Goal: Transaction & Acquisition: Purchase product/service

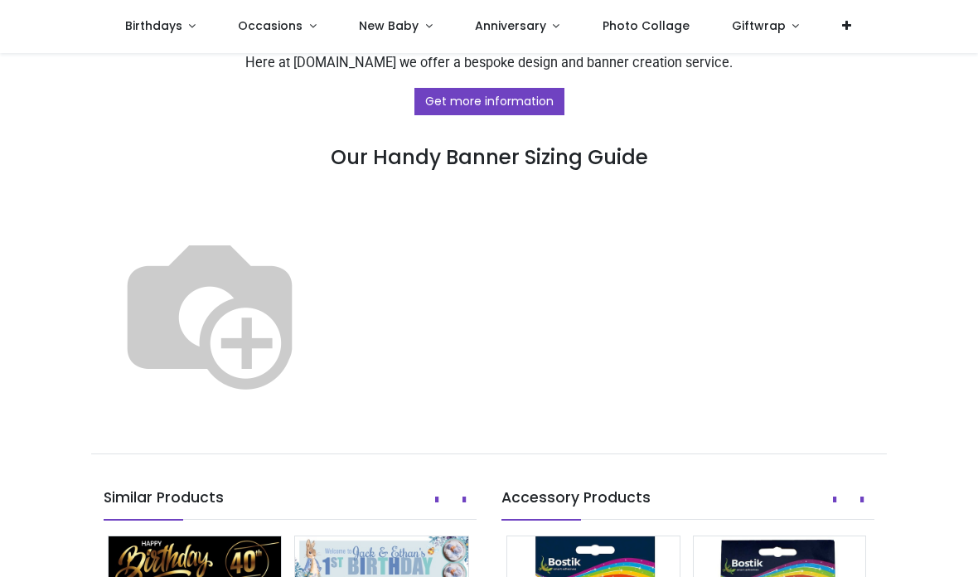
scroll to position [974, 0]
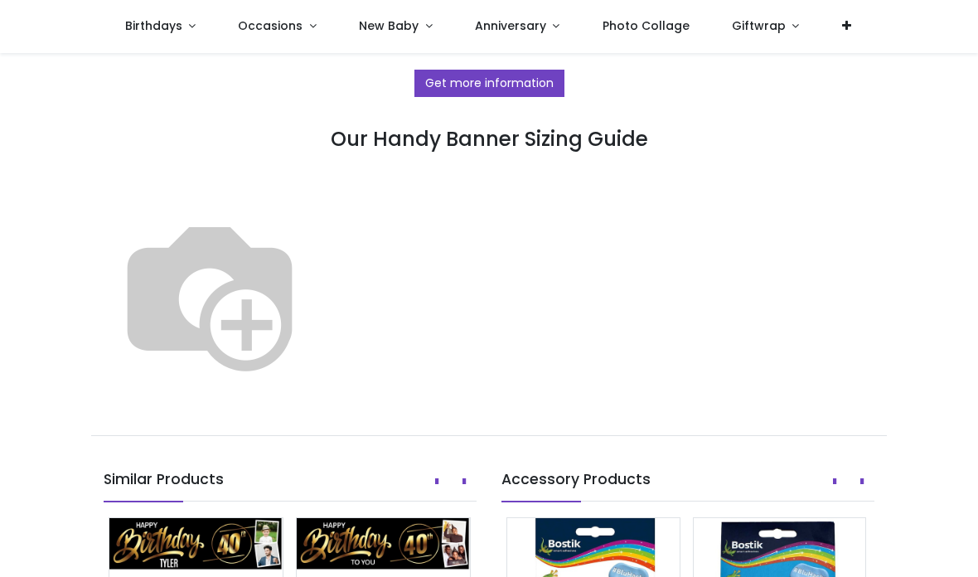
click at [316, 264] on img at bounding box center [210, 293] width 212 height 212
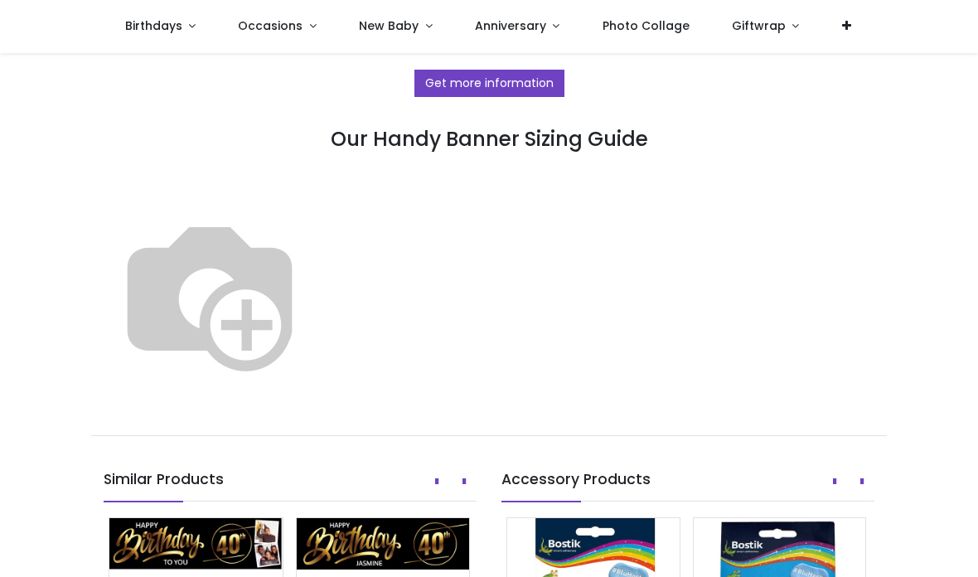
click at [316, 259] on img at bounding box center [210, 293] width 212 height 212
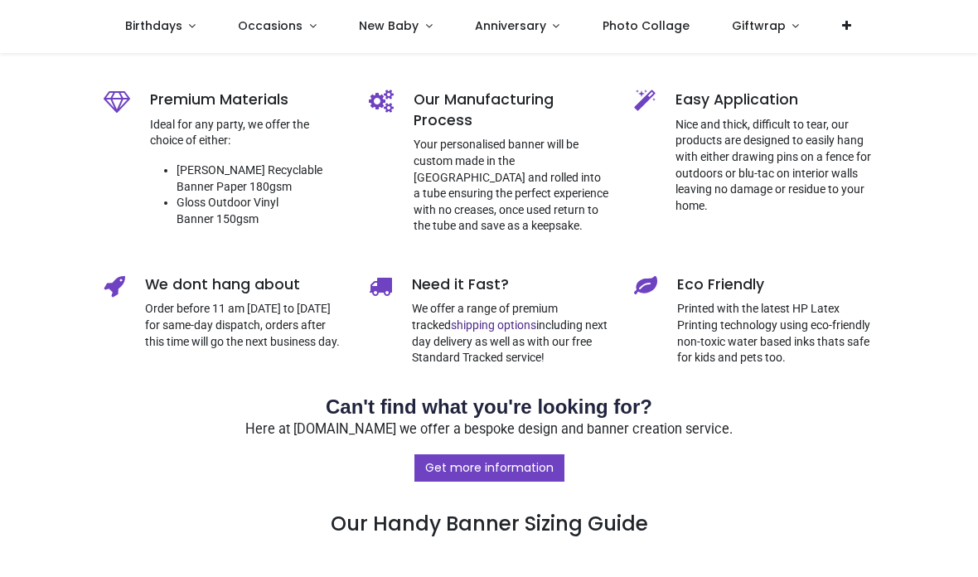
scroll to position [584, 0]
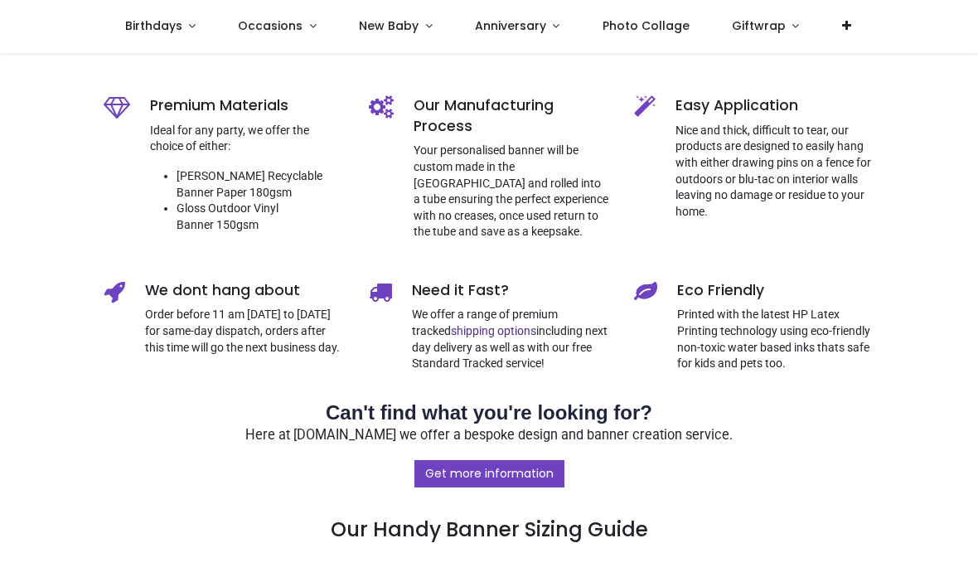
click at [162, 36] on link "Birthdays" at bounding box center [161, 26] width 114 height 53
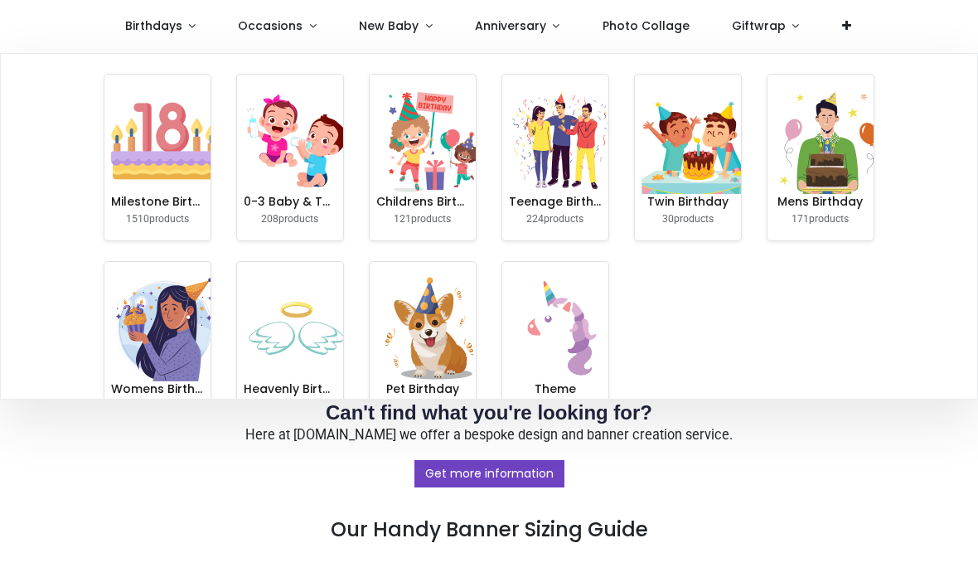
click at [164, 175] on img at bounding box center [164, 141] width 106 height 106
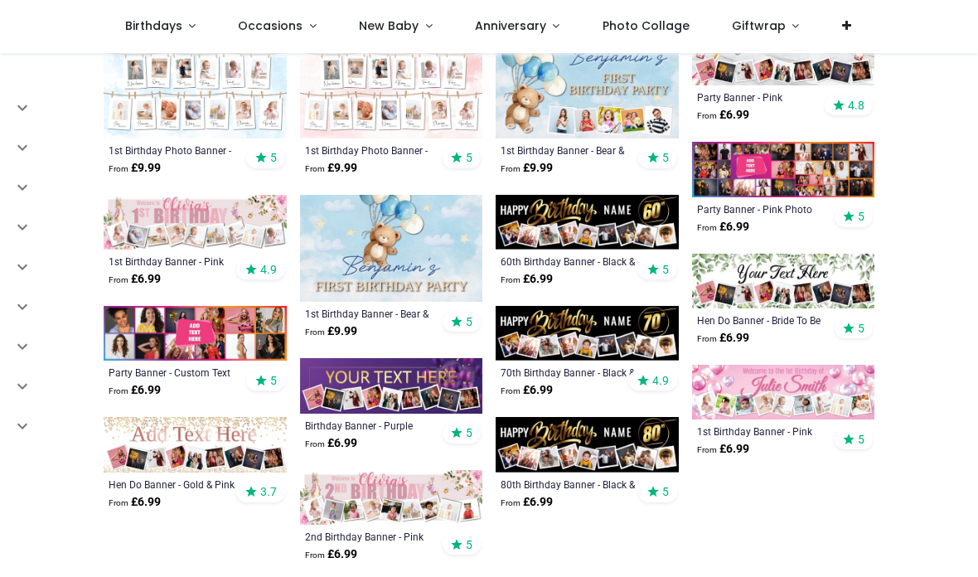
scroll to position [693, 0]
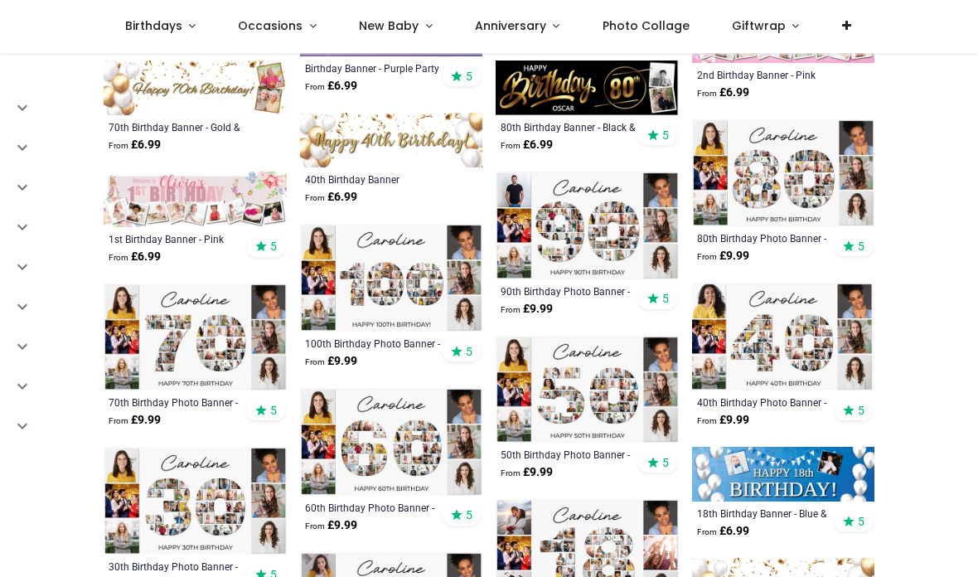
scroll to position [2657, 0]
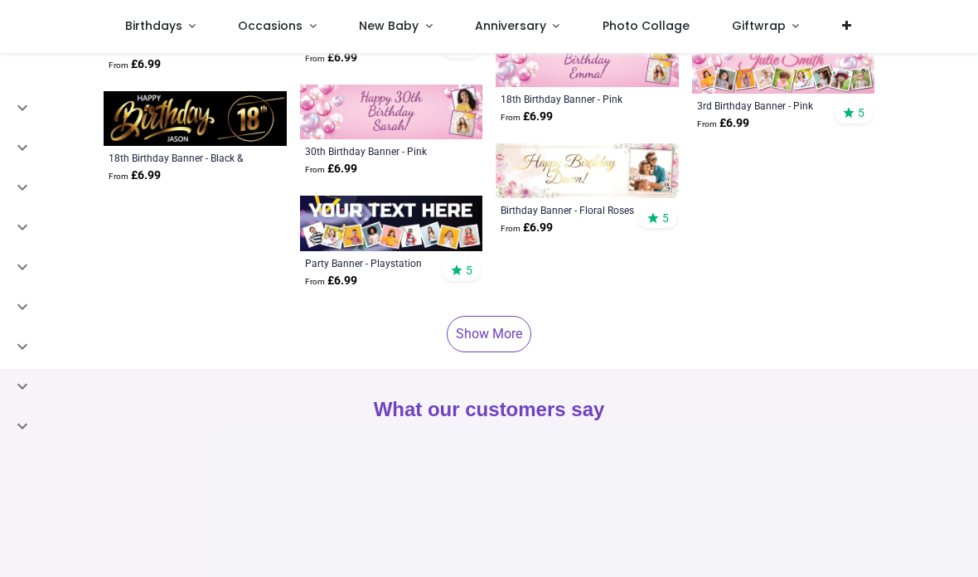
scroll to position [4204, 0]
click at [482, 335] on link "Show More" at bounding box center [489, 334] width 85 height 36
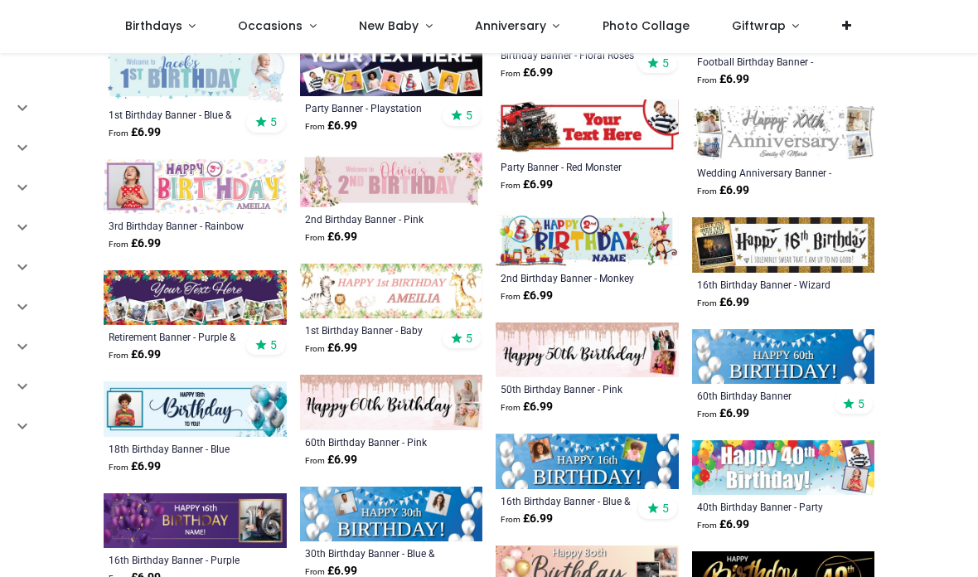
scroll to position [4391, 0]
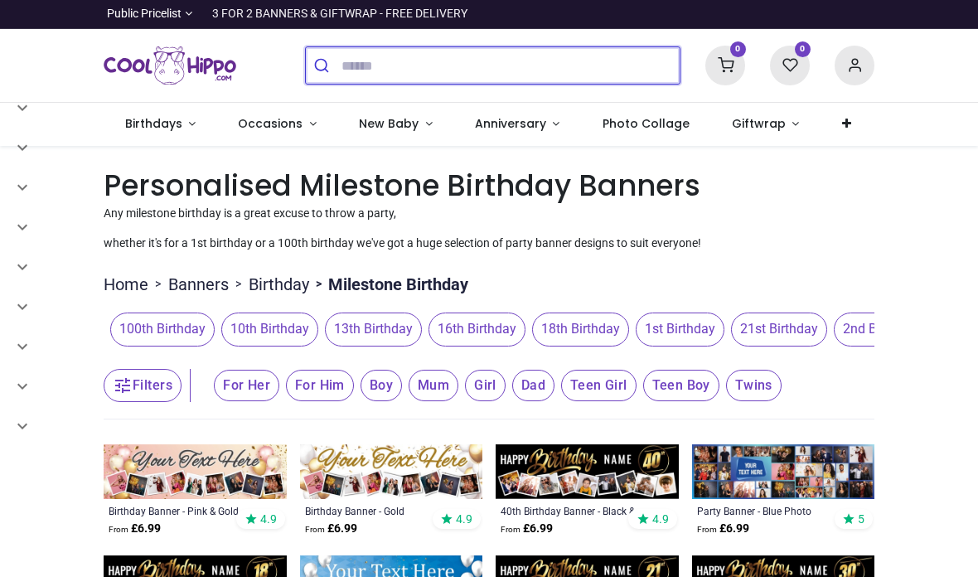
click at [441, 59] on input "search" at bounding box center [511, 65] width 338 height 36
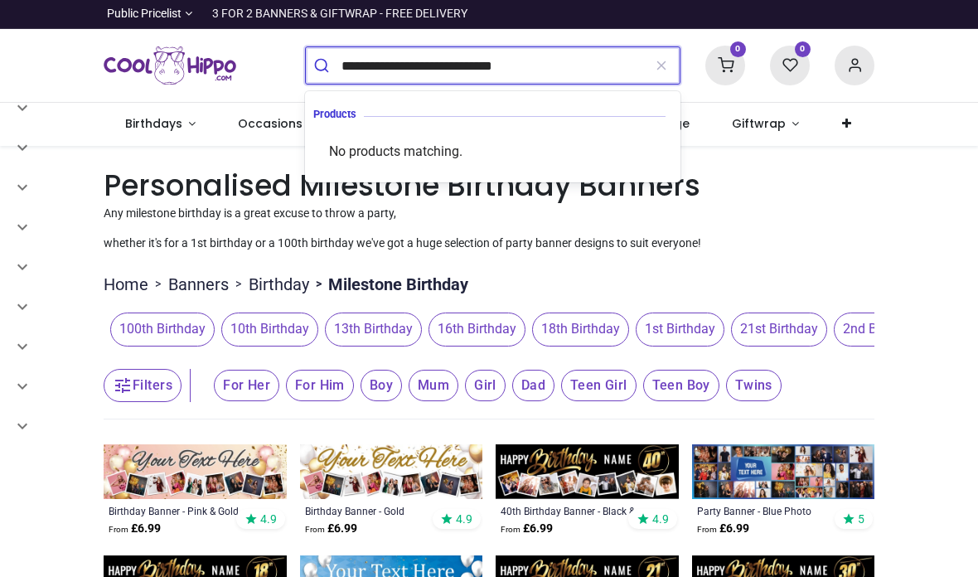
type input "**********"
click at [323, 65] on button "submit" at bounding box center [324, 65] width 36 height 36
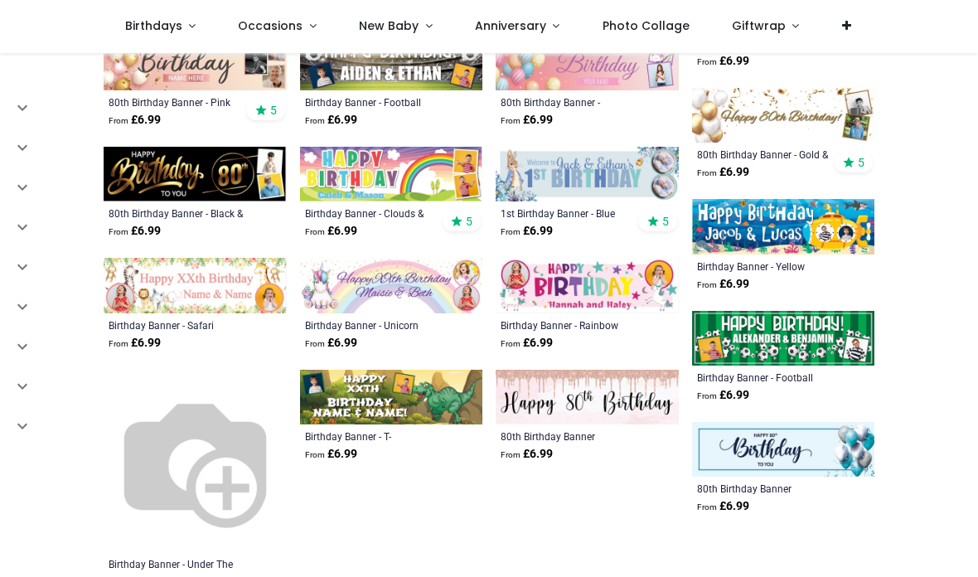
scroll to position [470, 0]
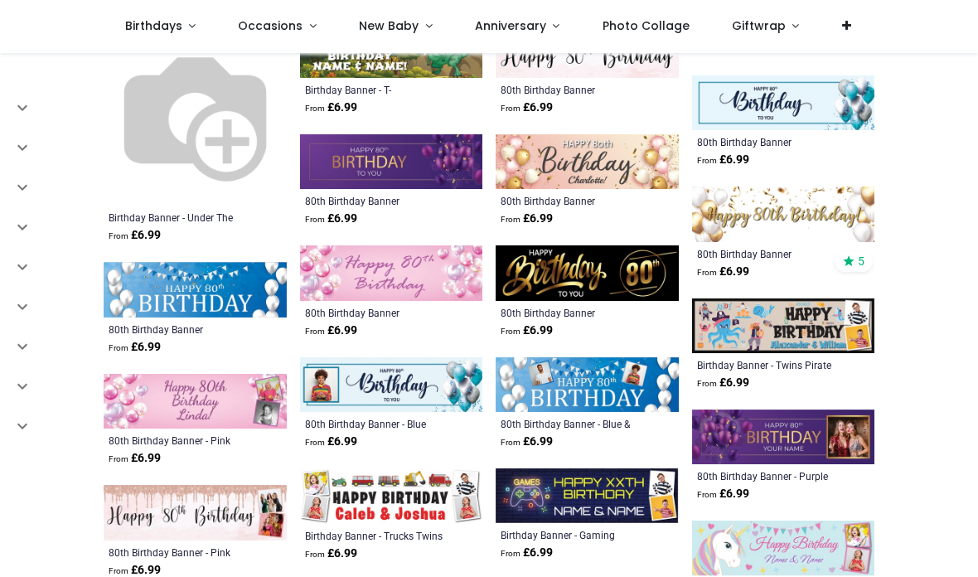
scroll to position [834, 0]
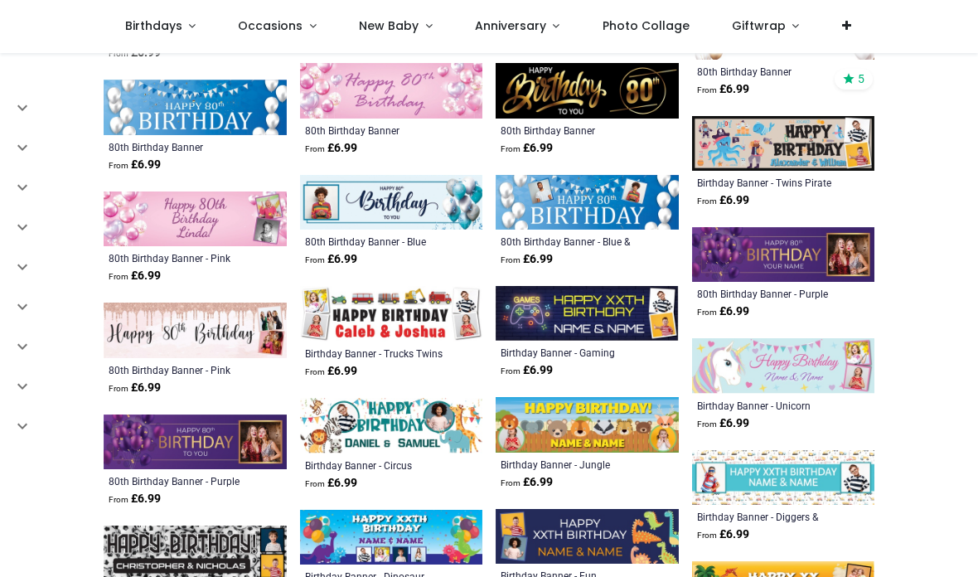
scroll to position [973, 0]
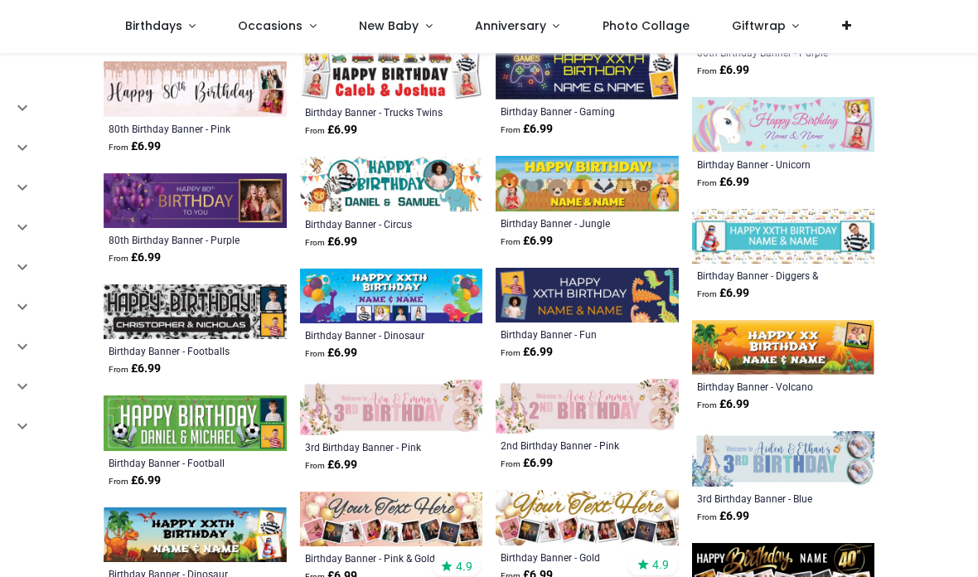
scroll to position [1248, 0]
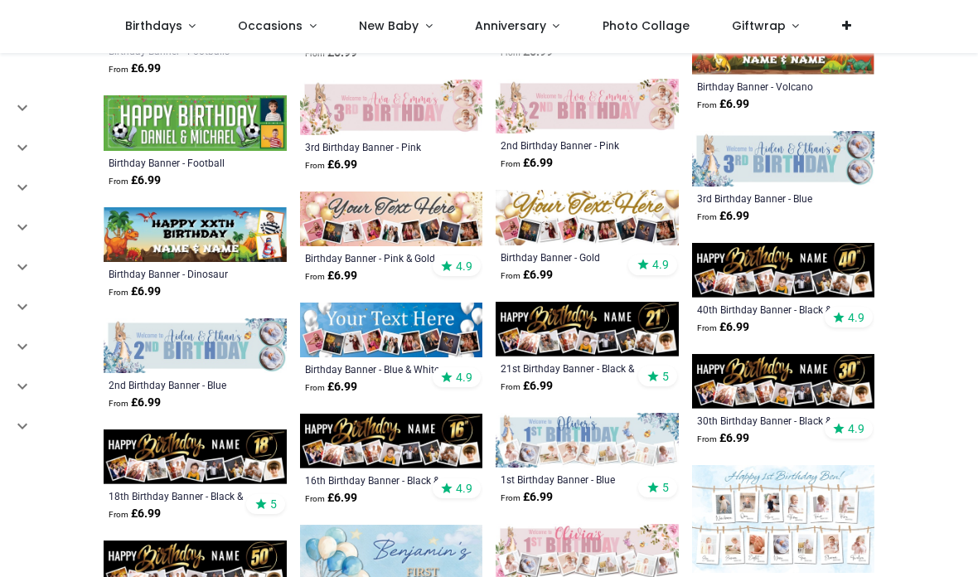
scroll to position [1580, 0]
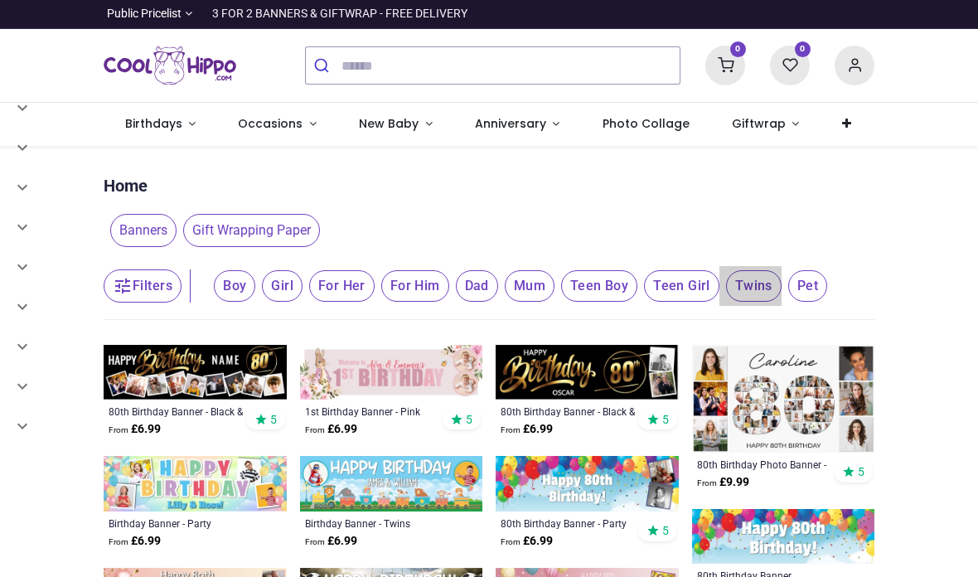
click at [255, 287] on span "Twins" at bounding box center [234, 286] width 41 height 32
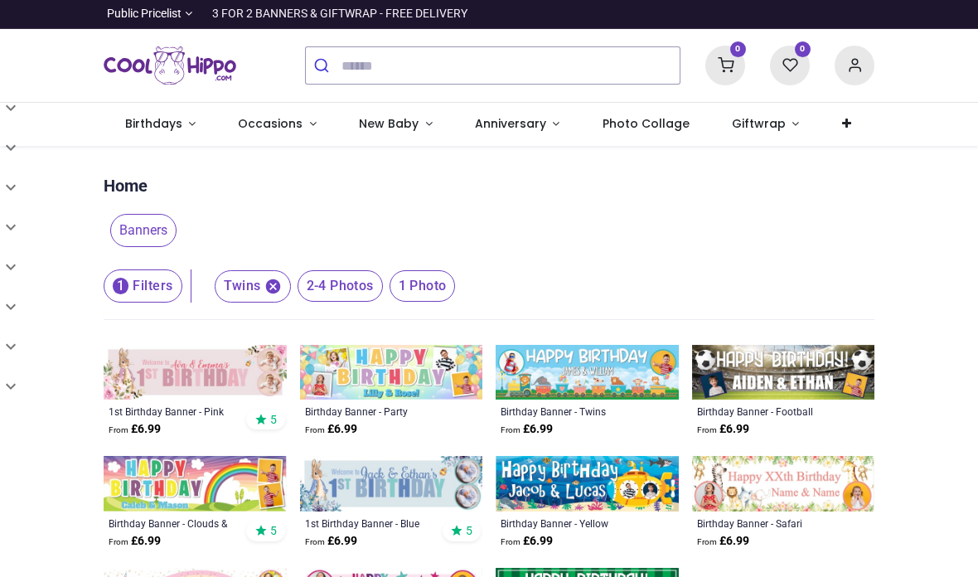
click at [137, 301] on button "1 Filters" at bounding box center [143, 285] width 79 height 33
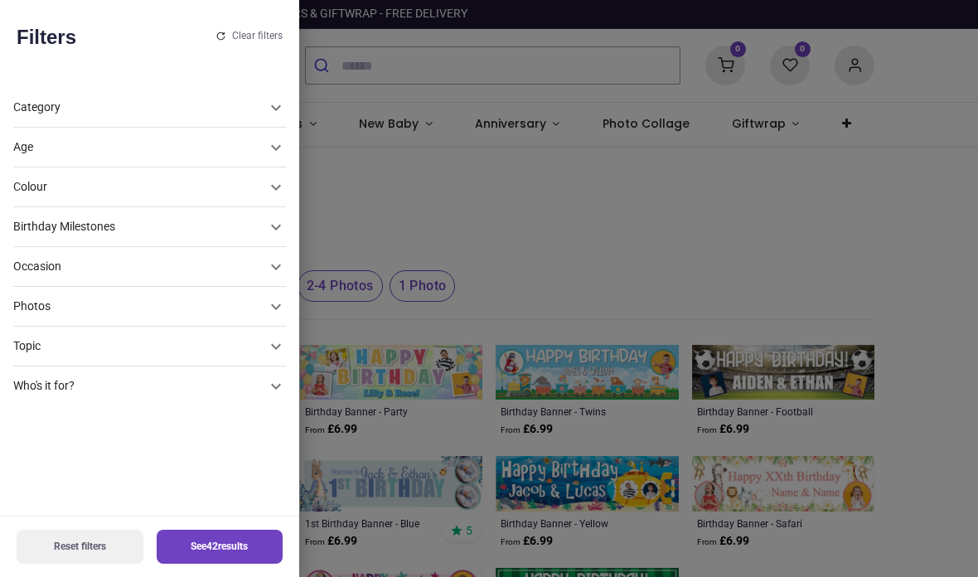
click at [210, 150] on div "Age" at bounding box center [139, 147] width 253 height 17
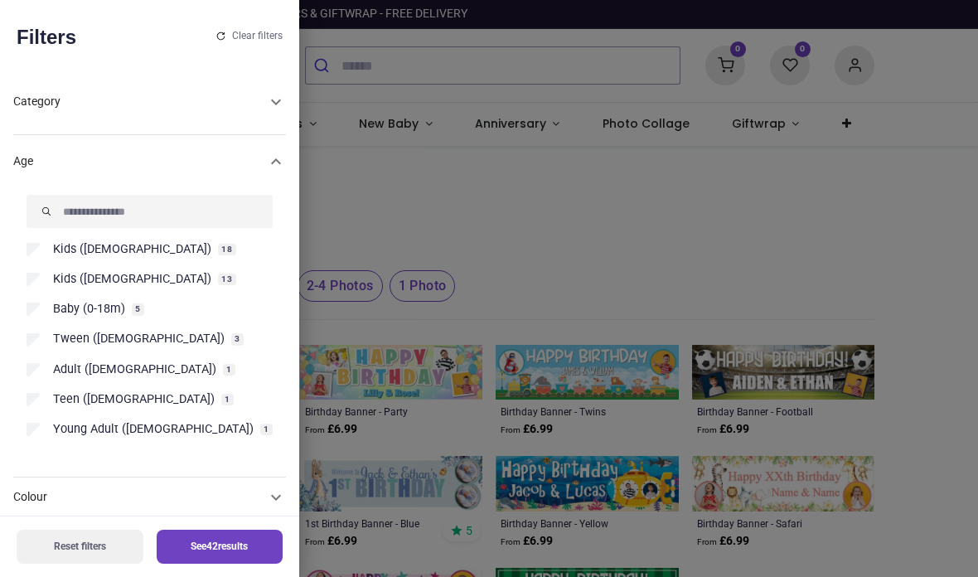
scroll to position [5, 0]
click at [171, 195] on input "Search" at bounding box center [150, 211] width 246 height 33
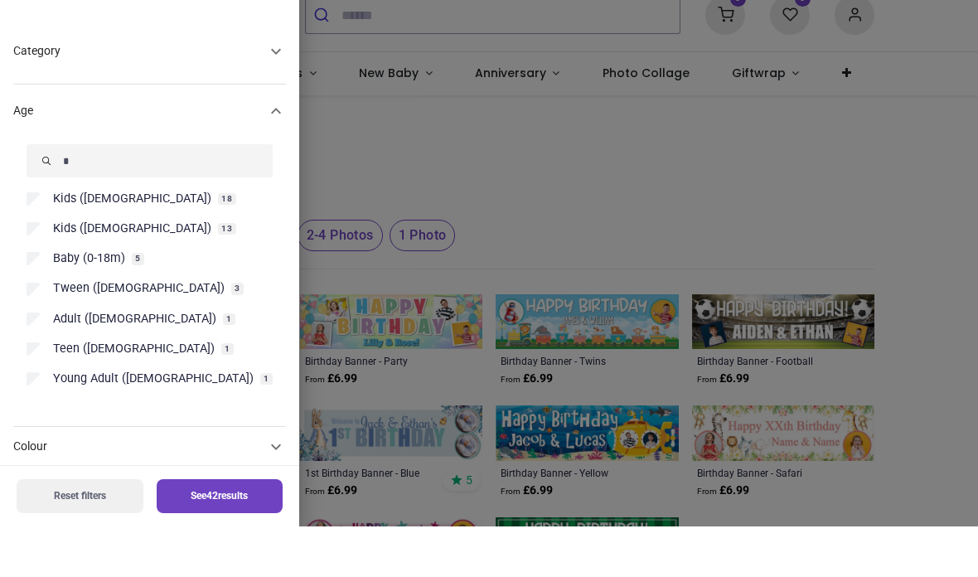
scroll to position [0, 0]
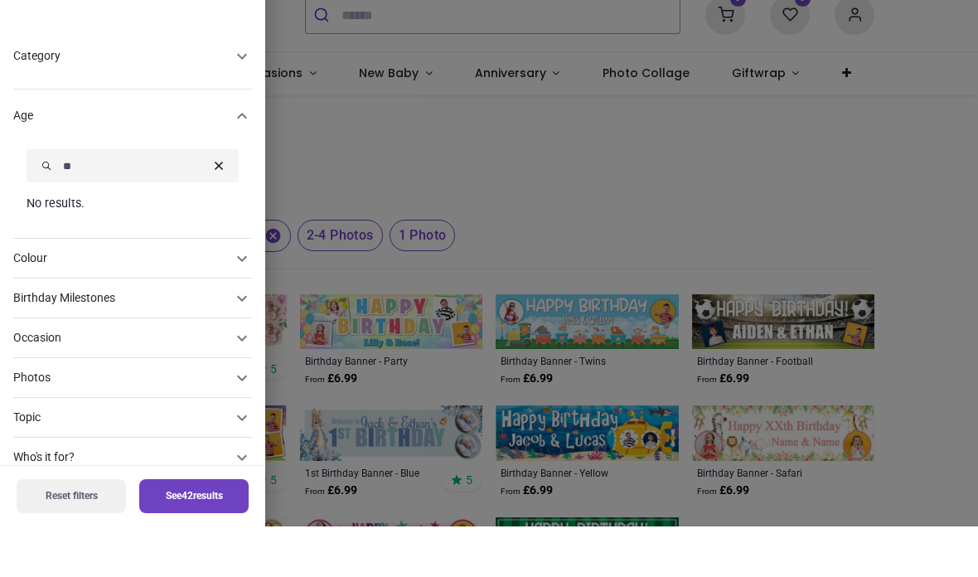
type input "**"
click at [46, 200] on button "submit" at bounding box center [47, 216] width 40 height 33
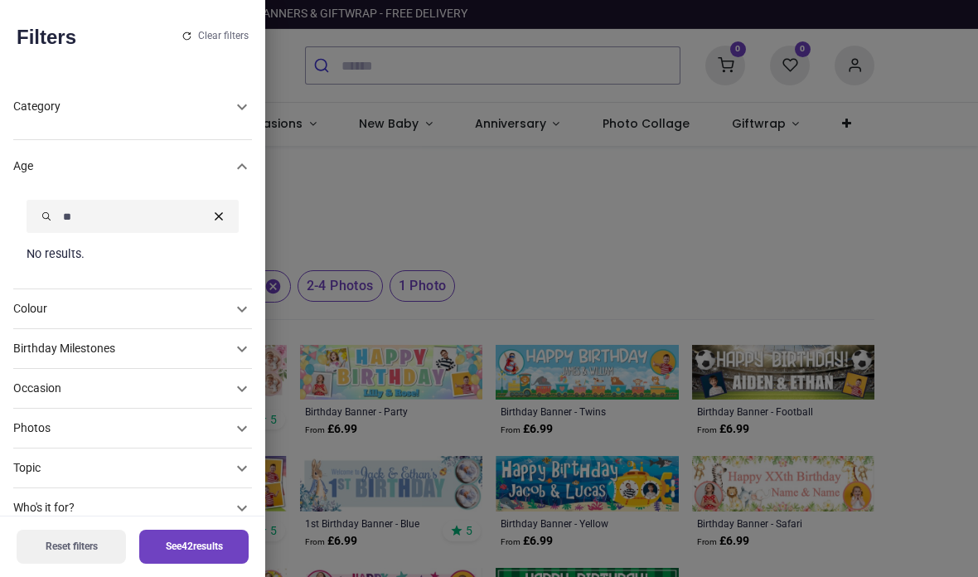
click at [215, 212] on icon "reset" at bounding box center [219, 216] width 8 height 8
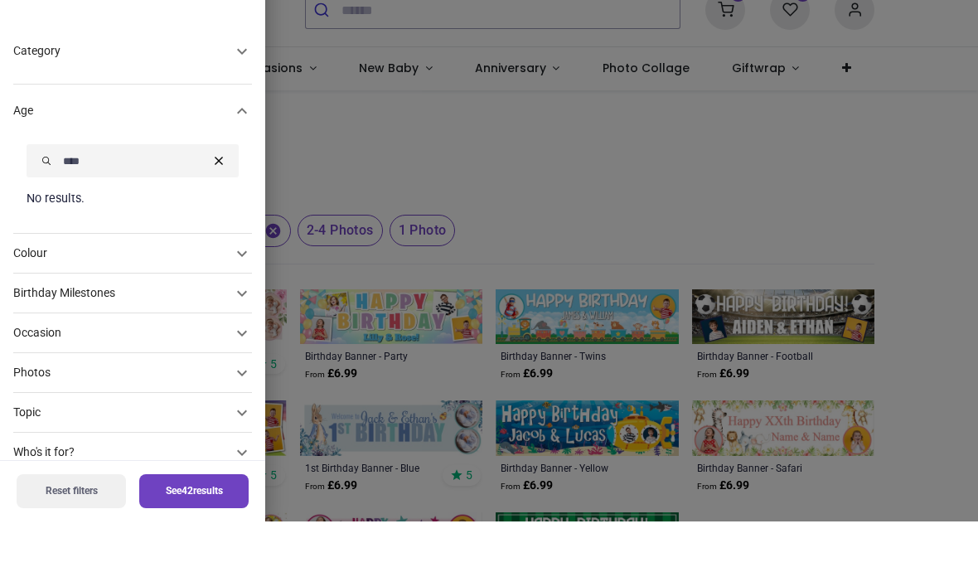
type input "****"
click at [46, 200] on button "submit" at bounding box center [47, 216] width 40 height 33
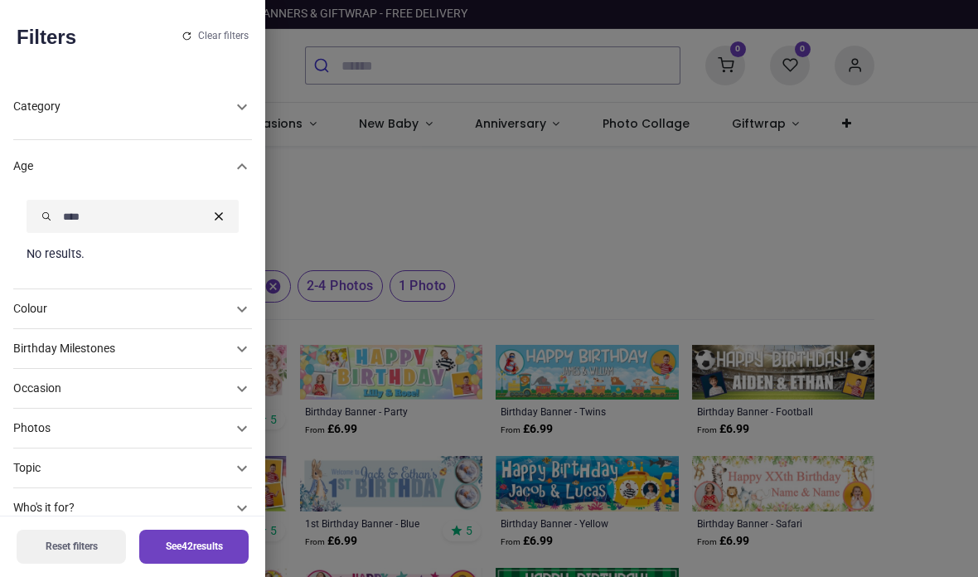
click at [243, 177] on icon at bounding box center [242, 167] width 20 height 20
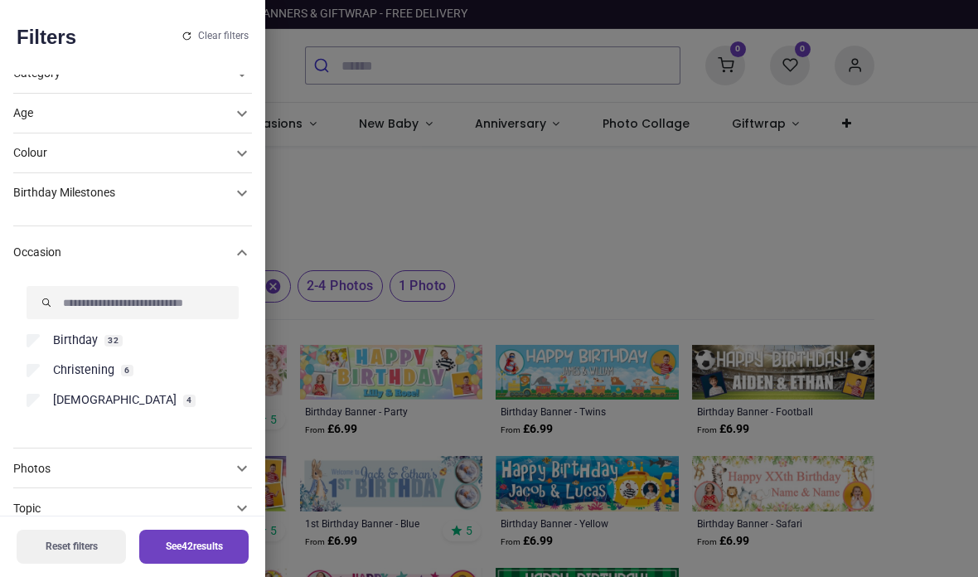
scroll to position [32, 0]
click at [232, 124] on icon at bounding box center [242, 114] width 20 height 20
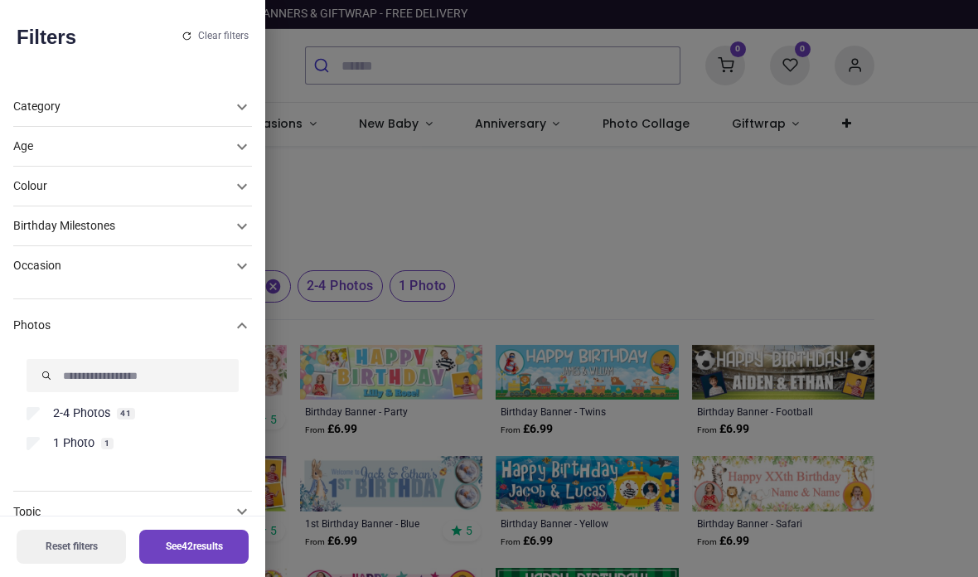
scroll to position [0, 0]
click at [244, 137] on icon at bounding box center [242, 147] width 20 height 20
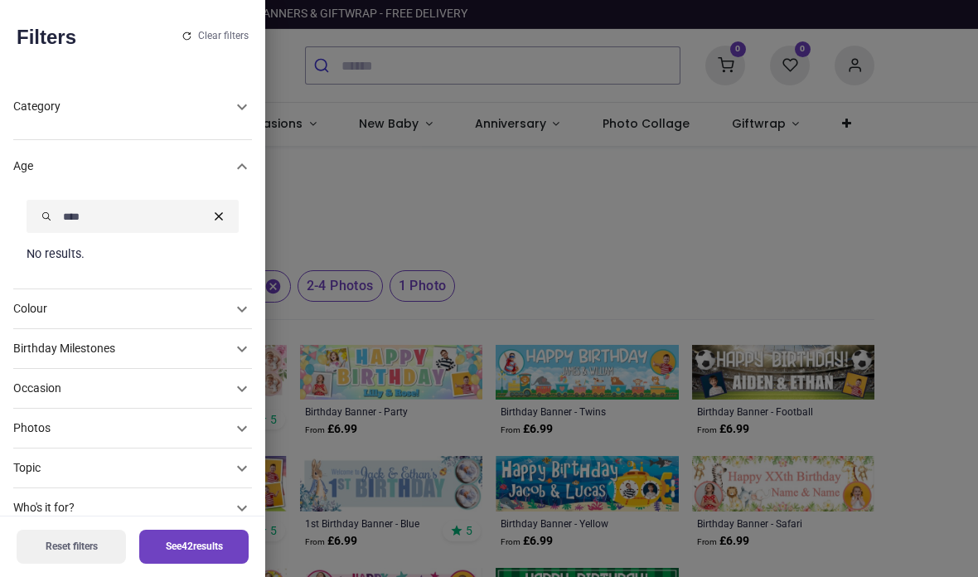
click at [708, 297] on div at bounding box center [489, 288] width 978 height 577
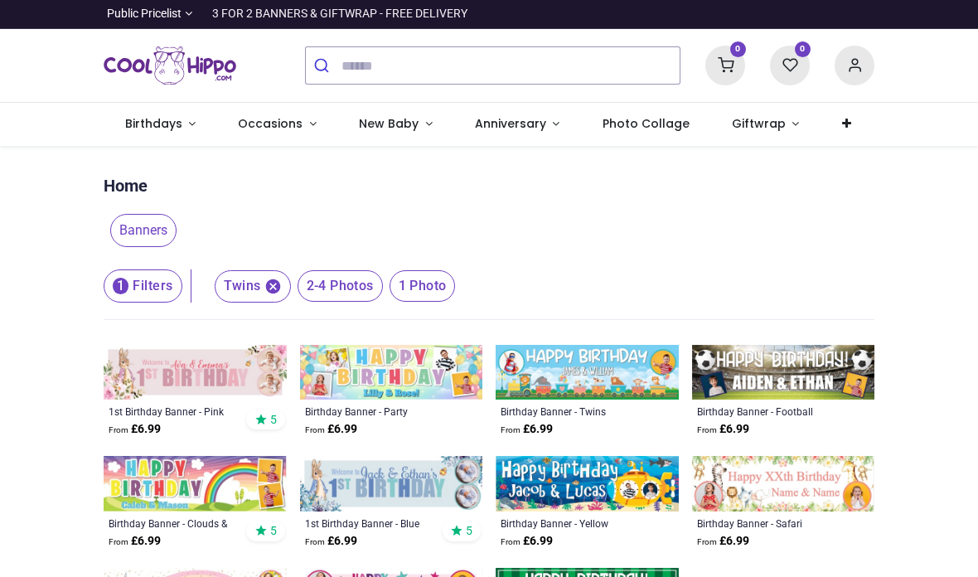
click at [153, 124] on span "Birthdays" at bounding box center [153, 123] width 57 height 17
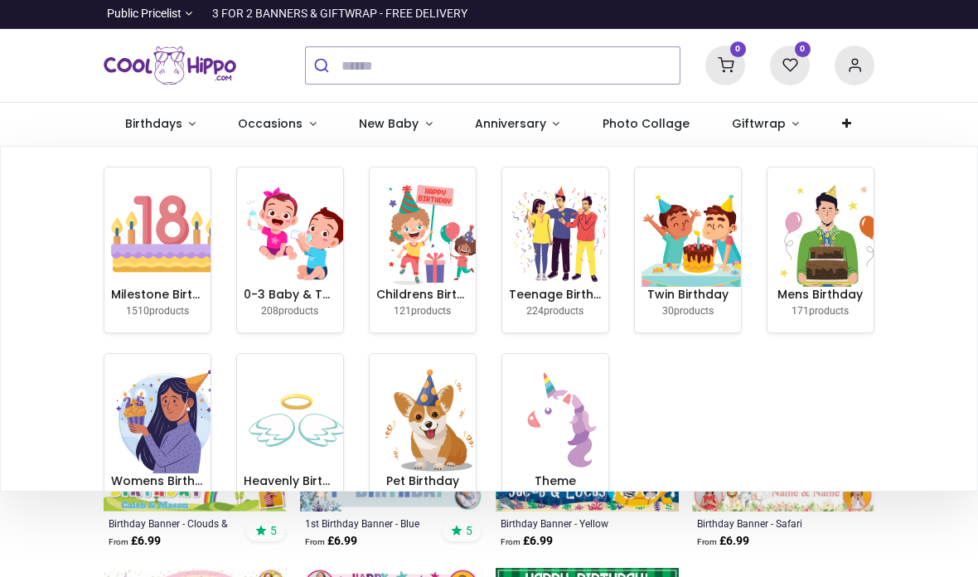
click at [691, 278] on img at bounding box center [695, 234] width 106 height 106
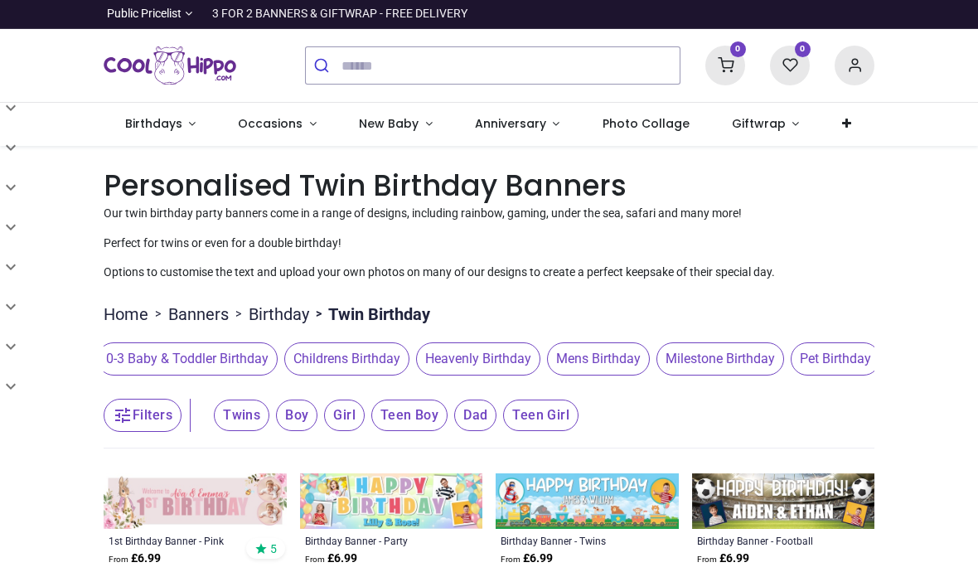
scroll to position [0, 9]
click at [747, 368] on span "Milestone Birthday" at bounding box center [725, 358] width 128 height 33
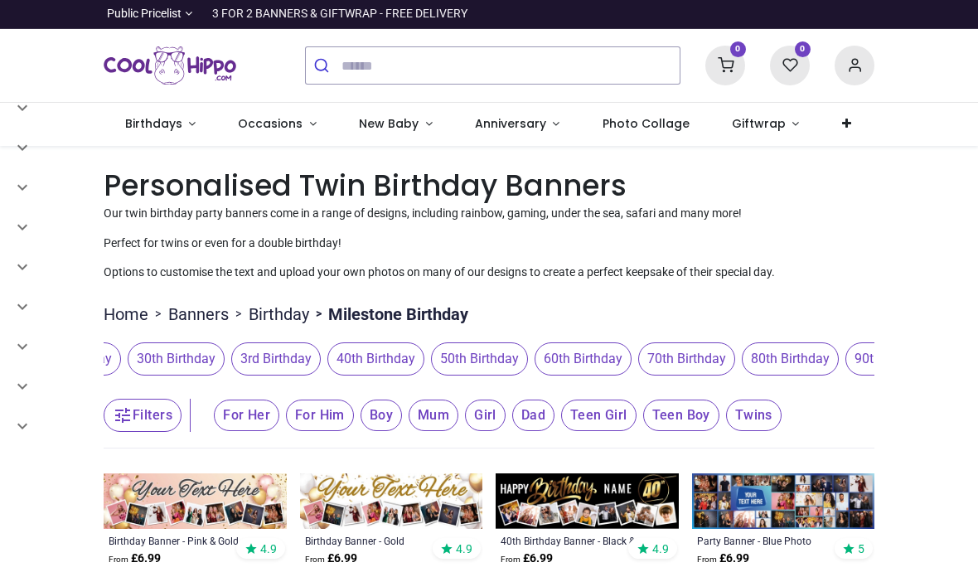
scroll to position [0, 820]
click at [806, 350] on span "80th Birthday" at bounding box center [776, 358] width 97 height 33
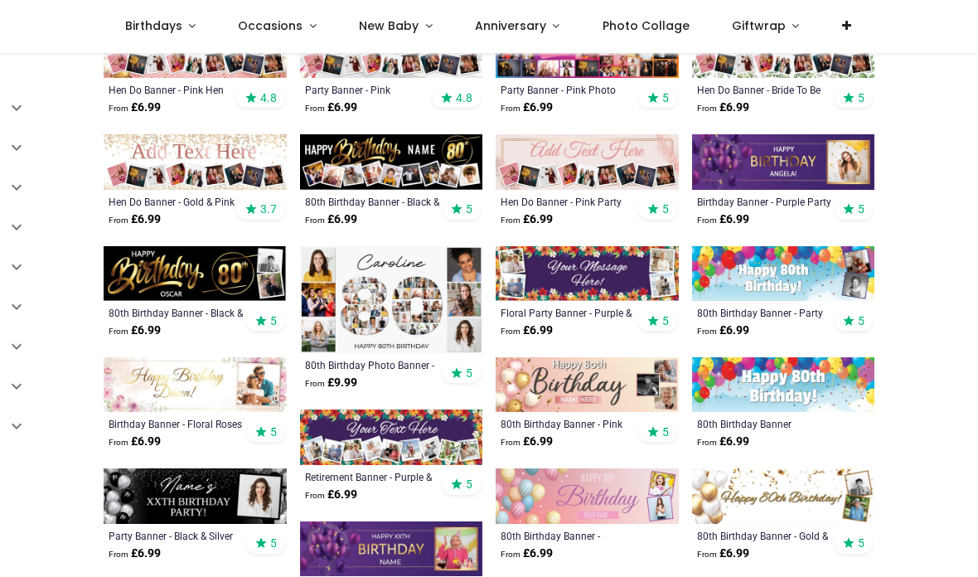
scroll to position [469, 0]
click at [434, 155] on img at bounding box center [391, 161] width 183 height 55
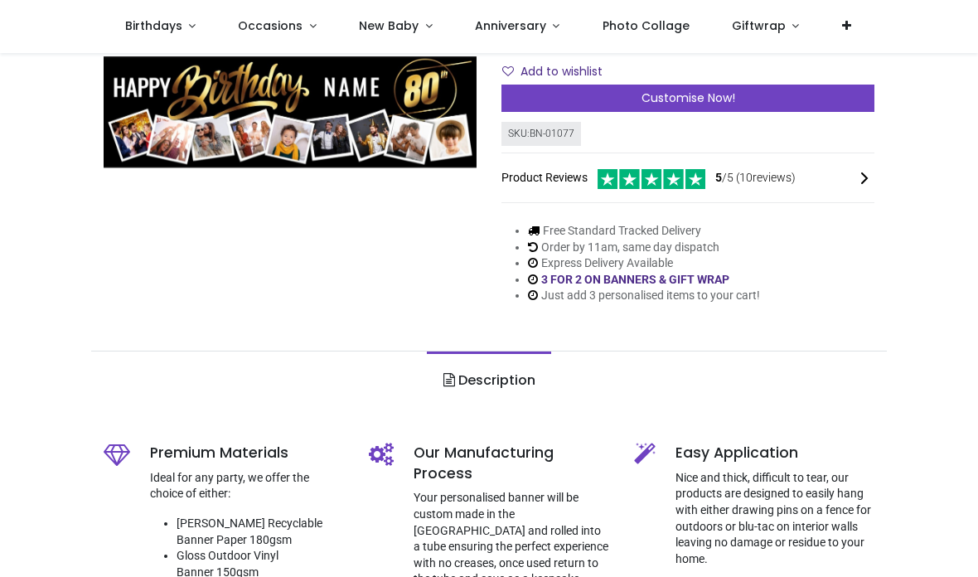
scroll to position [272, 0]
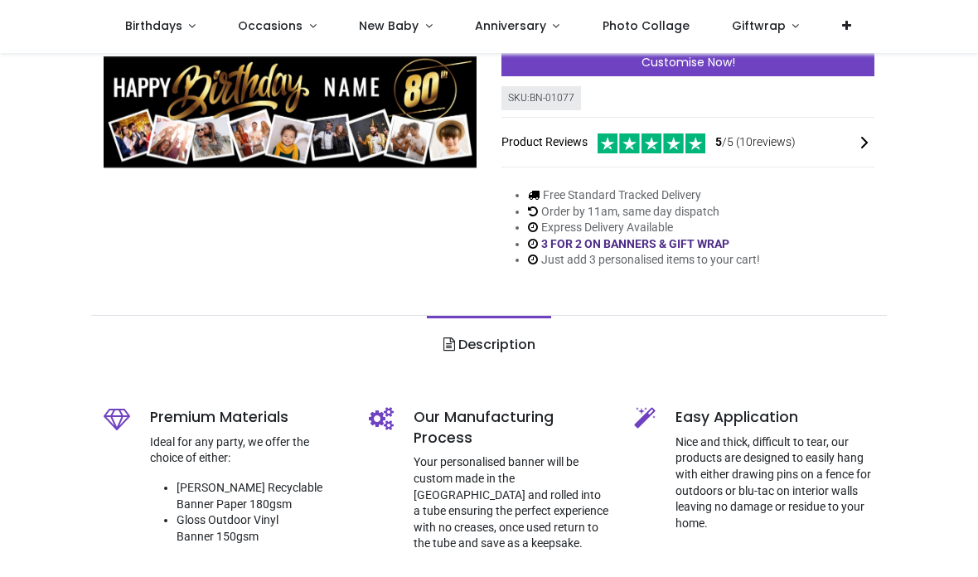
click at [846, 66] on div "Customise Now!" at bounding box center [688, 63] width 373 height 28
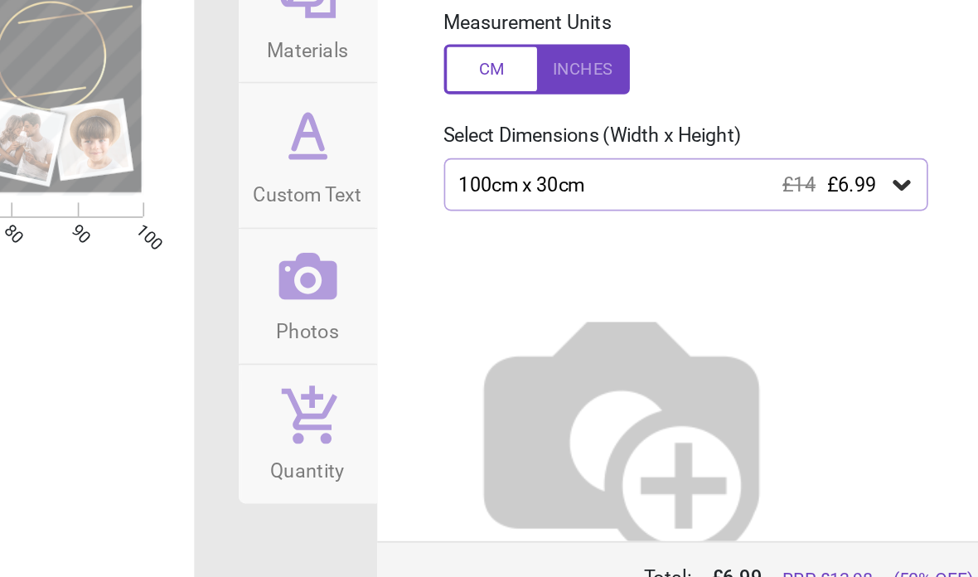
click at [901, 239] on icon at bounding box center [909, 247] width 17 height 17
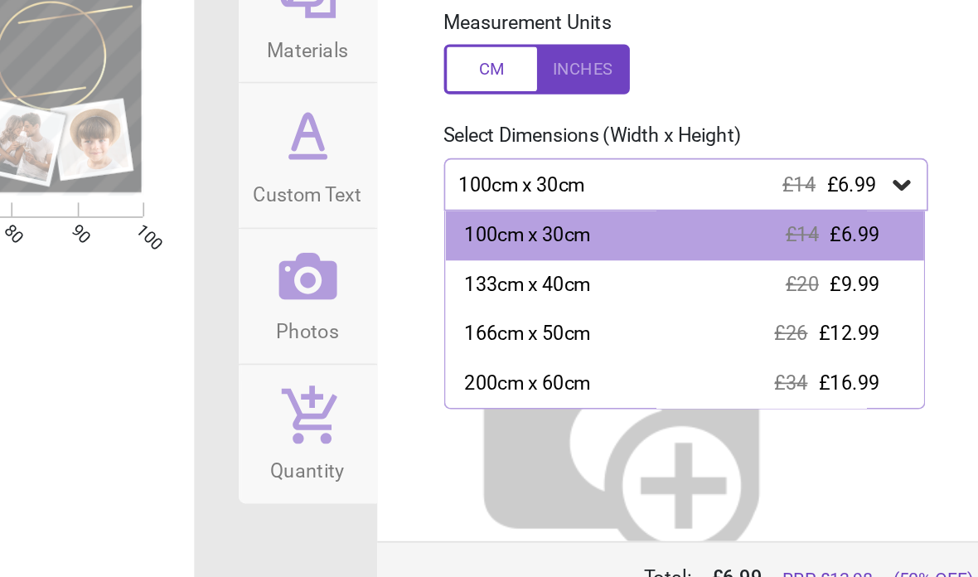
click at [860, 359] on span "£16.99" at bounding box center [878, 365] width 36 height 13
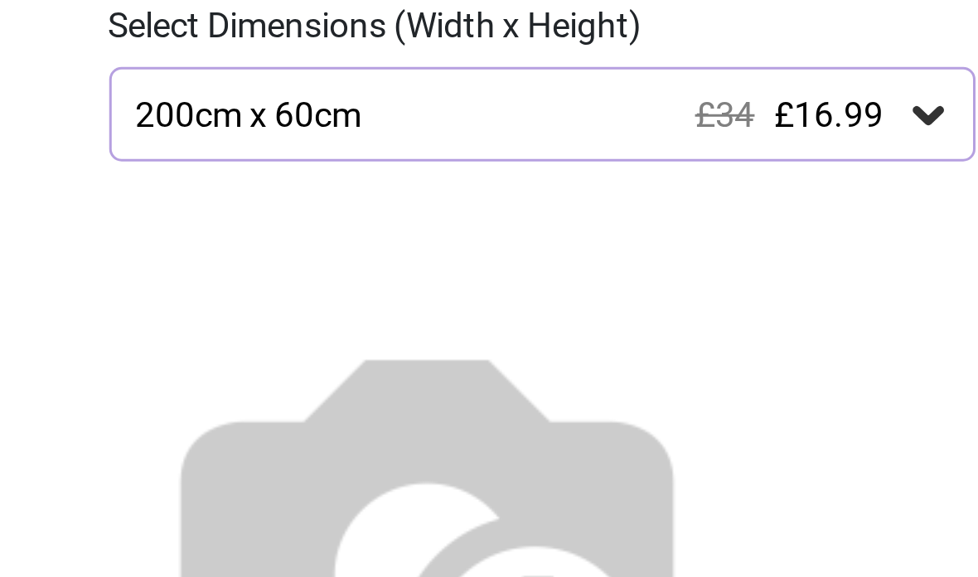
click at [904, 245] on icon at bounding box center [909, 248] width 10 height 6
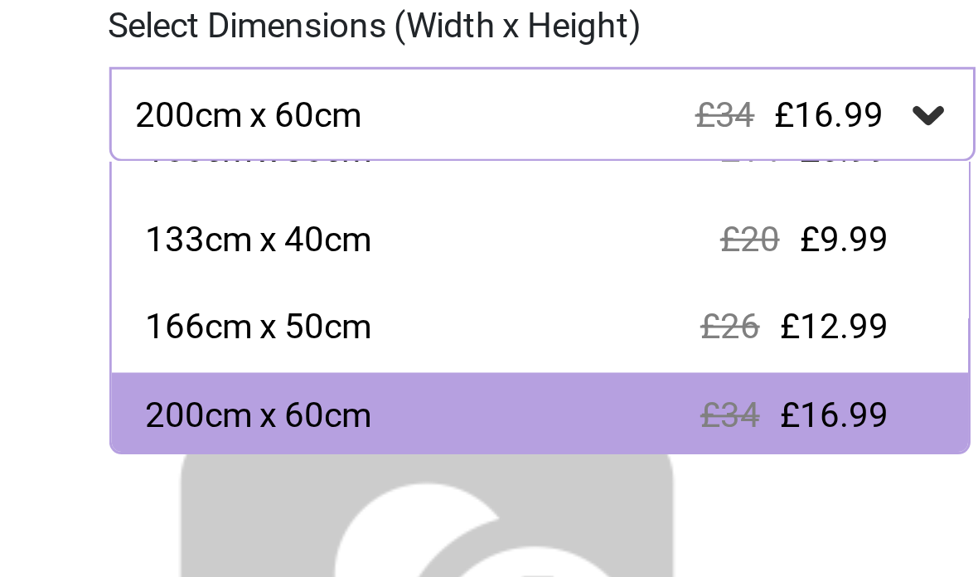
scroll to position [19, 0]
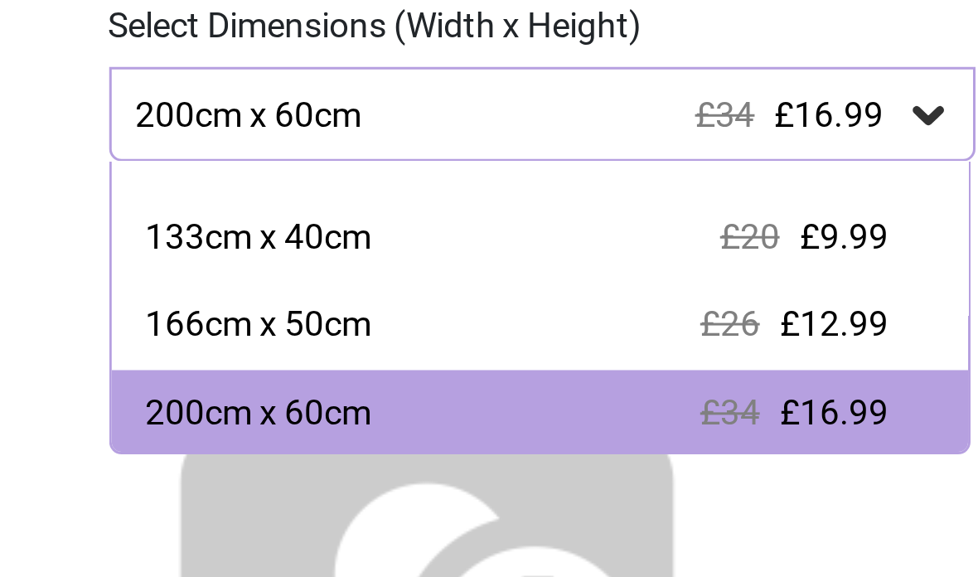
click at [648, 309] on div "166cm x 50cm" at bounding box center [685, 317] width 75 height 17
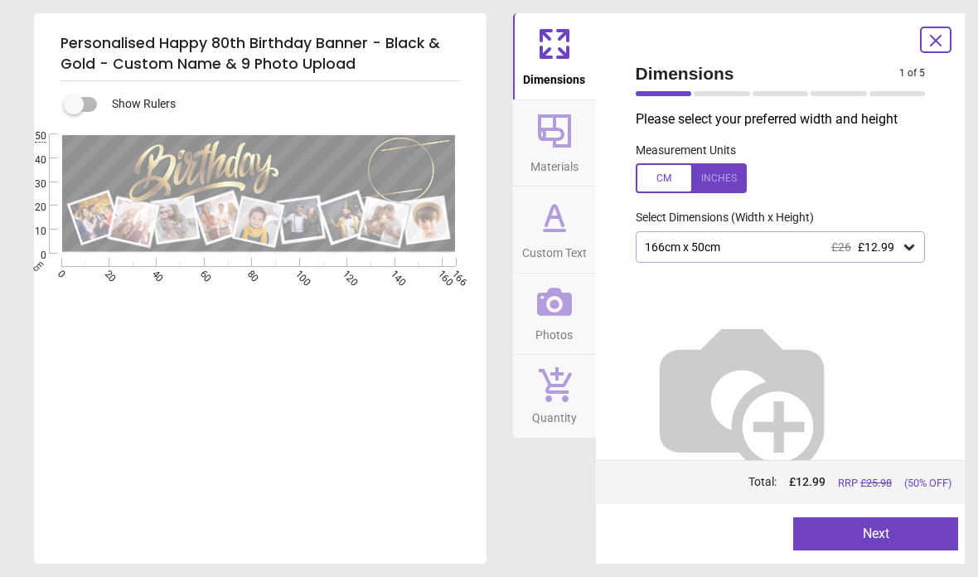
click at [902, 250] on icon at bounding box center [909, 247] width 17 height 17
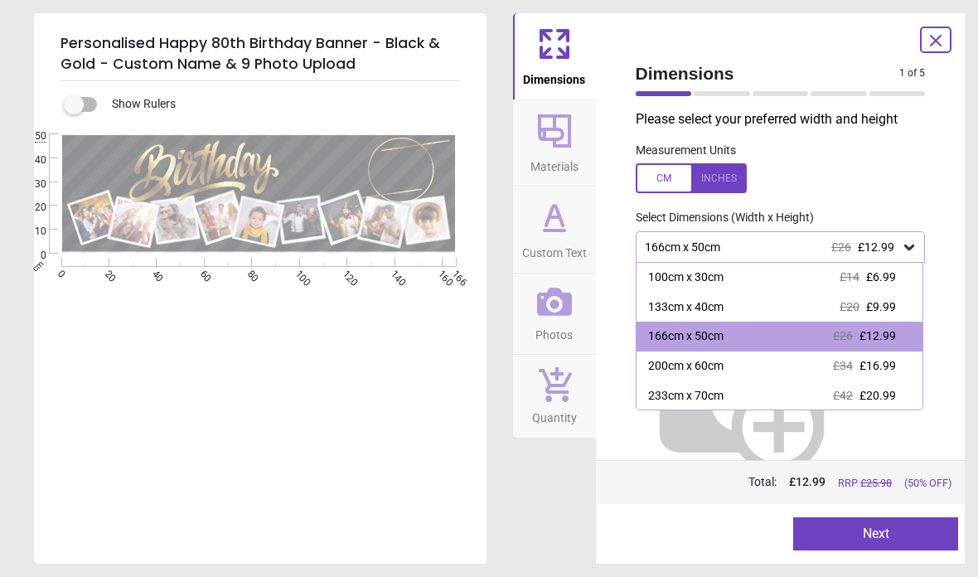
click at [696, 306] on div "133cm x 40cm" at bounding box center [685, 307] width 75 height 17
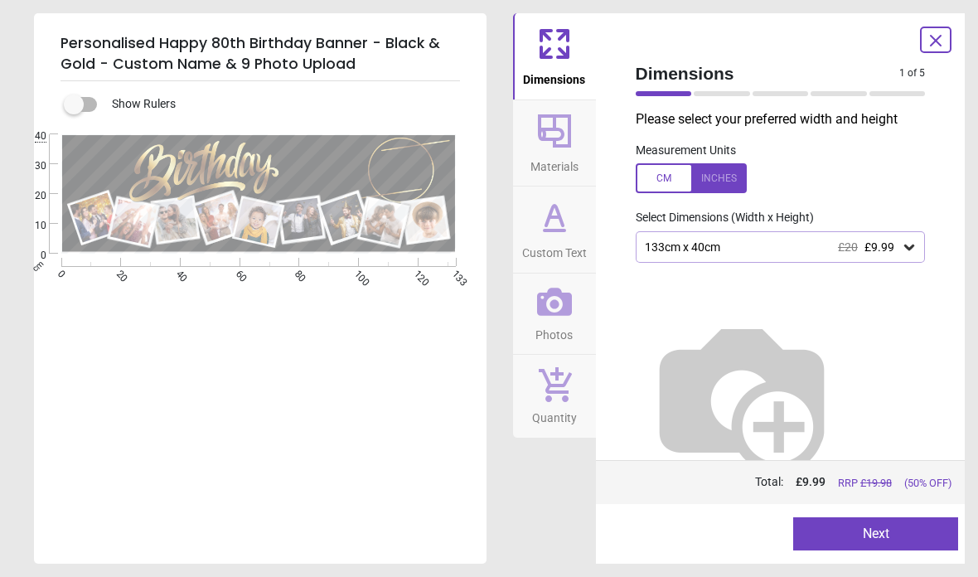
click at [560, 312] on icon at bounding box center [554, 302] width 35 height 28
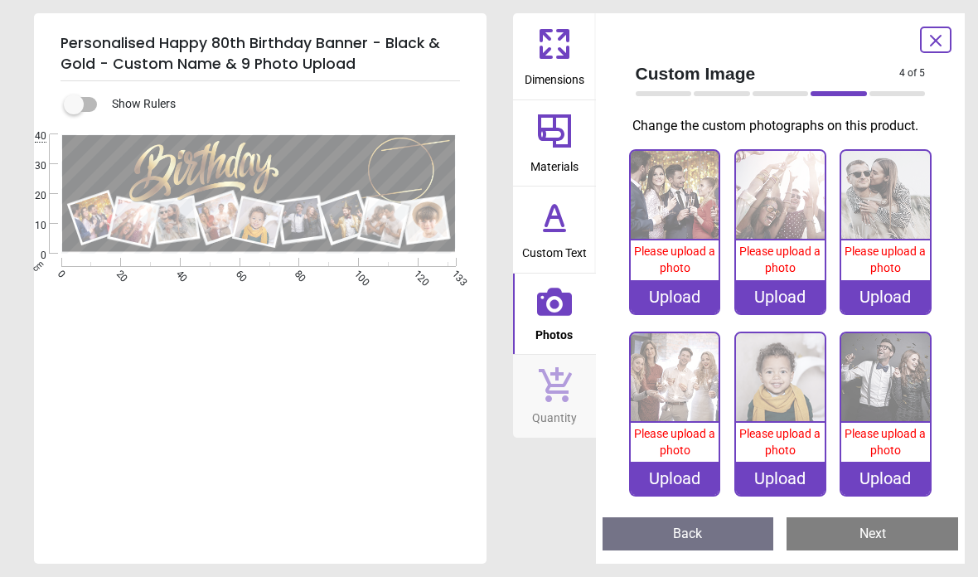
click at [565, 138] on icon at bounding box center [555, 131] width 40 height 40
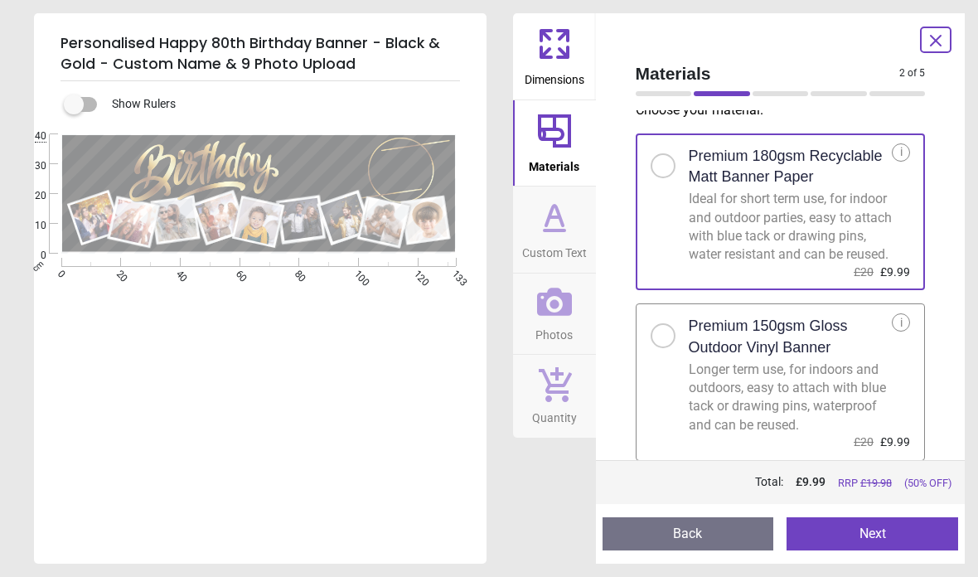
scroll to position [22, 0]
click at [880, 340] on h2 "Premium 150gsm Gloss Outdoor Vinyl Banner" at bounding box center [791, 336] width 204 height 41
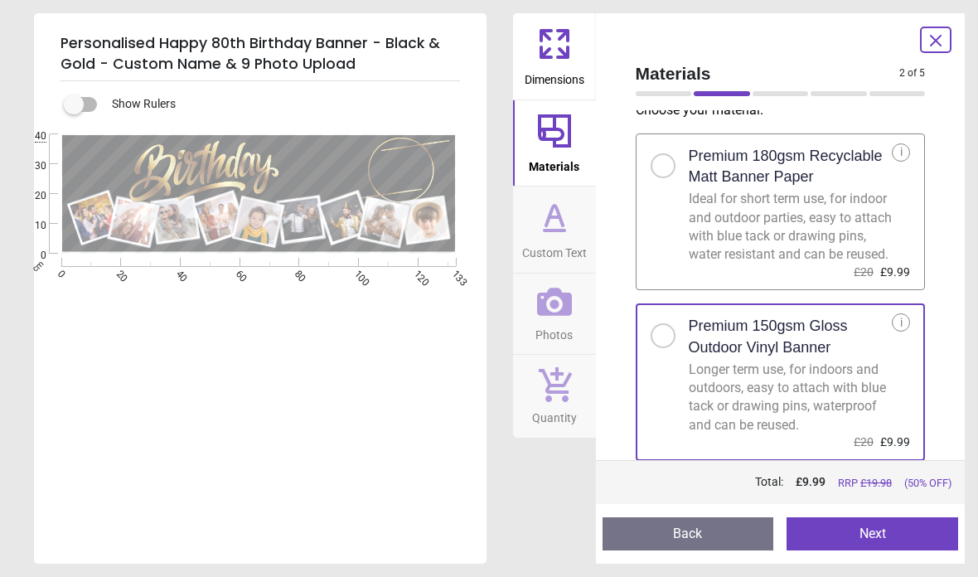
click at [560, 227] on icon at bounding box center [555, 217] width 40 height 40
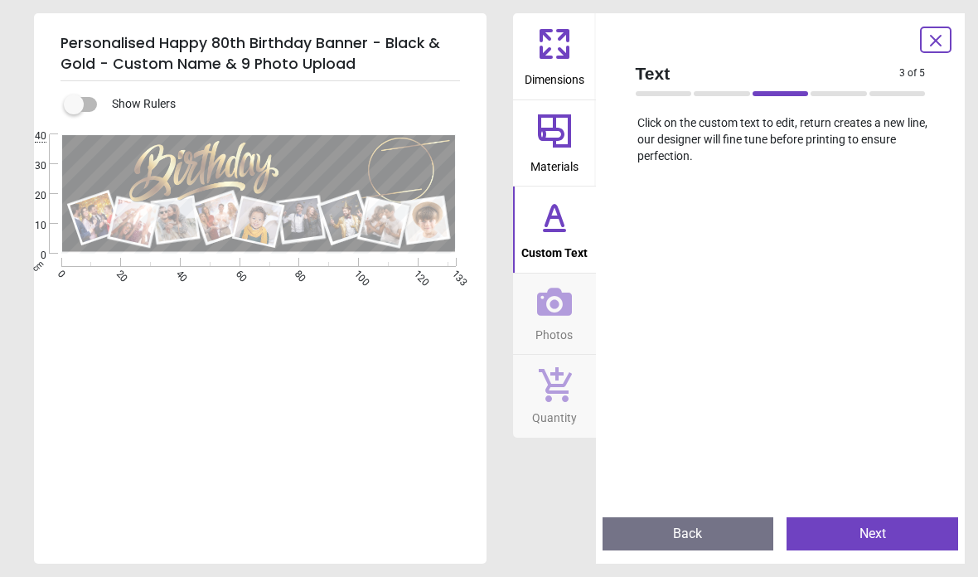
scroll to position [607, 0]
click at [568, 304] on icon at bounding box center [554, 302] width 35 height 28
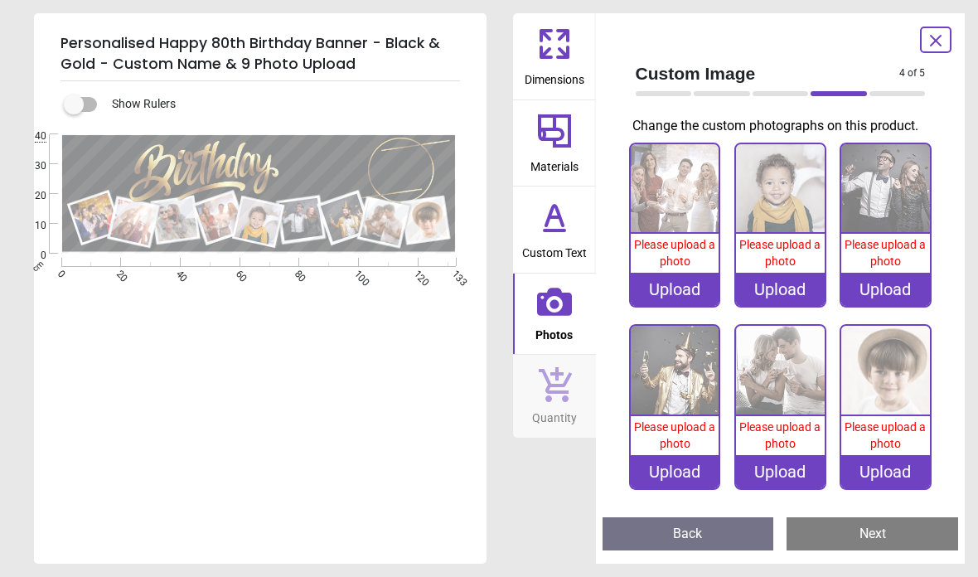
scroll to position [188, 0]
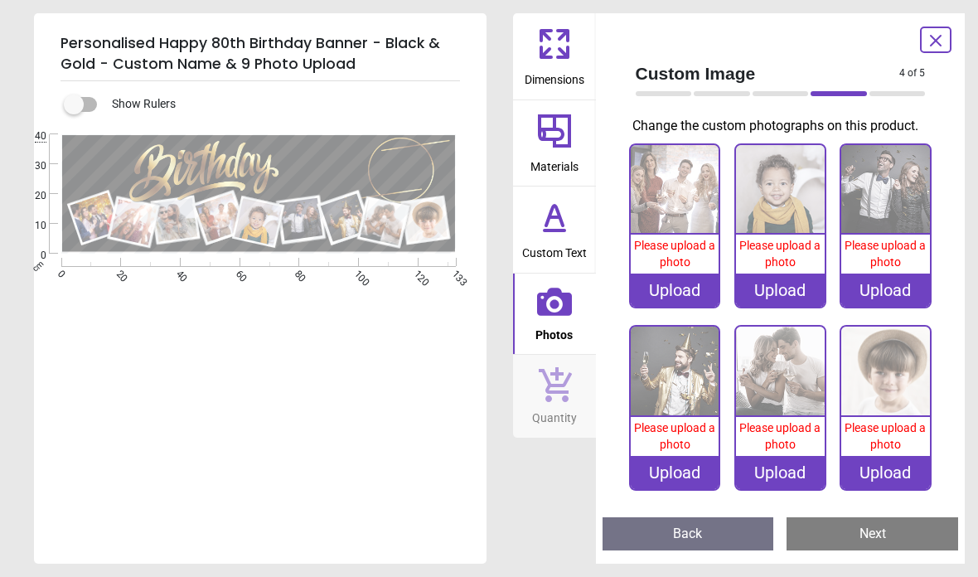
click at [908, 544] on button "Next" at bounding box center [873, 533] width 172 height 33
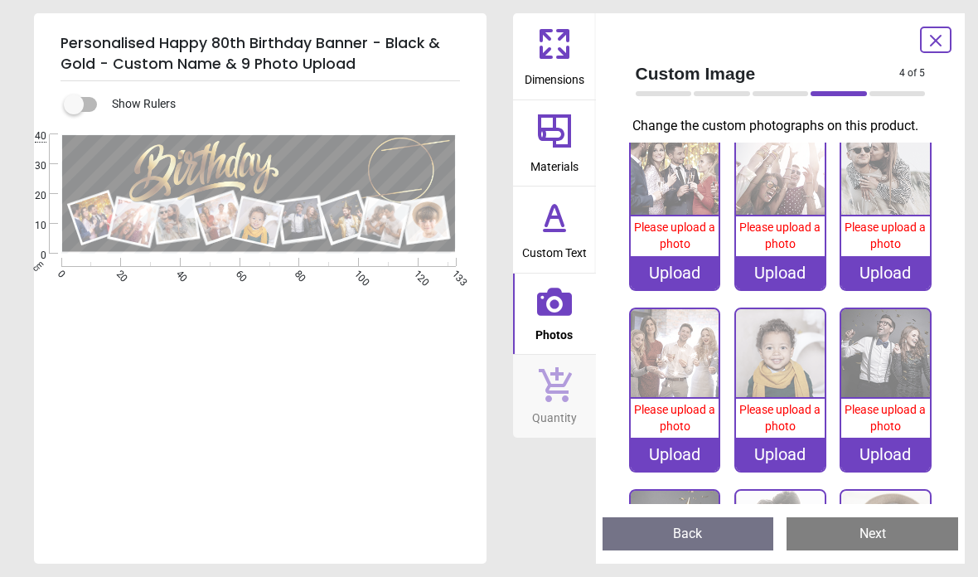
scroll to position [8, 0]
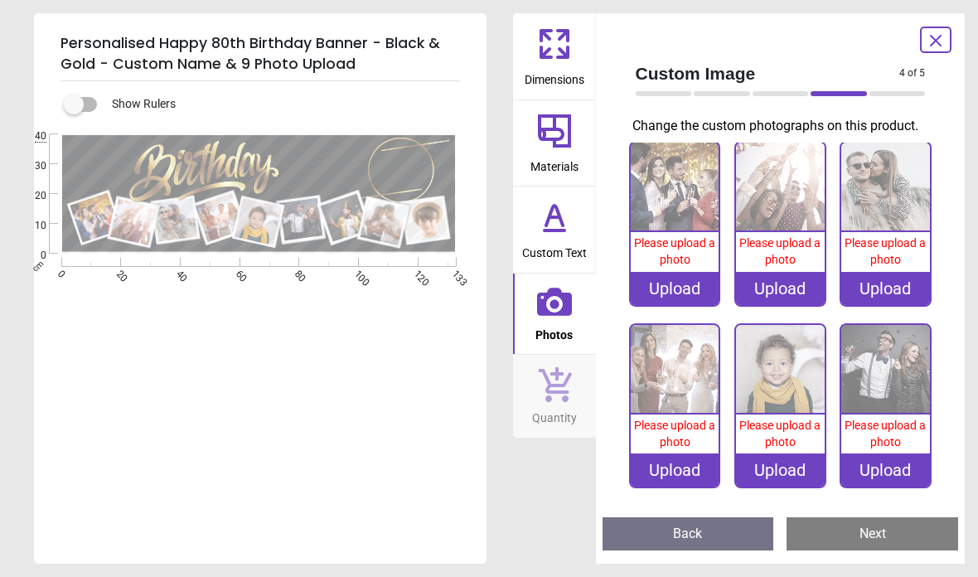
click at [676, 288] on div "Upload" at bounding box center [675, 288] width 89 height 33
click at [677, 288] on div "Upload" at bounding box center [675, 288] width 89 height 33
click at [574, 302] on button "Photos" at bounding box center [554, 314] width 83 height 81
click at [686, 278] on div "Upload" at bounding box center [675, 288] width 89 height 33
click at [685, 289] on div "Upload" at bounding box center [675, 288] width 89 height 33
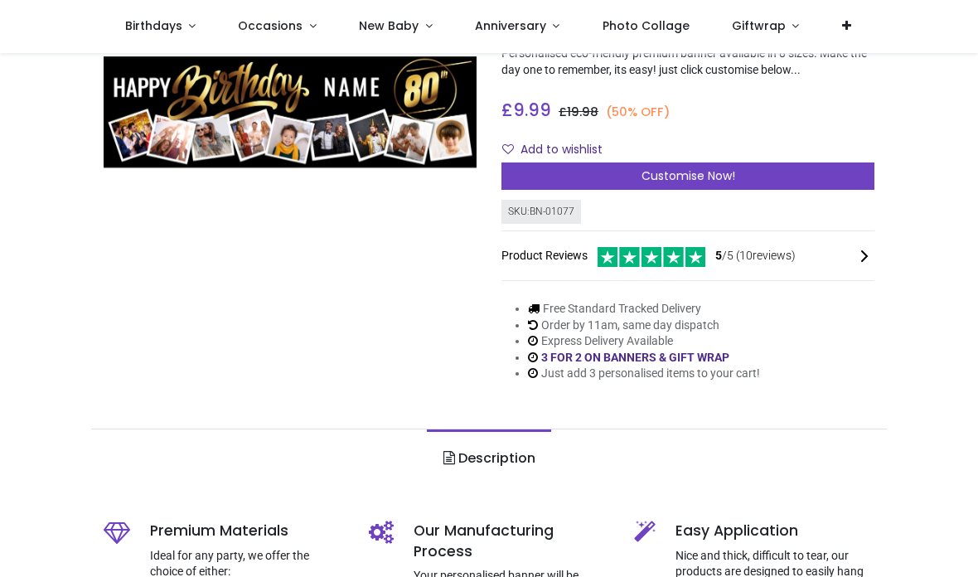
scroll to position [149, 0]
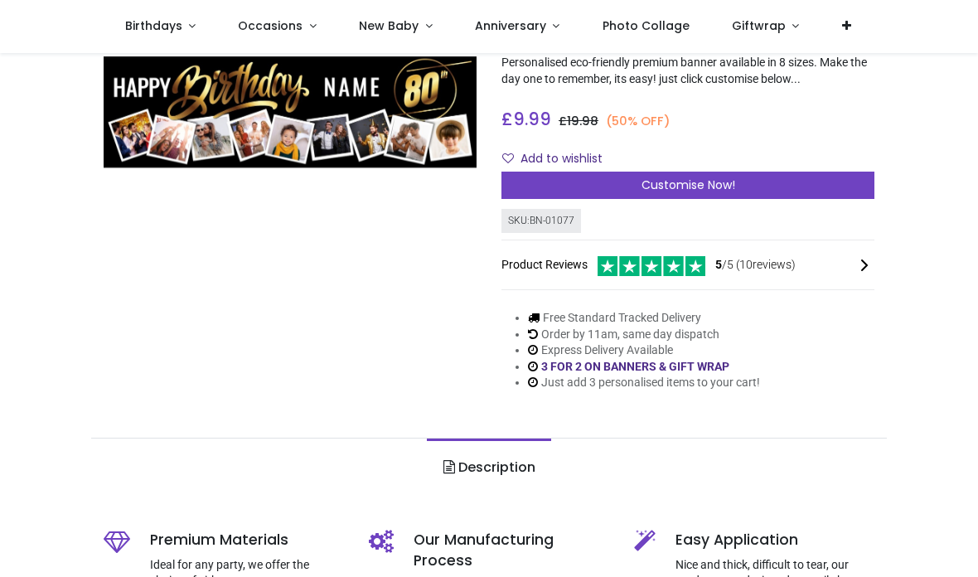
click at [638, 21] on span "Photo Collage" at bounding box center [646, 25] width 87 height 17
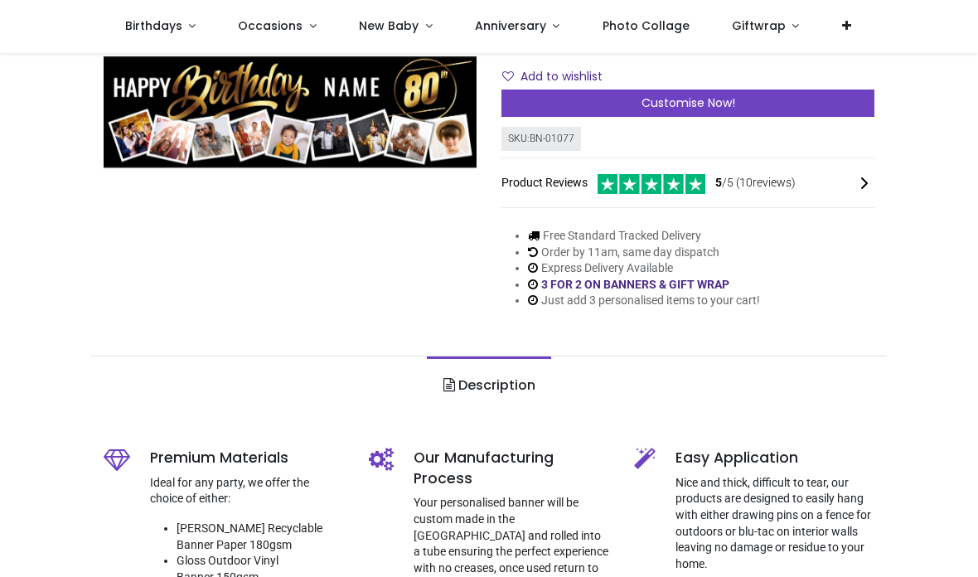
scroll to position [105, 0]
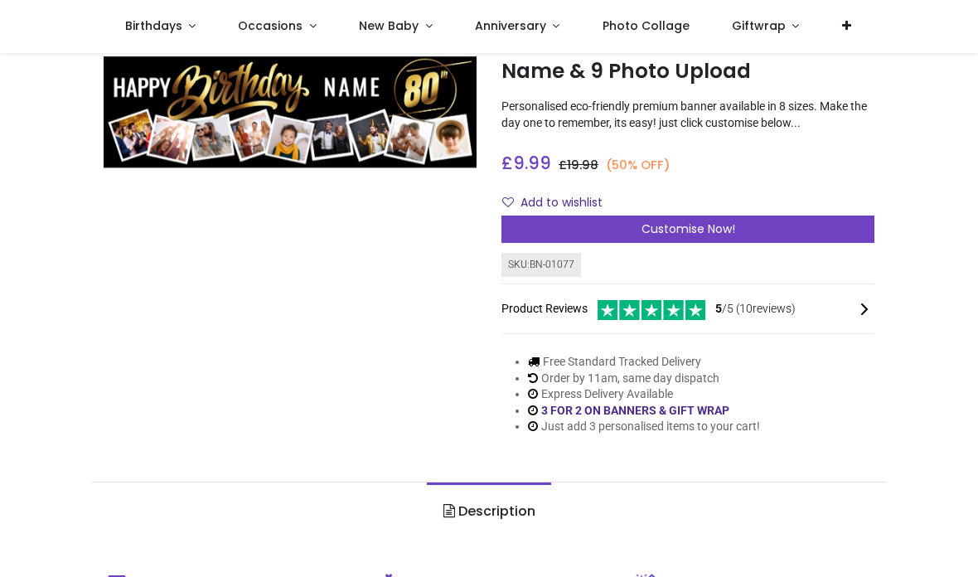
click at [758, 216] on div "Customise Now!" at bounding box center [688, 230] width 373 height 28
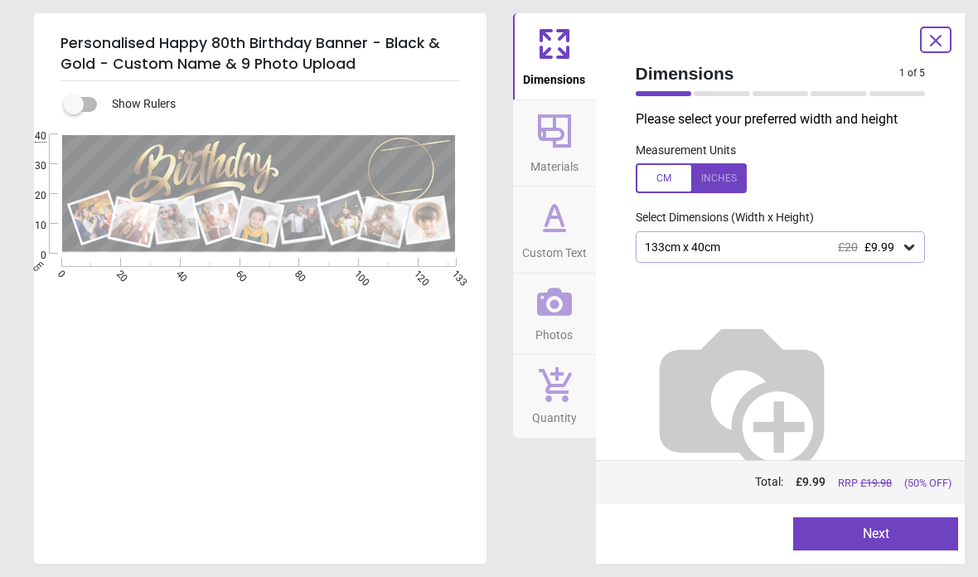
click at [555, 320] on span "Photos" at bounding box center [554, 331] width 37 height 25
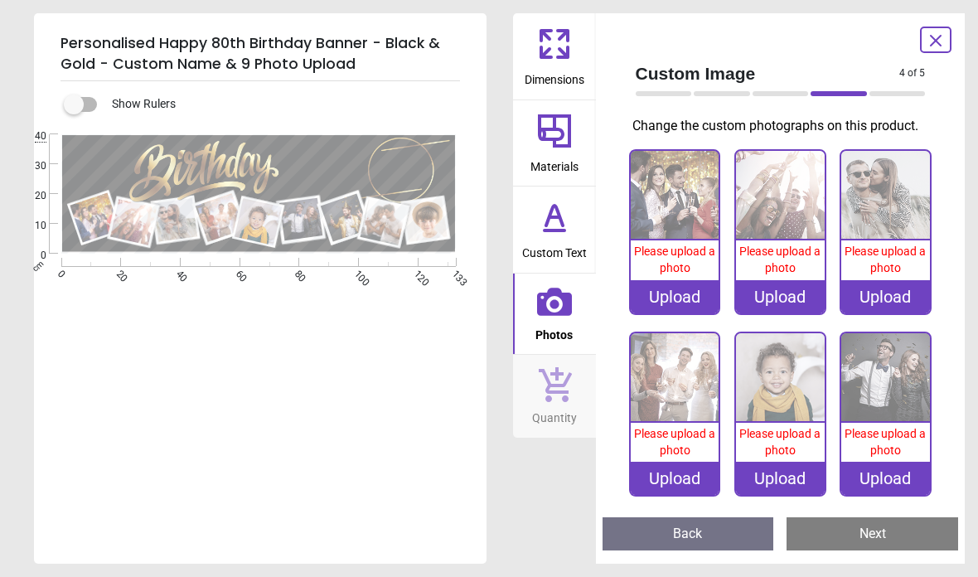
click at [696, 305] on div "Upload" at bounding box center [675, 296] width 89 height 33
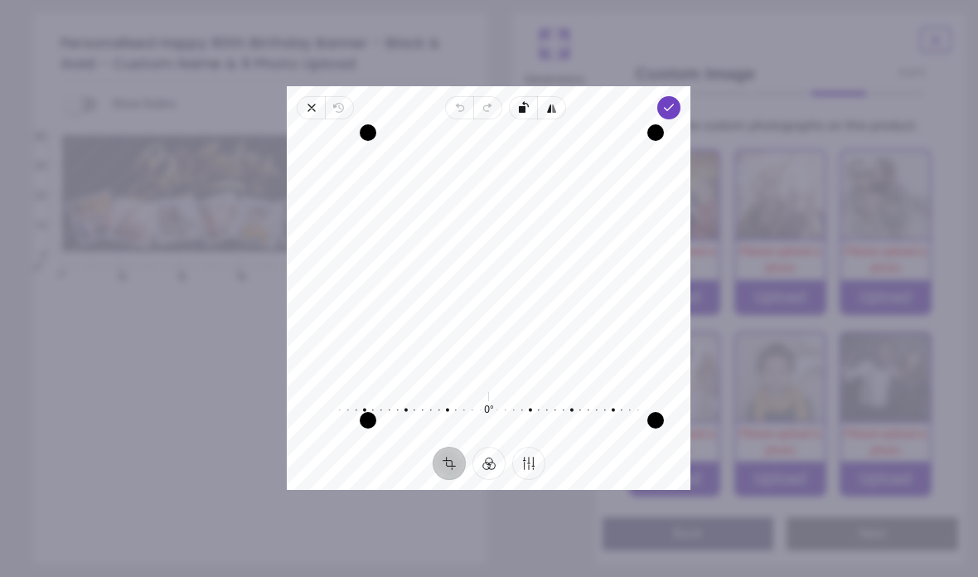
click at [681, 96] on span "Done" at bounding box center [669, 107] width 23 height 23
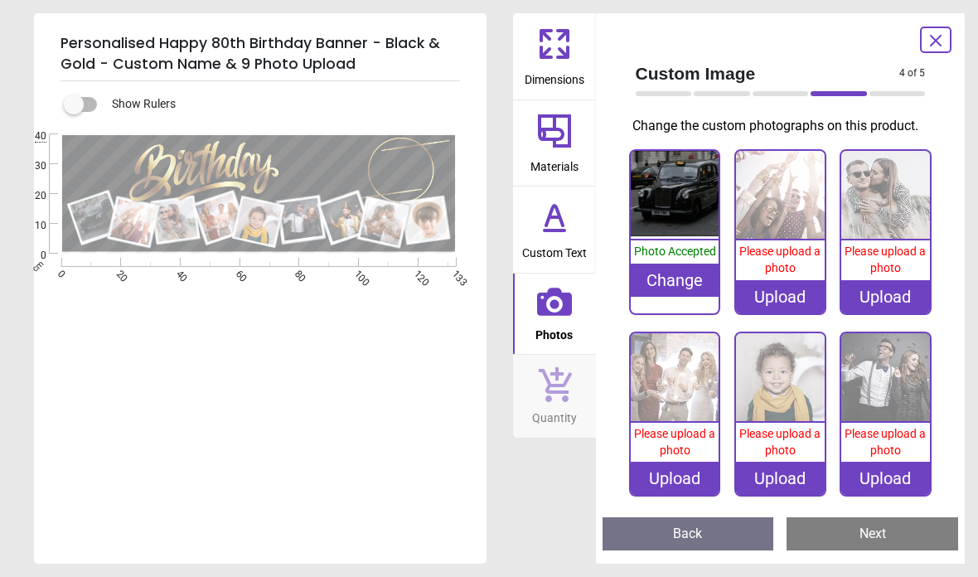
click at [693, 213] on img at bounding box center [675, 195] width 89 height 89
click at [789, 301] on div "Upload" at bounding box center [780, 296] width 89 height 33
click at [687, 279] on div "Change" at bounding box center [675, 280] width 89 height 33
click at [553, 61] on icon at bounding box center [555, 44] width 40 height 40
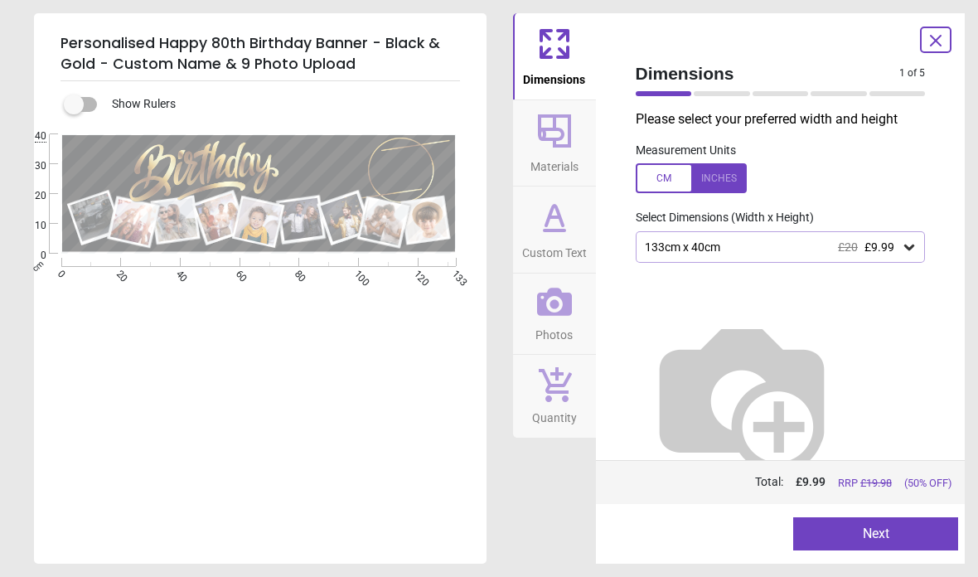
click at [555, 321] on span "Photos" at bounding box center [554, 331] width 37 height 25
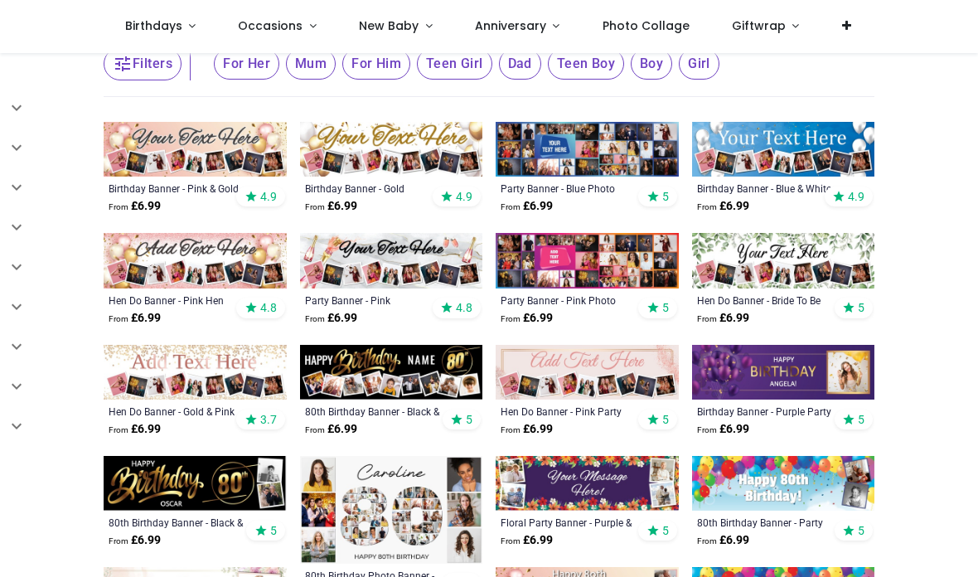
scroll to position [280, 0]
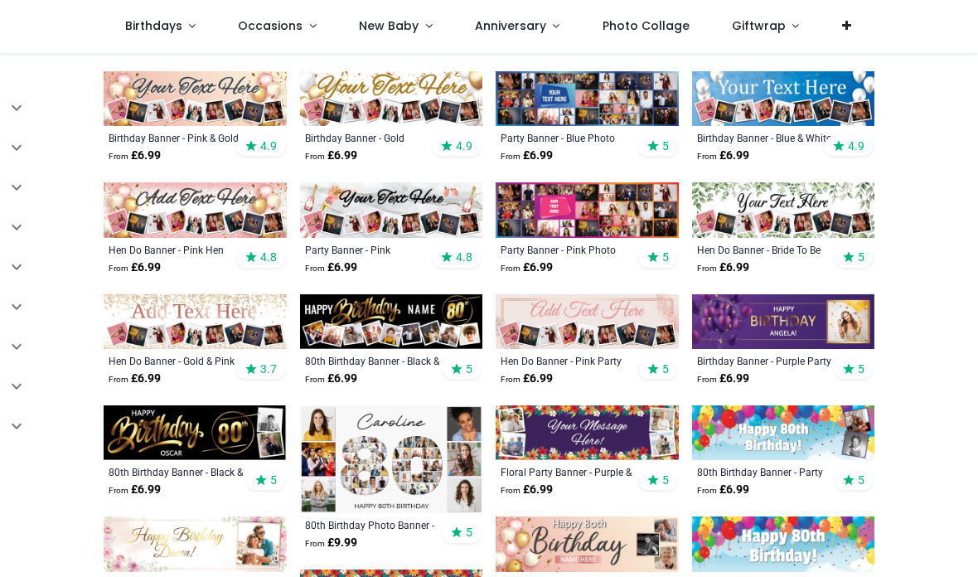
click at [415, 315] on img at bounding box center [391, 321] width 183 height 55
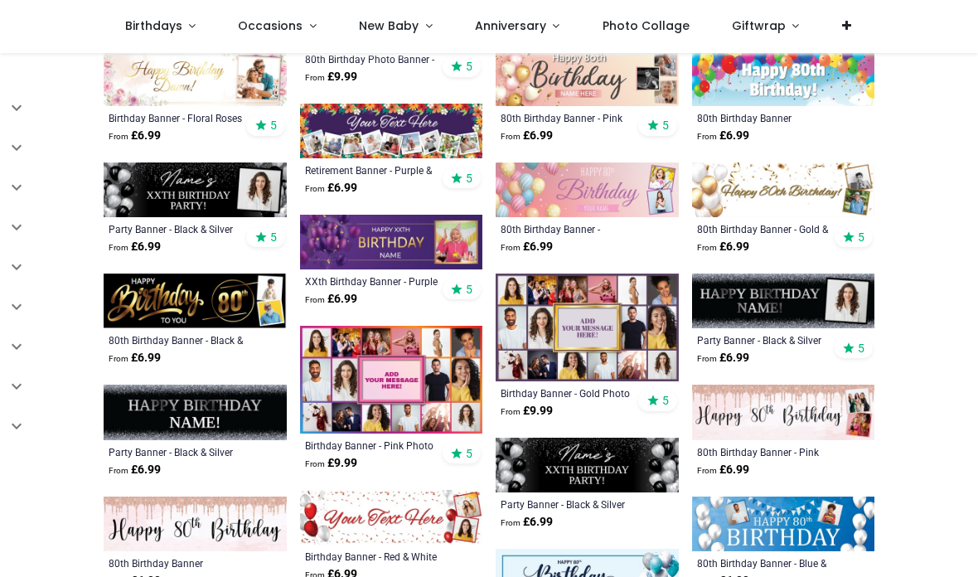
scroll to position [748, 0]
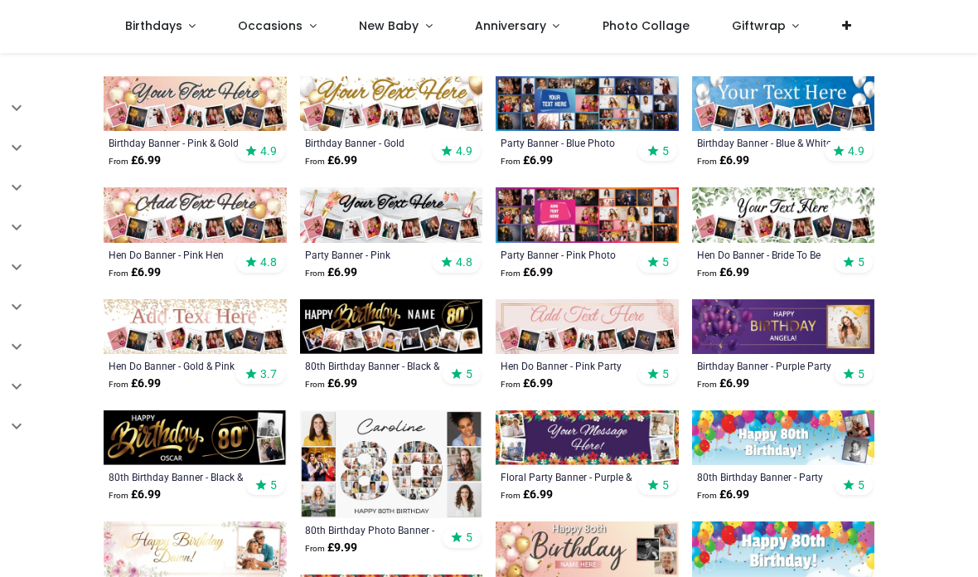
scroll to position [350, 0]
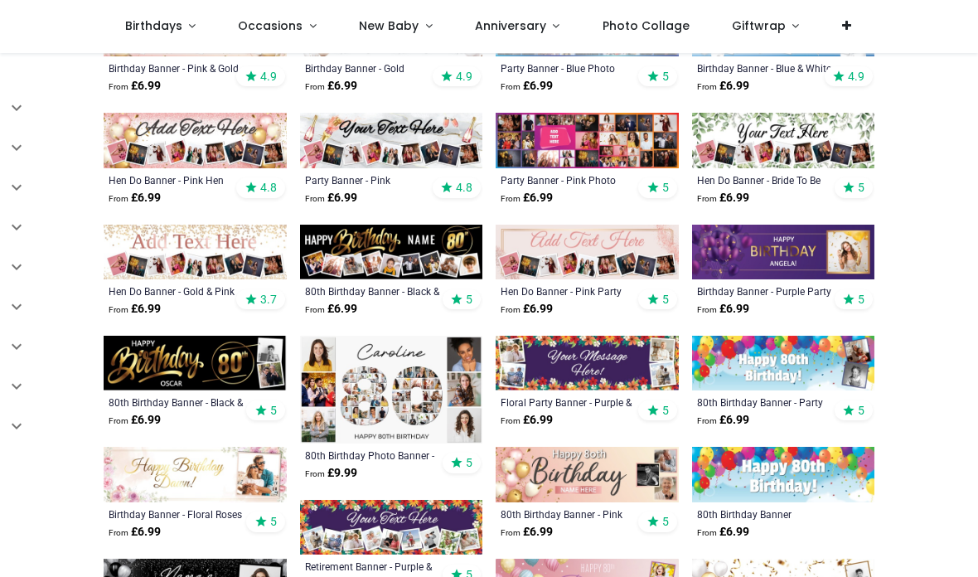
click at [640, 28] on span "Photo Collage" at bounding box center [646, 25] width 87 height 17
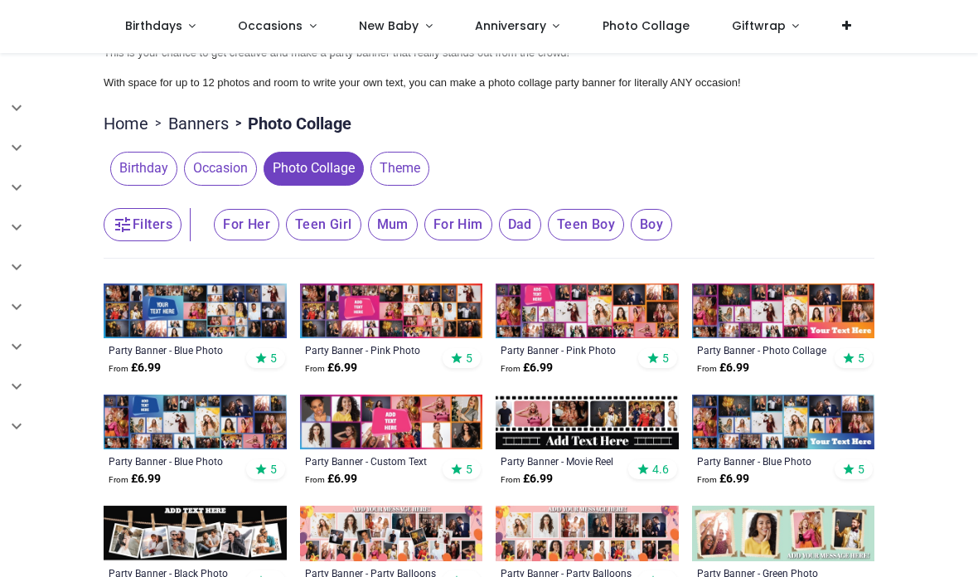
scroll to position [138, 0]
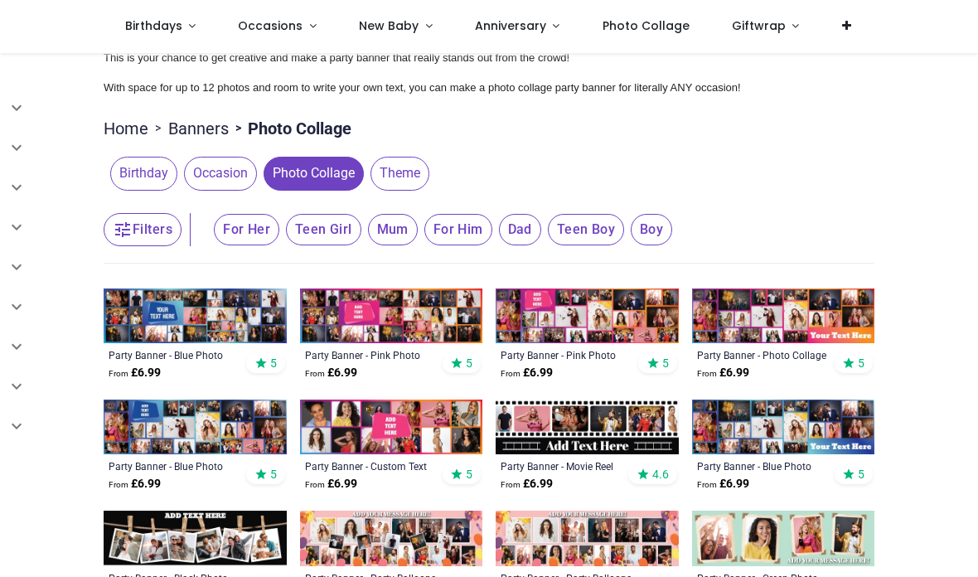
click at [148, 168] on span "Birthday" at bounding box center [143, 173] width 67 height 33
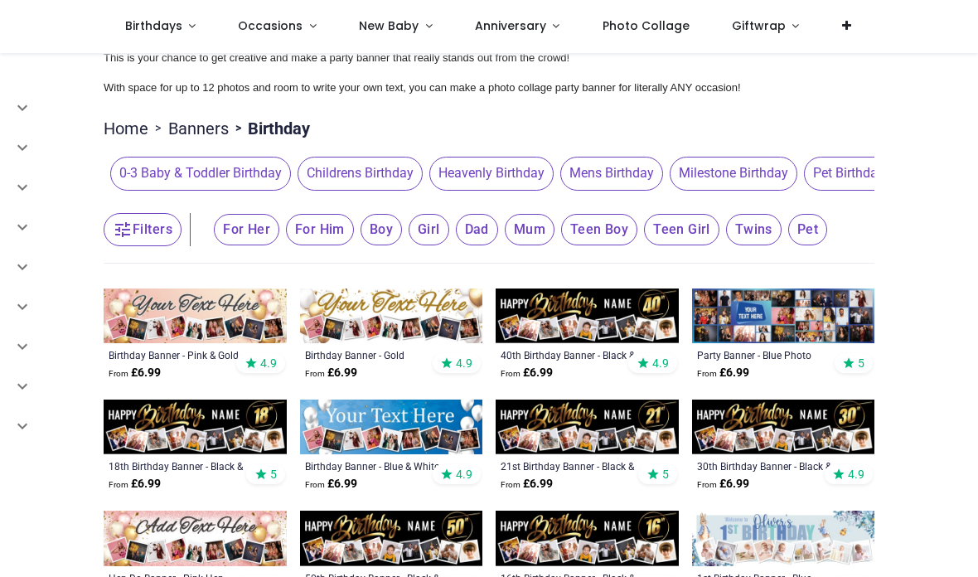
click at [624, 167] on span "Mens Birthday" at bounding box center [611, 173] width 103 height 33
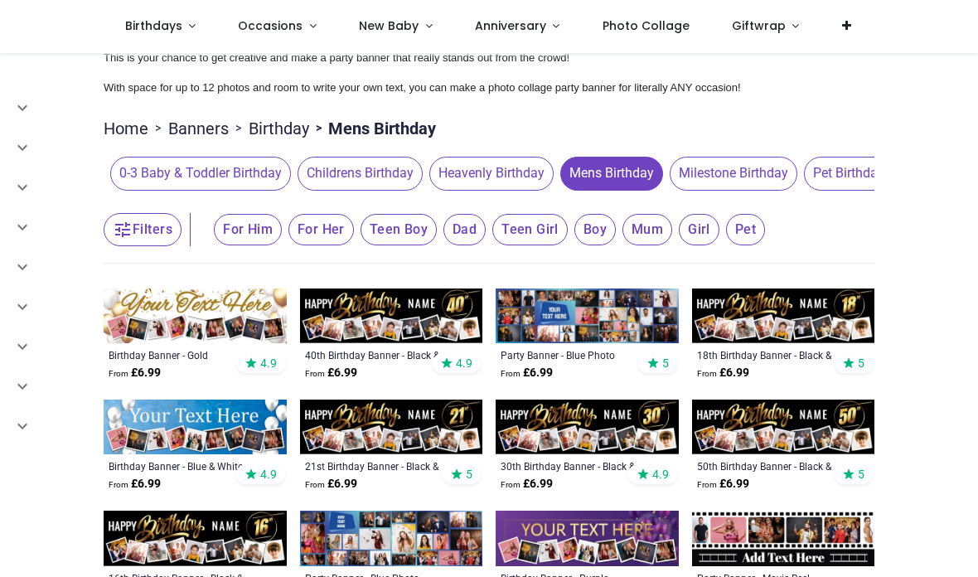
click at [284, 131] on link "Birthday" at bounding box center [279, 128] width 61 height 23
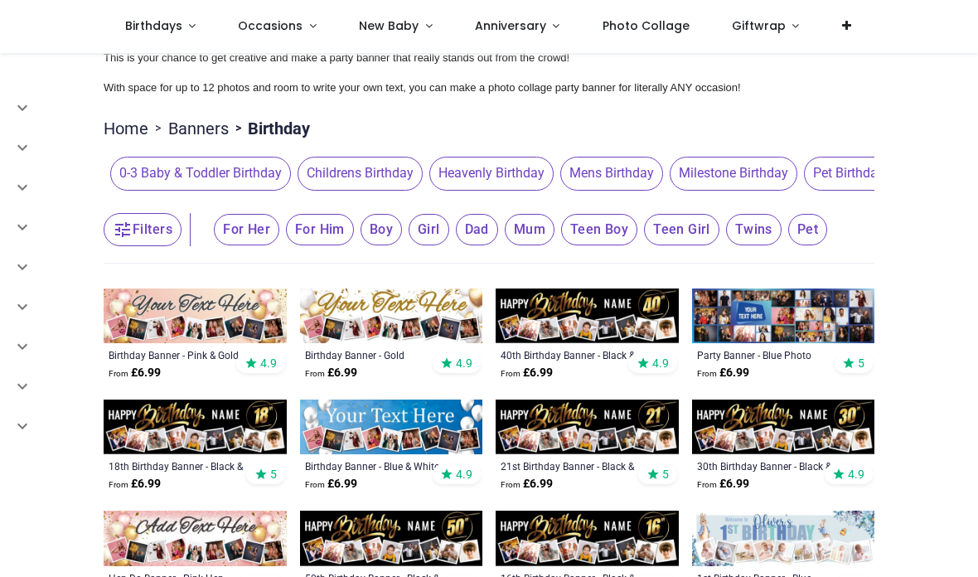
click at [213, 135] on link "Banners" at bounding box center [198, 128] width 61 height 23
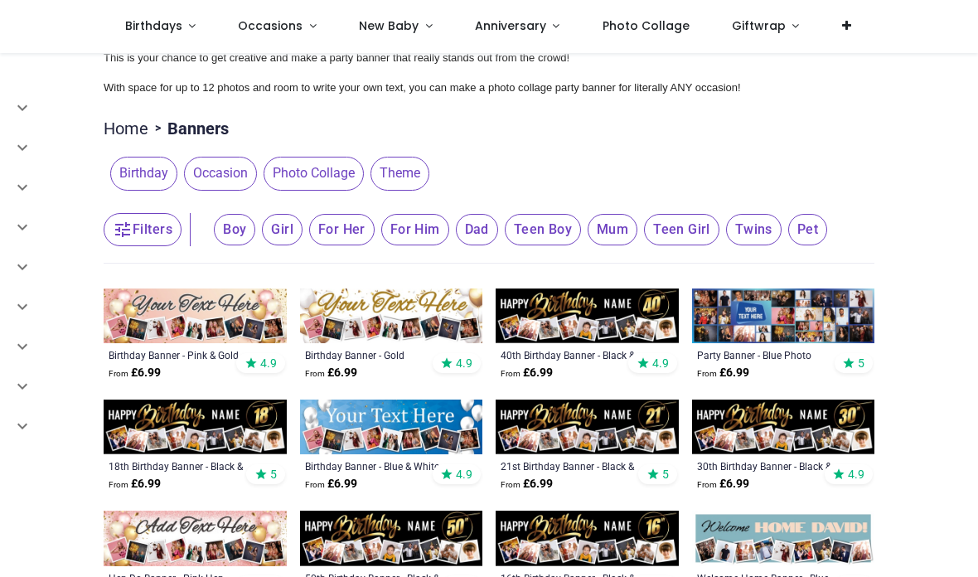
click at [647, 32] on span "Photo Collage" at bounding box center [646, 25] width 87 height 17
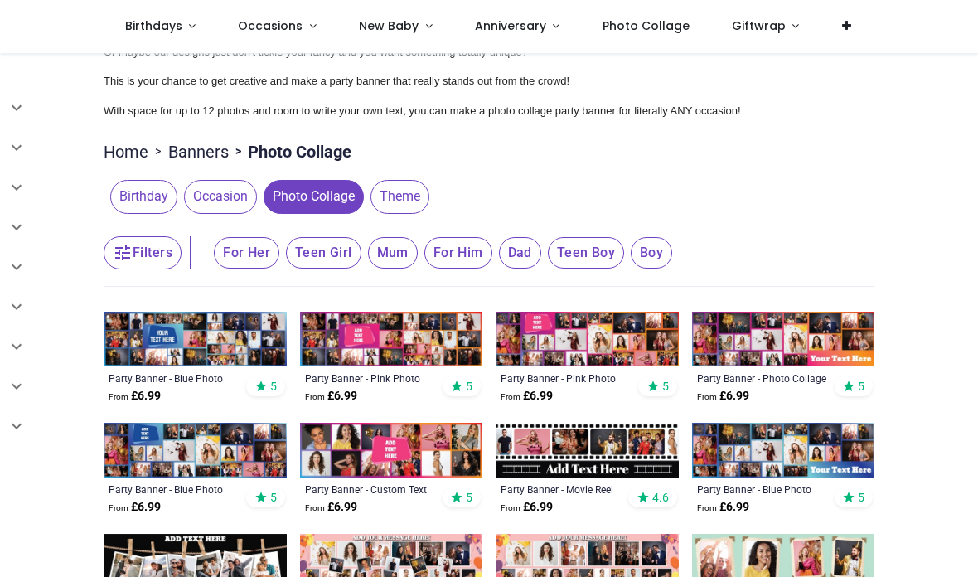
scroll to position [154, 0]
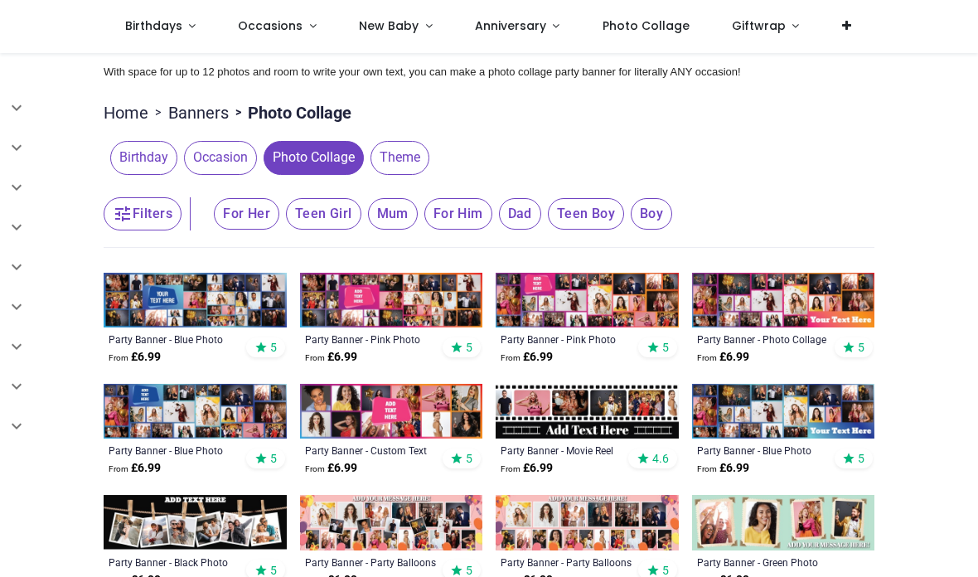
click at [407, 162] on span "Theme" at bounding box center [400, 157] width 59 height 33
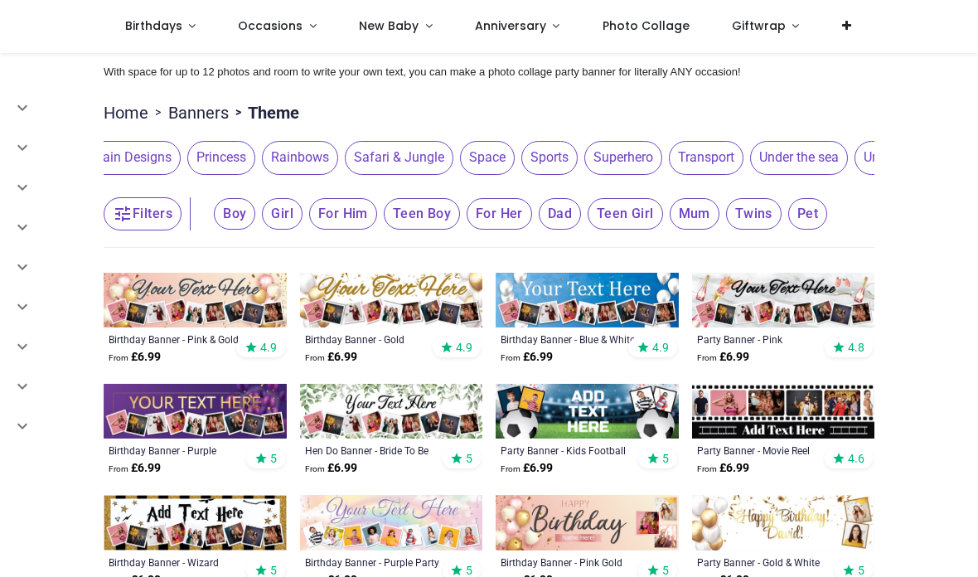
scroll to position [0, 1189]
click at [670, 158] on span "Transport" at bounding box center [707, 157] width 75 height 33
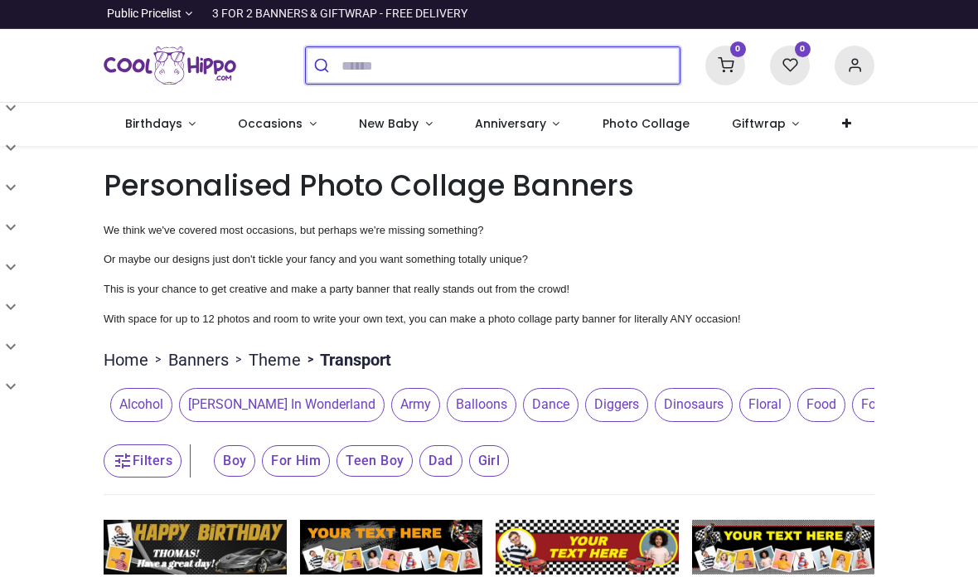
click at [416, 64] on input "search" at bounding box center [511, 65] width 338 height 36
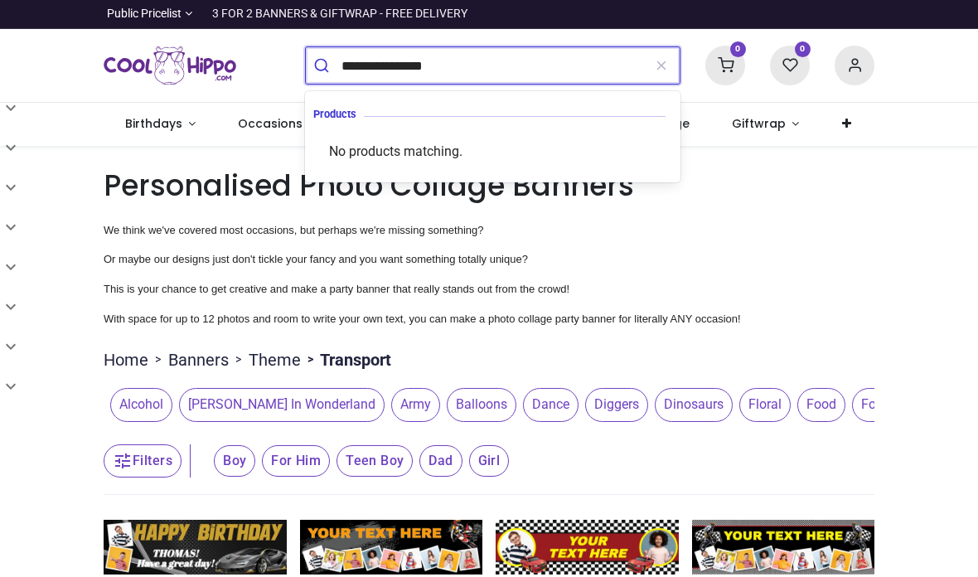
type input "**********"
click at [323, 65] on button "submit" at bounding box center [324, 65] width 36 height 36
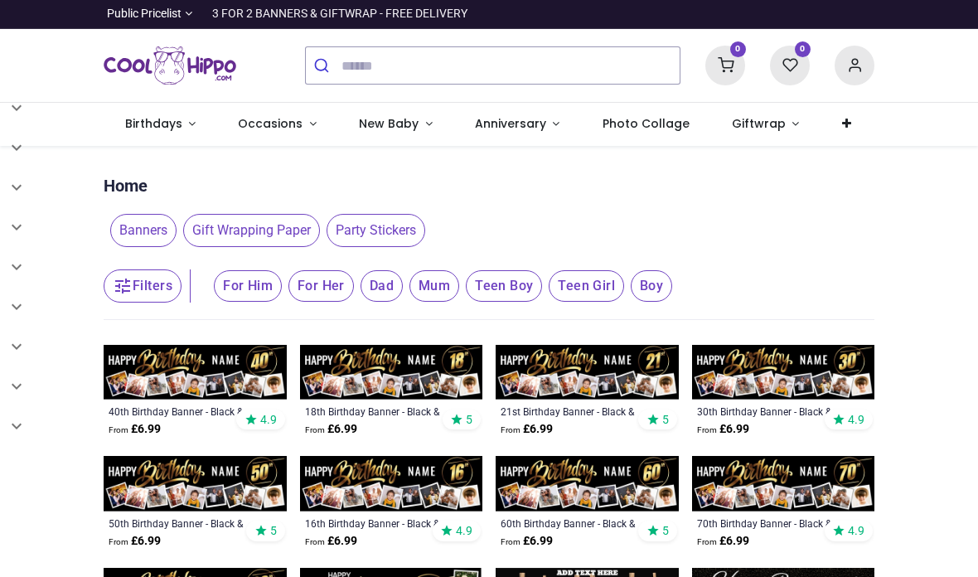
click at [140, 219] on span "Banners" at bounding box center [143, 230] width 66 height 33
click at [291, 121] on span "Occasions" at bounding box center [270, 123] width 65 height 17
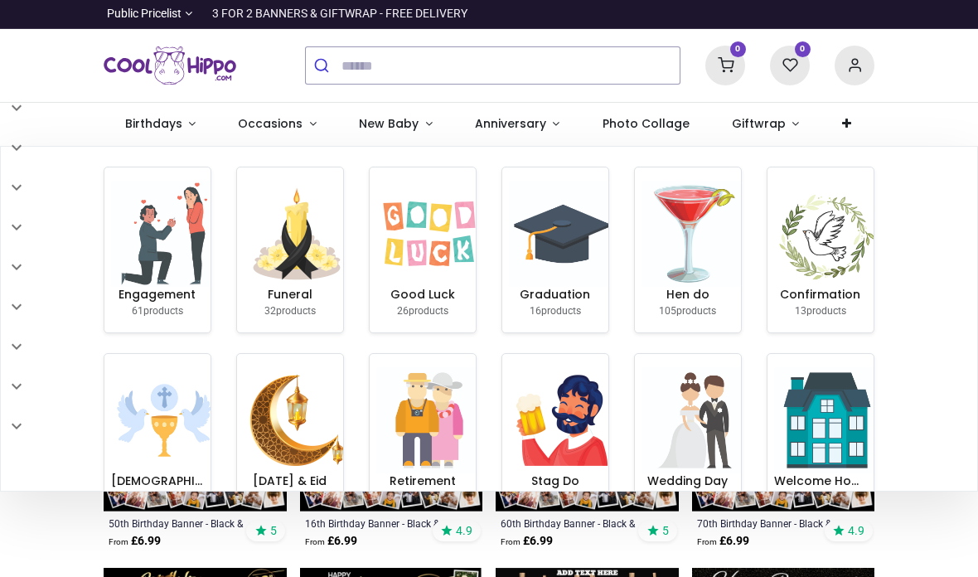
click at [167, 117] on span "Birthdays" at bounding box center [153, 123] width 57 height 17
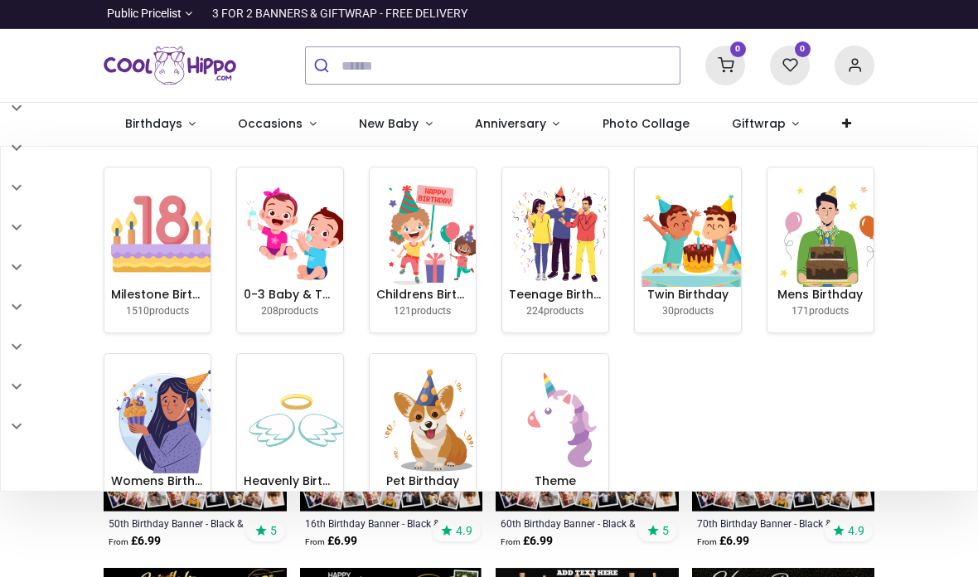
click at [686, 297] on h6 "Twin Birthday" at bounding box center [688, 295] width 93 height 17
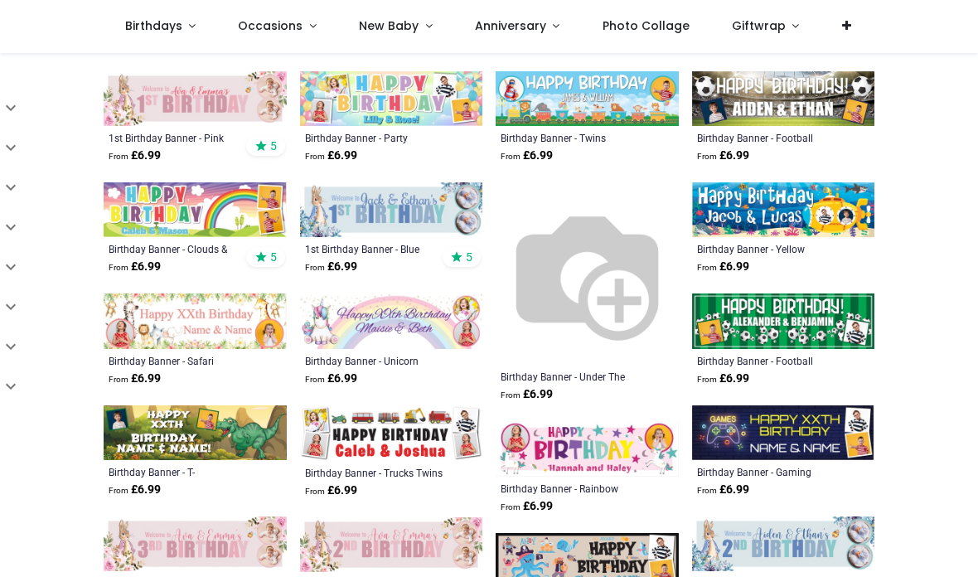
scroll to position [323, 0]
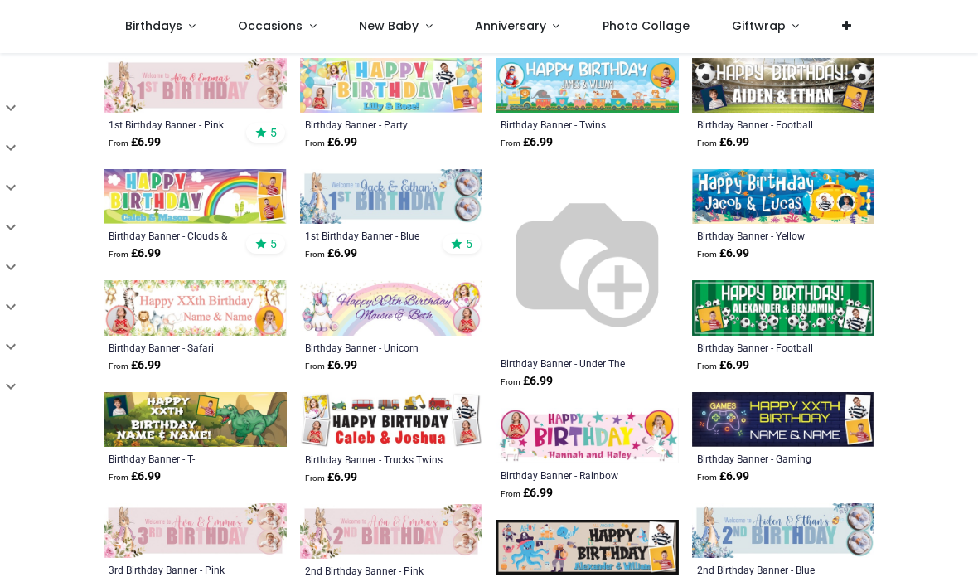
click at [601, 284] on img at bounding box center [587, 260] width 183 height 183
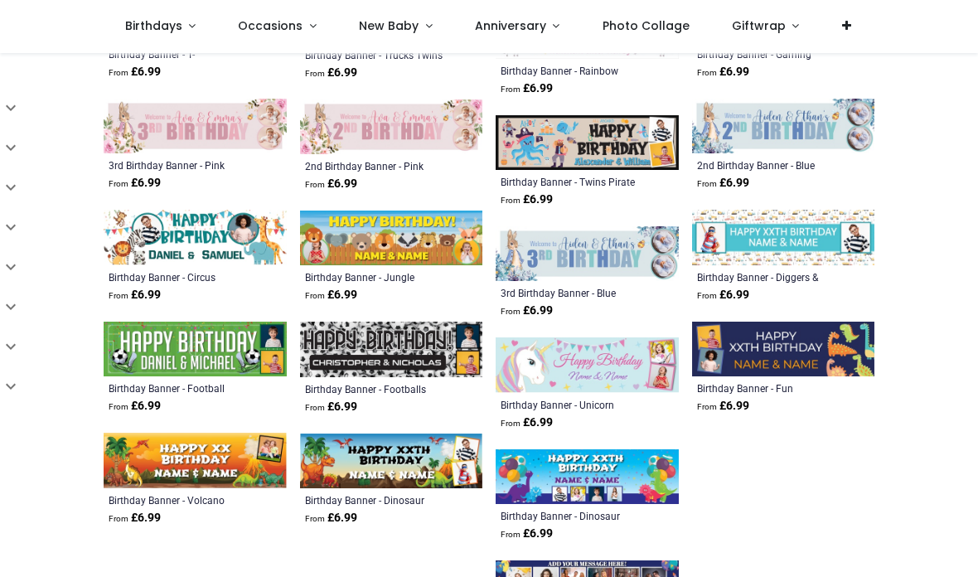
scroll to position [873, 0]
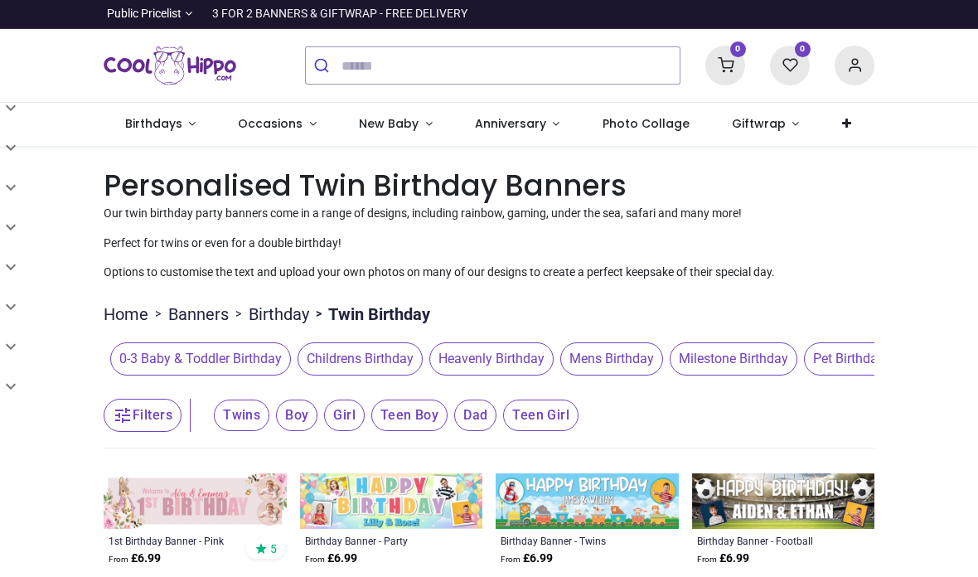
click at [624, 352] on span "Mens Birthday" at bounding box center [611, 358] width 103 height 33
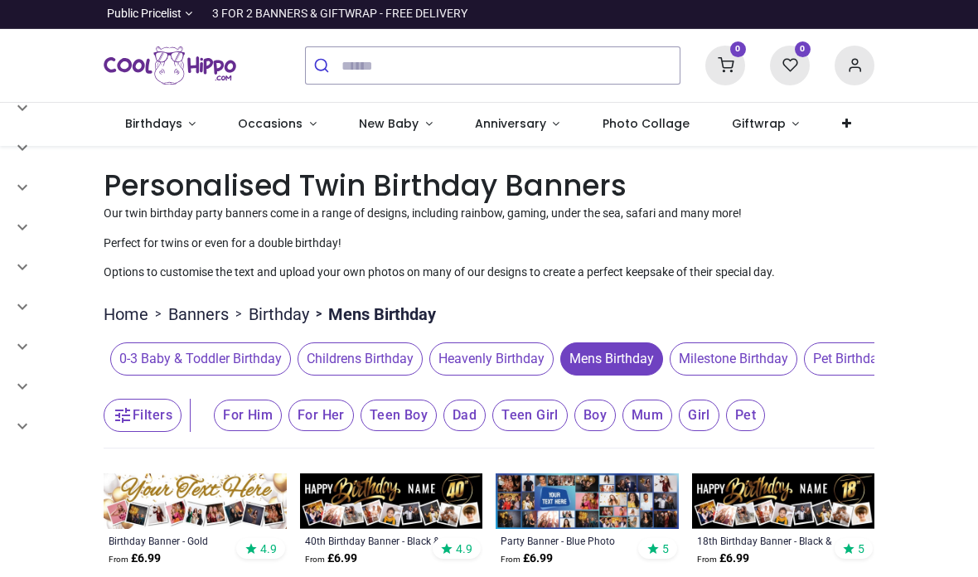
click at [176, 418] on button "Filters" at bounding box center [143, 415] width 78 height 33
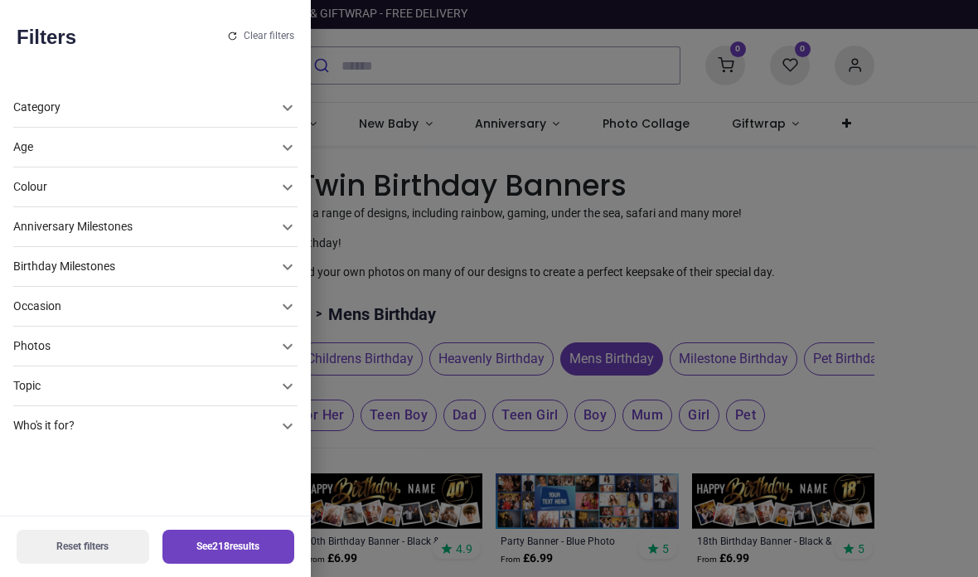
click at [283, 109] on icon at bounding box center [288, 108] width 10 height 6
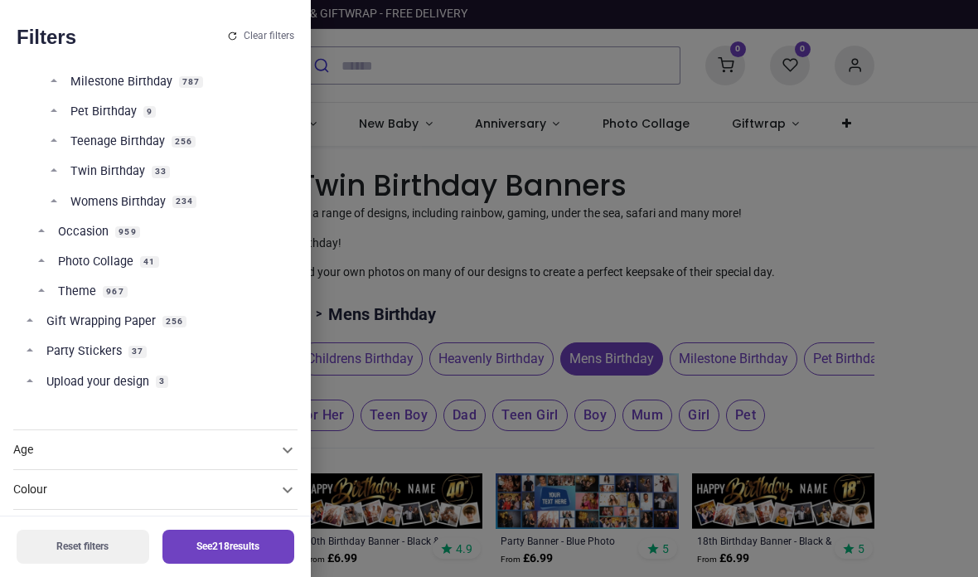
scroll to position [233, 0]
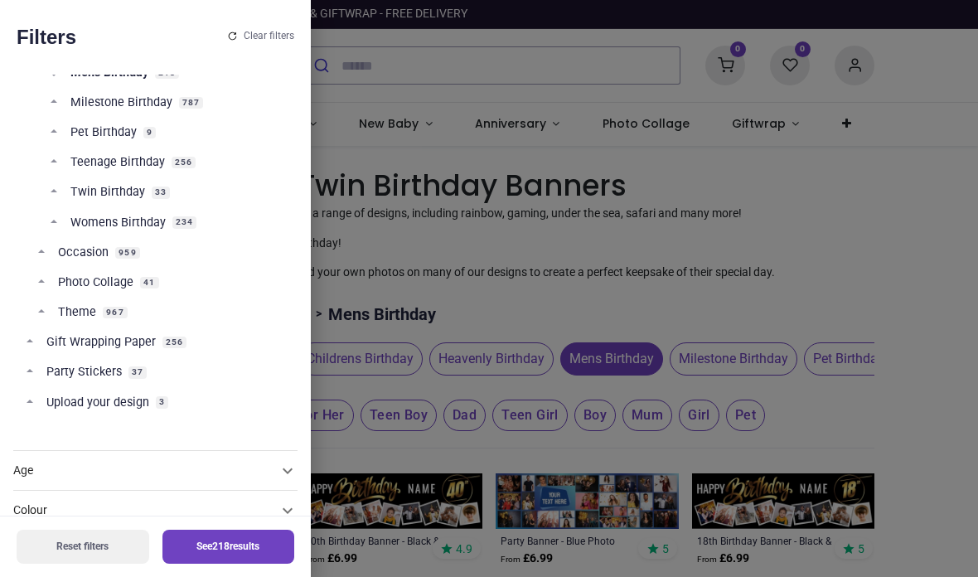
click at [133, 193] on span "Twin Birthday" at bounding box center [107, 192] width 75 height 17
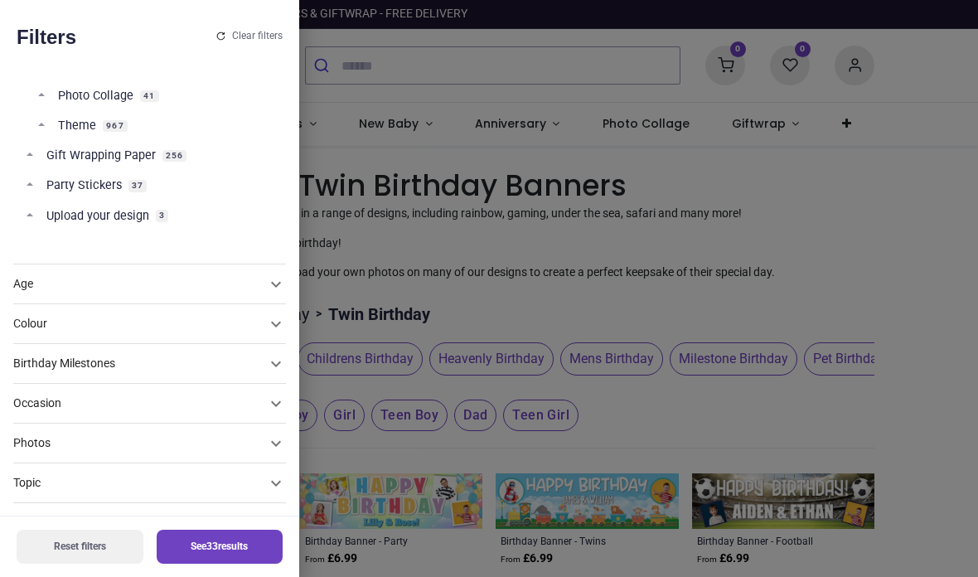
click at [286, 374] on div at bounding box center [489, 288] width 978 height 577
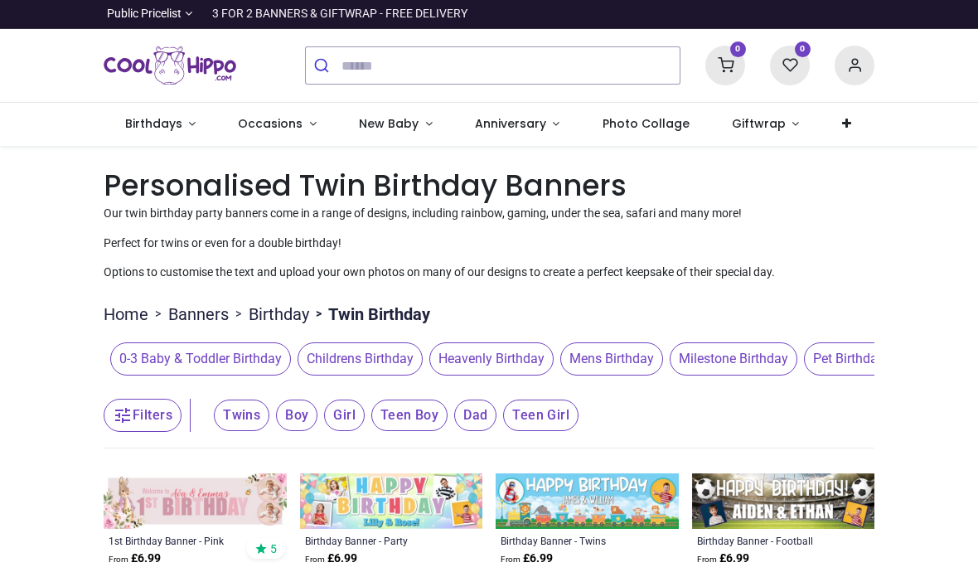
scroll to position [397, 0]
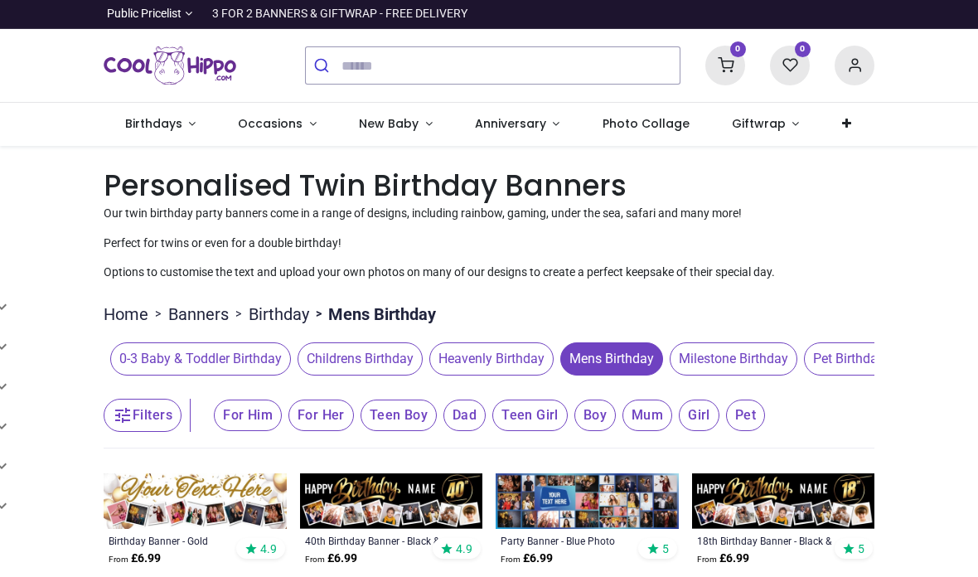
scroll to position [390, 0]
click at [630, 358] on span "Mens Birthday" at bounding box center [611, 358] width 103 height 33
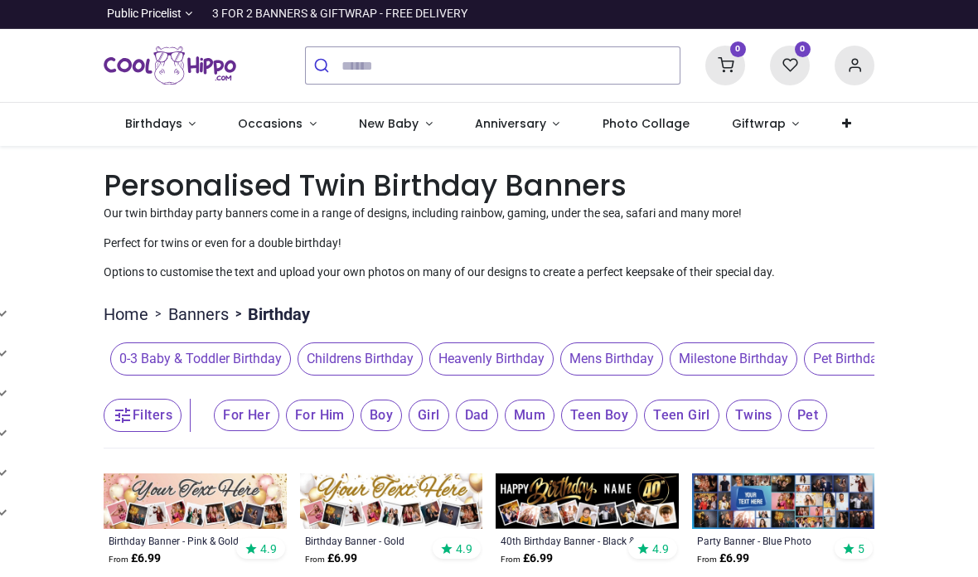
click at [628, 366] on span "Mens Birthday" at bounding box center [611, 358] width 103 height 33
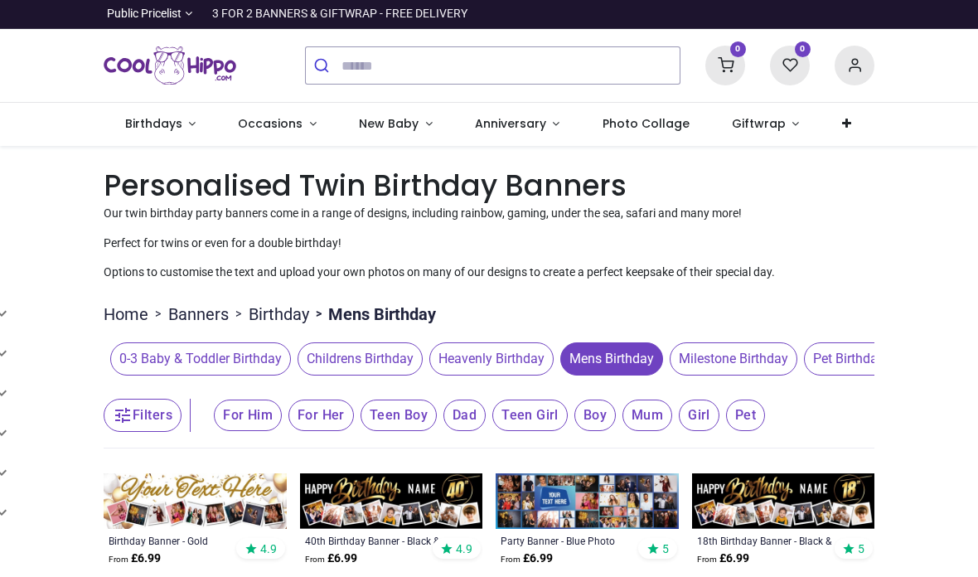
click at [152, 412] on button "Filters" at bounding box center [143, 415] width 78 height 33
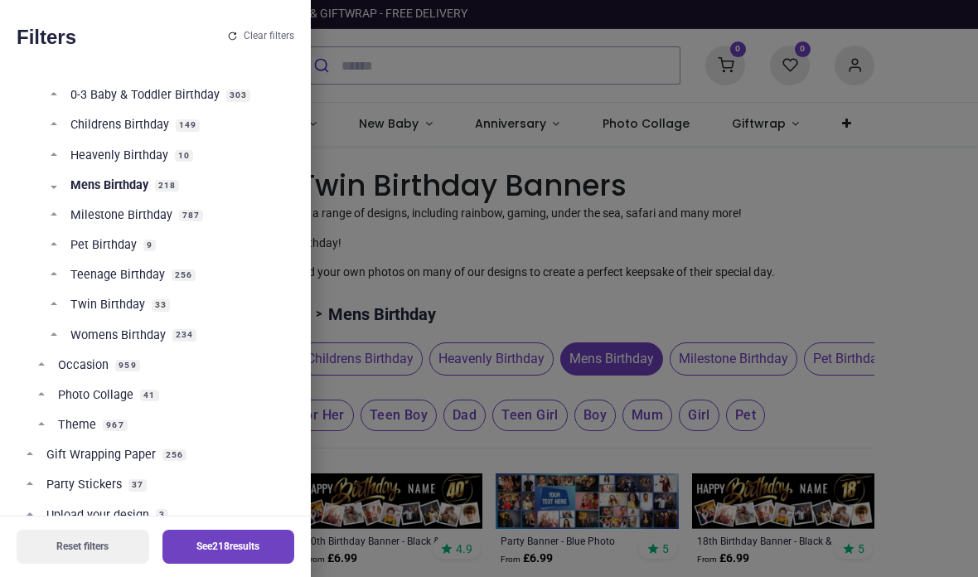
scroll to position [118, 0]
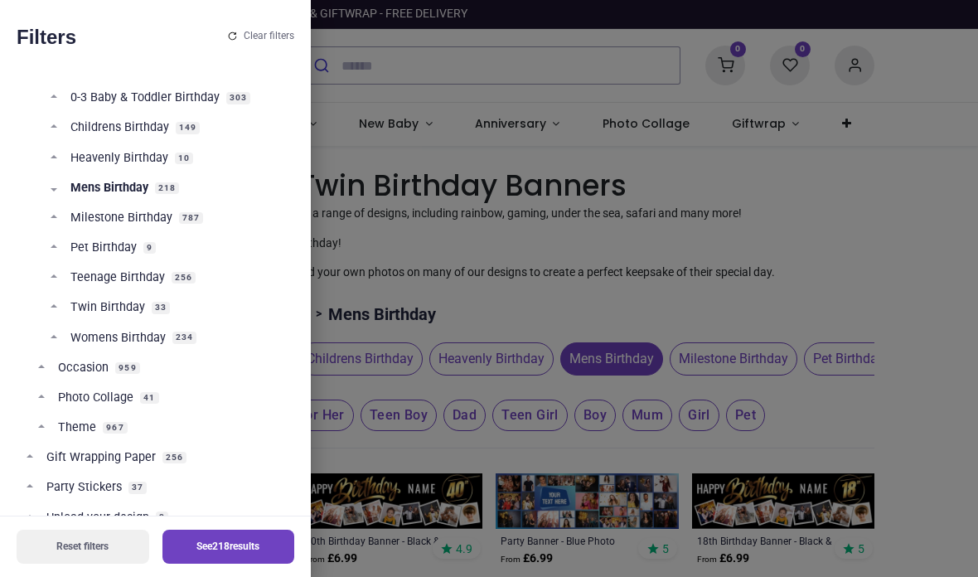
click at [156, 313] on link "Twin Birthday 33" at bounding box center [168, 314] width 235 height 30
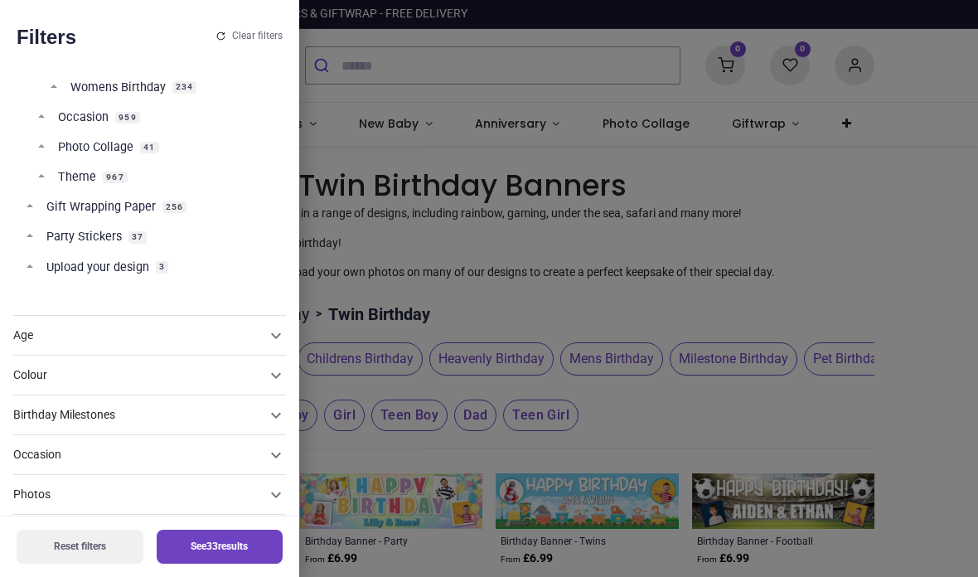
scroll to position [367, 0]
click at [266, 333] on icon at bounding box center [276, 337] width 20 height 20
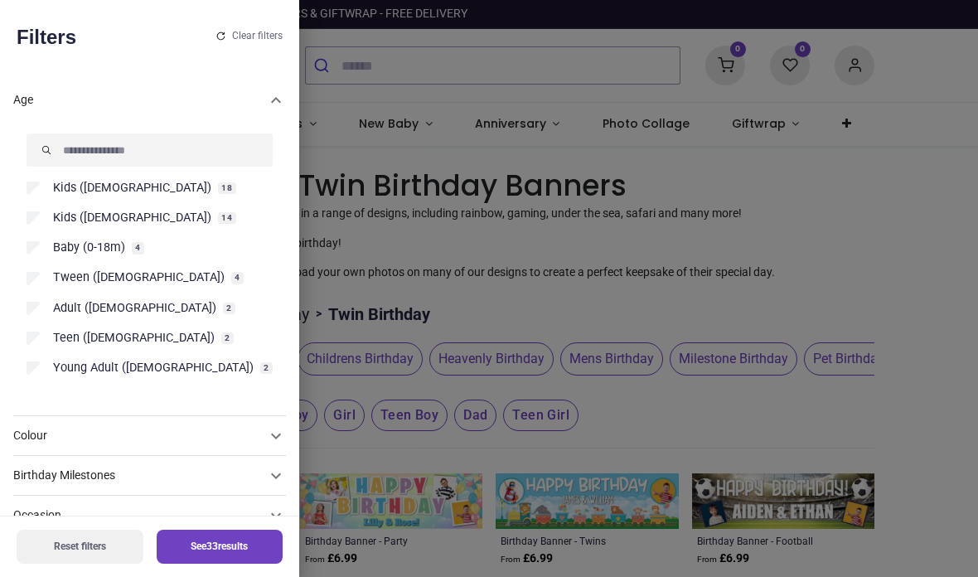
scroll to position [66, 0]
click at [266, 110] on icon at bounding box center [276, 100] width 20 height 20
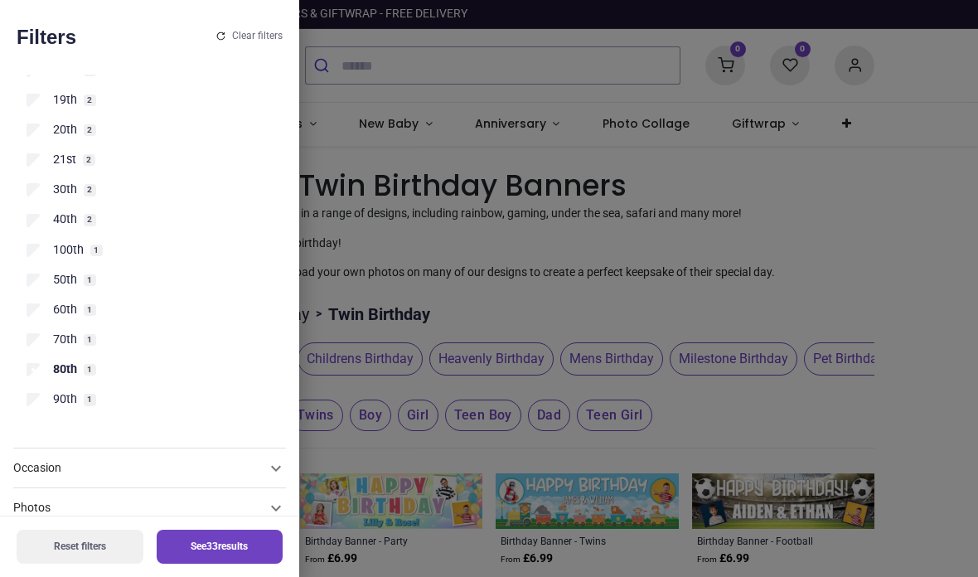
scroll to position [773, 0]
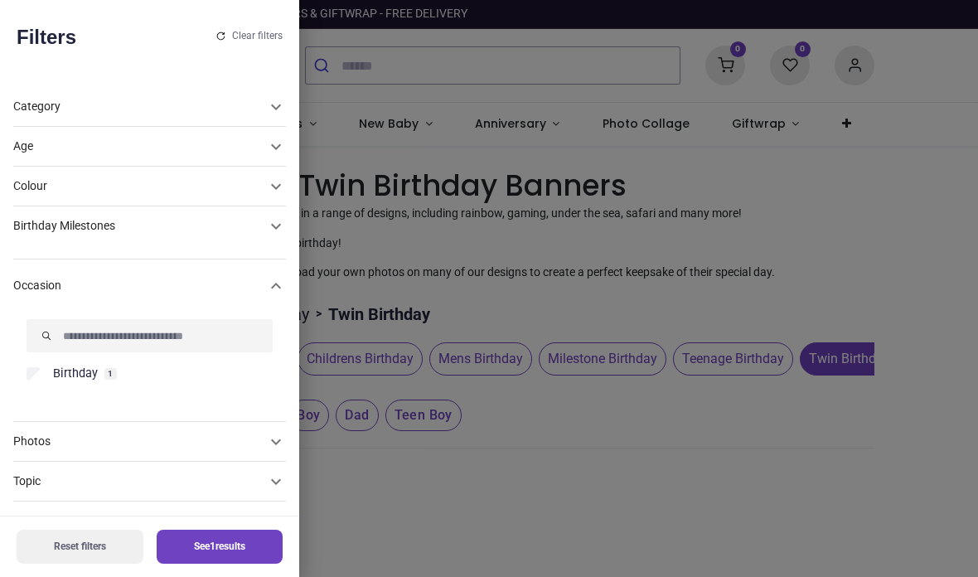
click at [51, 366] on label "Birthday 1" at bounding box center [150, 374] width 246 height 17
click at [240, 155] on div "Photos" at bounding box center [139, 146] width 253 height 17
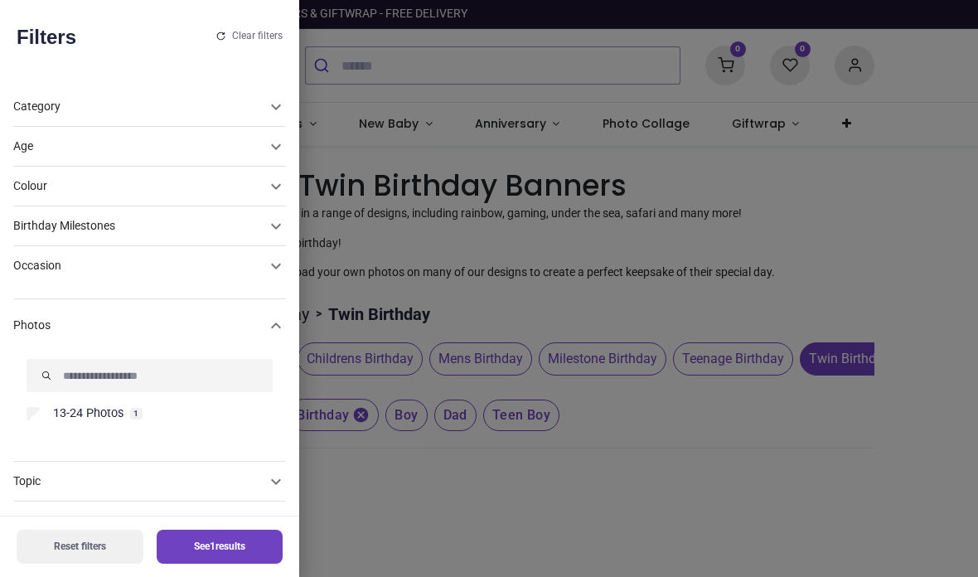
click at [266, 157] on icon at bounding box center [276, 147] width 20 height 20
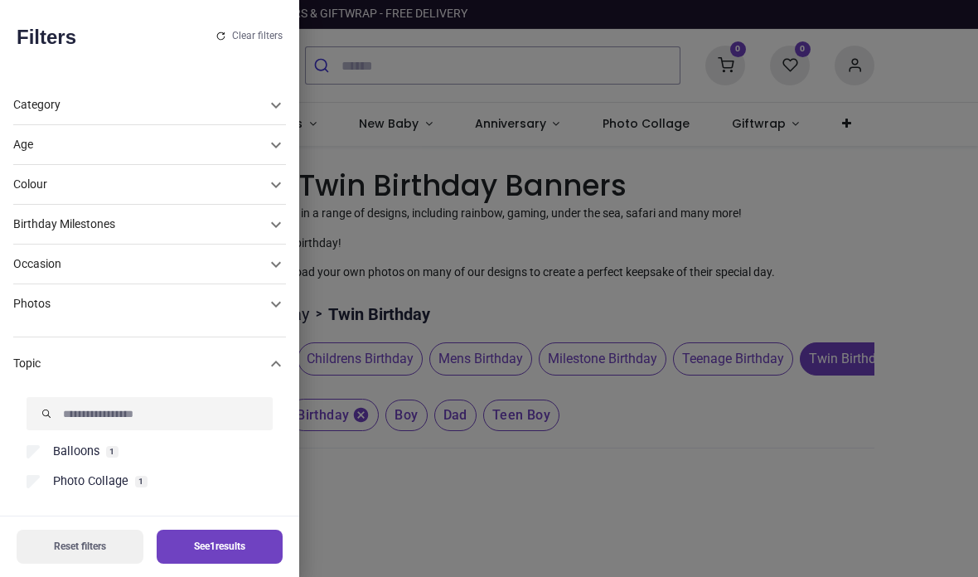
scroll to position [2, 0]
click at [128, 473] on span "Photo Collage" at bounding box center [90, 481] width 75 height 17
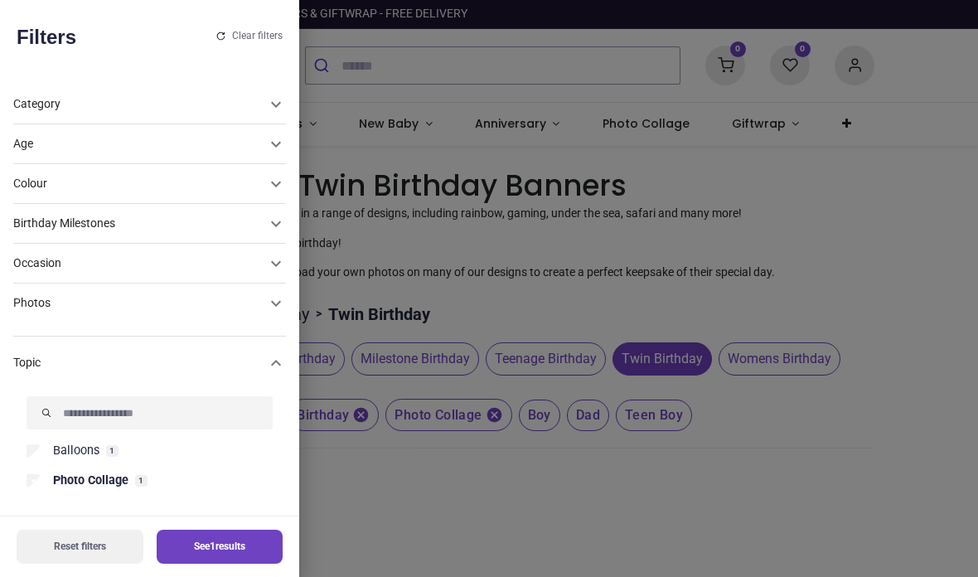
click at [266, 154] on icon at bounding box center [276, 144] width 20 height 20
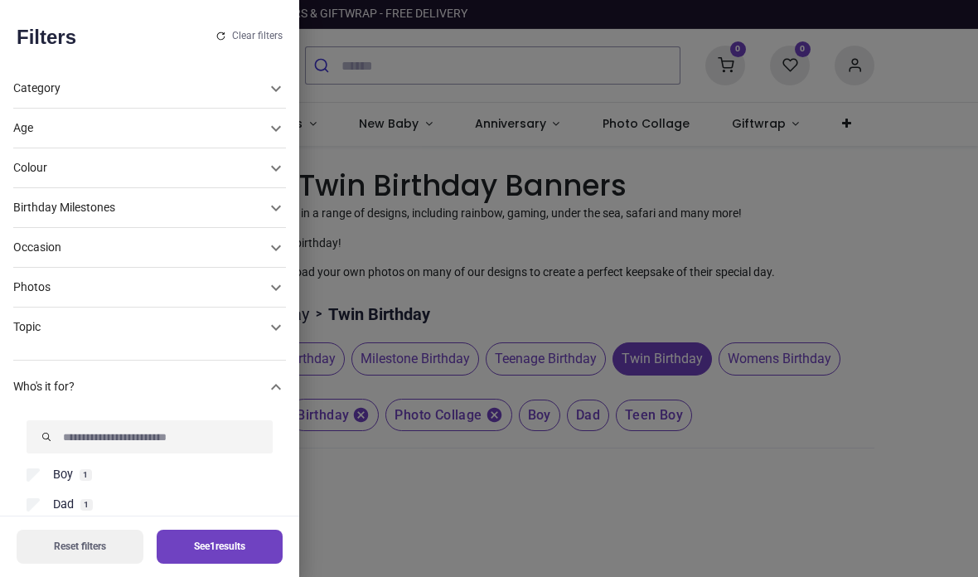
scroll to position [19, 0]
click at [216, 545] on button "See 1 results" at bounding box center [220, 547] width 127 height 34
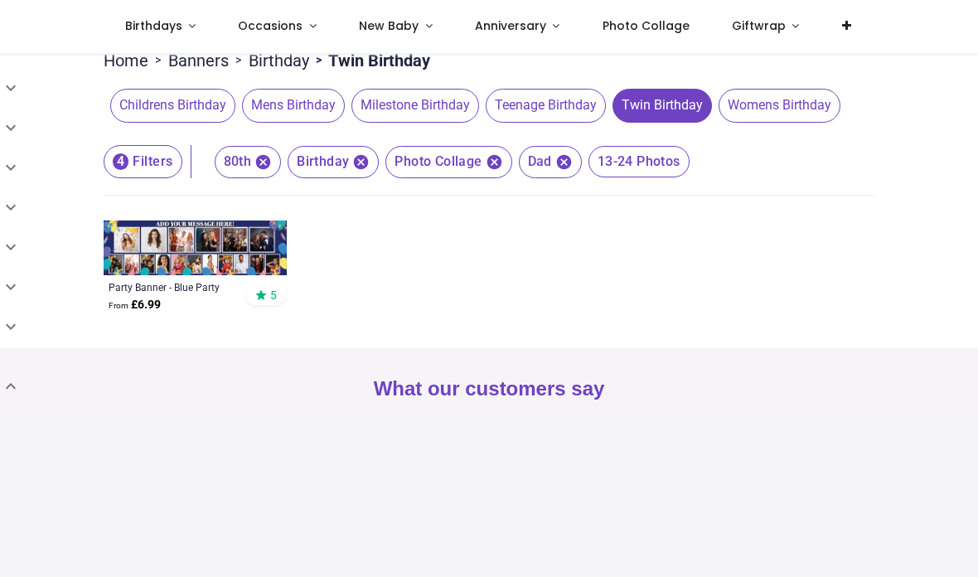
scroll to position [122, 0]
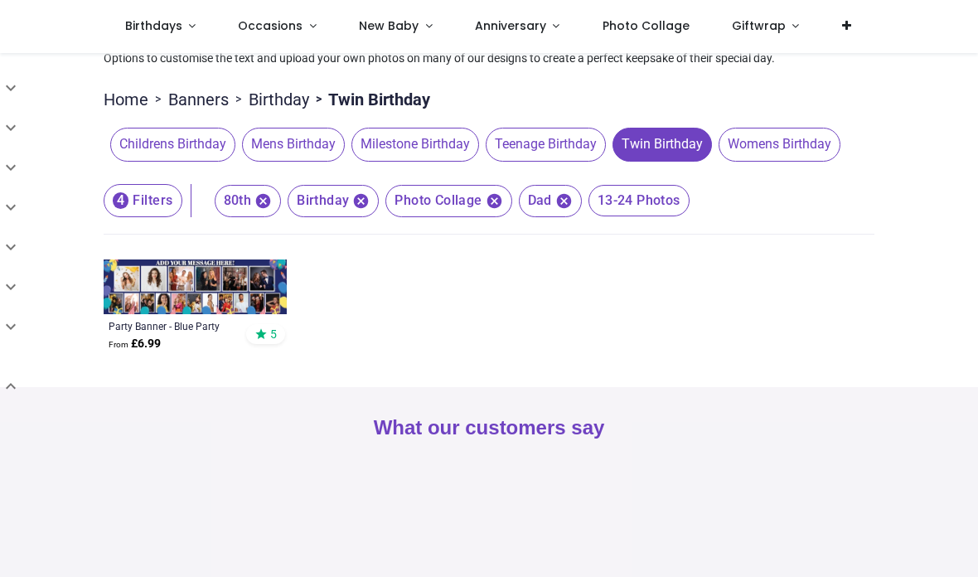
click at [289, 154] on span "Mens Birthday" at bounding box center [293, 144] width 103 height 33
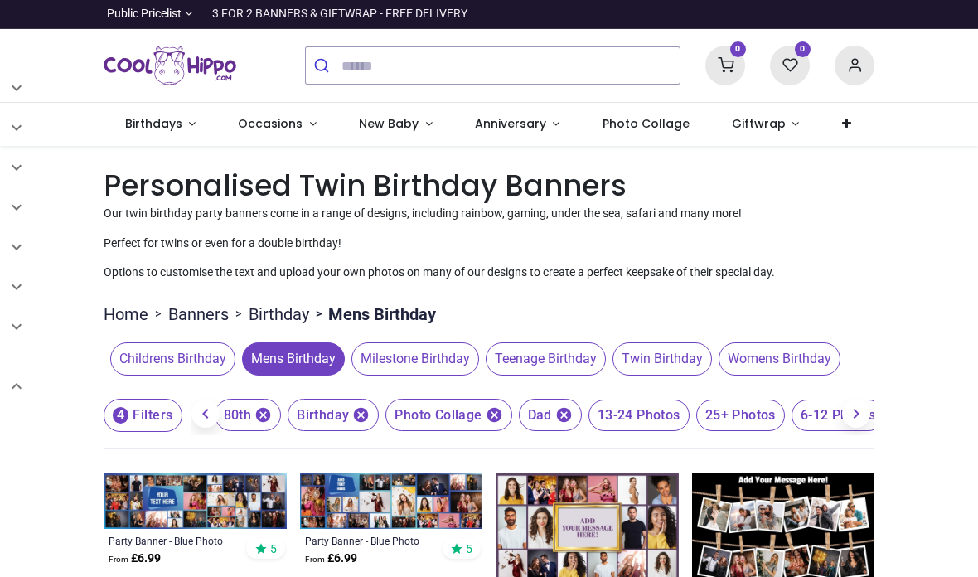
click at [431, 353] on span "Milestone Birthday" at bounding box center [416, 358] width 128 height 33
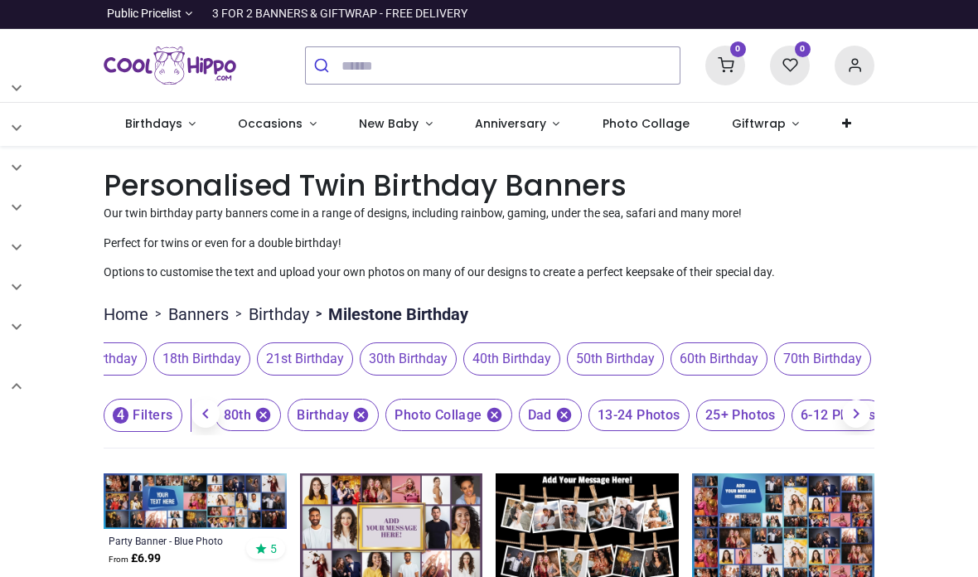
scroll to position [0, 276]
click at [846, 356] on span "80th Birthday" at bounding box center [821, 358] width 97 height 33
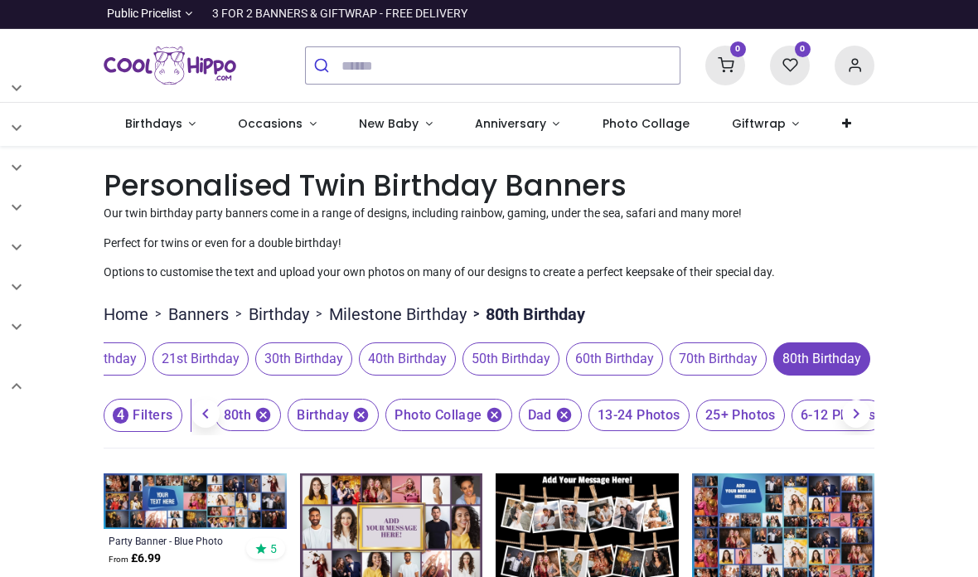
click at [827, 367] on span "80th Birthday" at bounding box center [821, 358] width 97 height 33
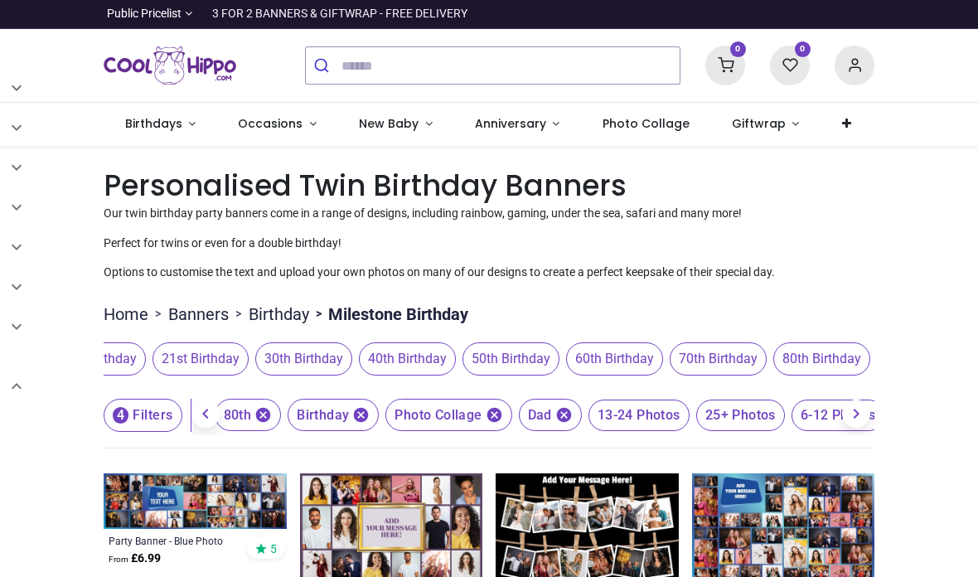
click at [834, 358] on span "80th Birthday" at bounding box center [821, 358] width 97 height 33
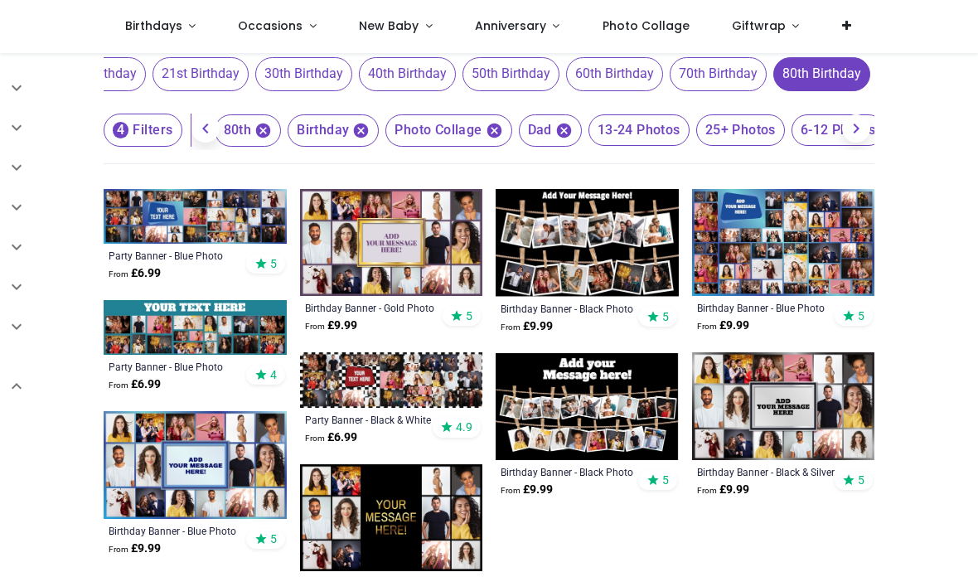
scroll to position [188, 0]
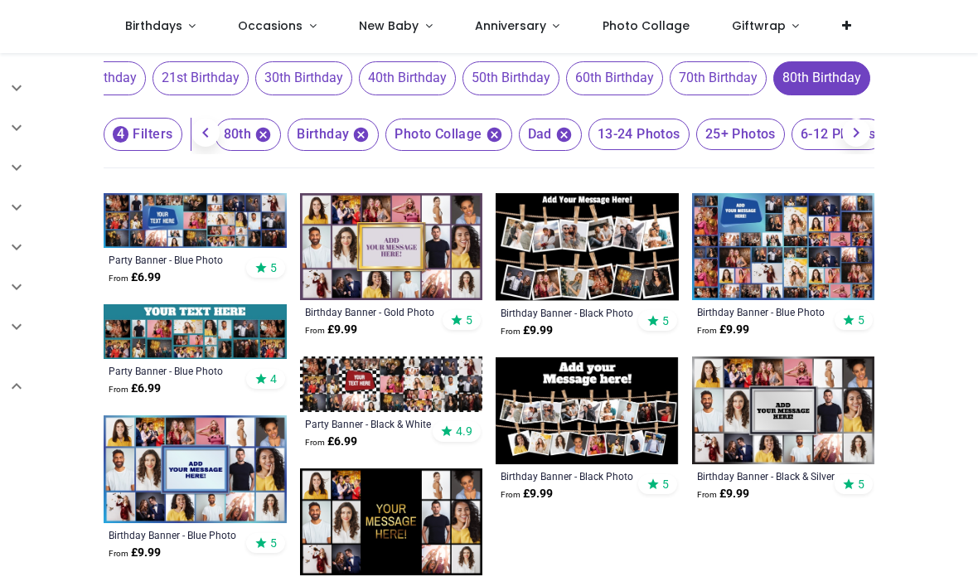
click at [464, 141] on span "Photo Collage" at bounding box center [448, 135] width 126 height 32
click at [446, 144] on span "Photo Collage" at bounding box center [448, 135] width 126 height 32
click at [828, 89] on span "80th Birthday" at bounding box center [821, 77] width 97 height 33
click at [844, 81] on span "80th Birthday" at bounding box center [821, 77] width 97 height 33
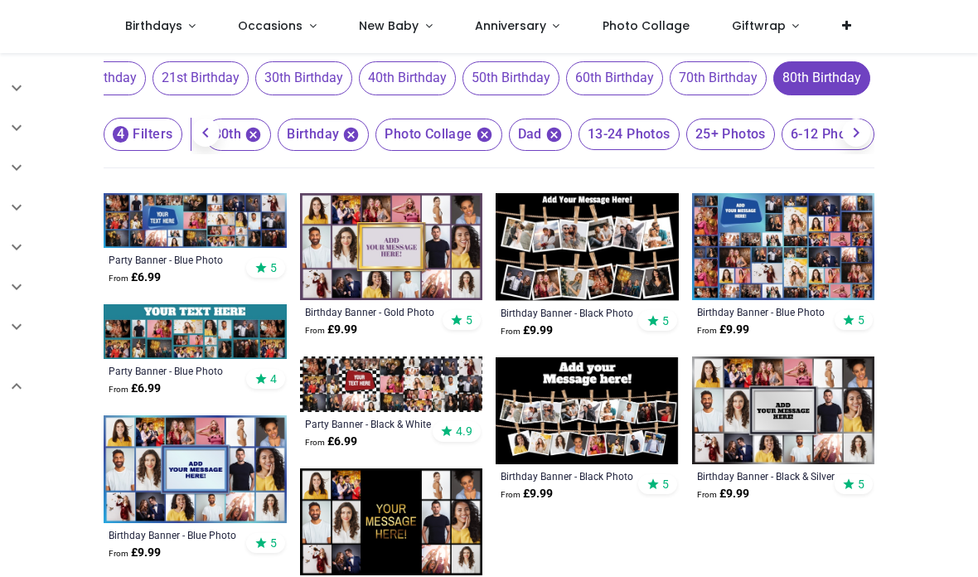
click at [680, 134] on span "6-12 Photos" at bounding box center [629, 135] width 101 height 32
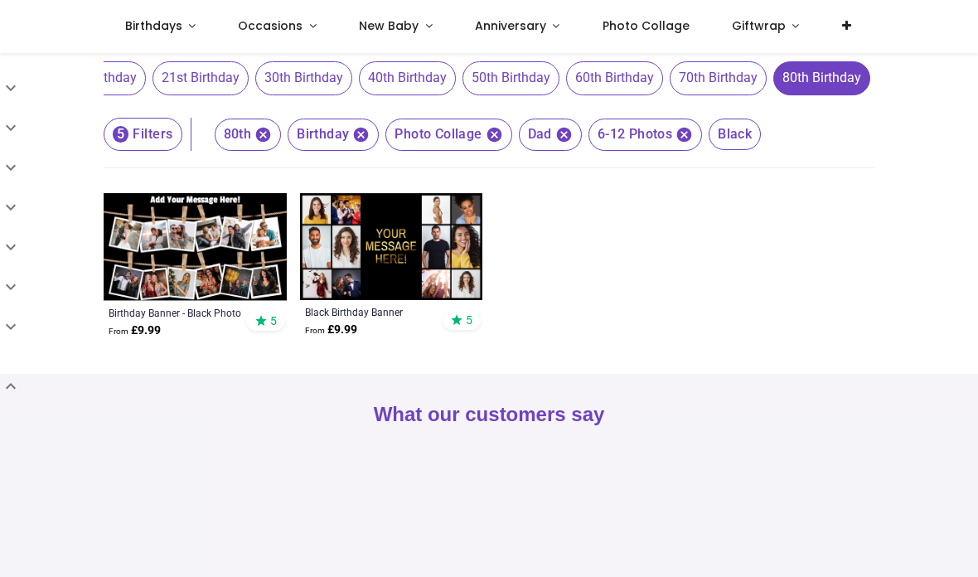
click at [174, 132] on button "5 Filters" at bounding box center [143, 134] width 79 height 33
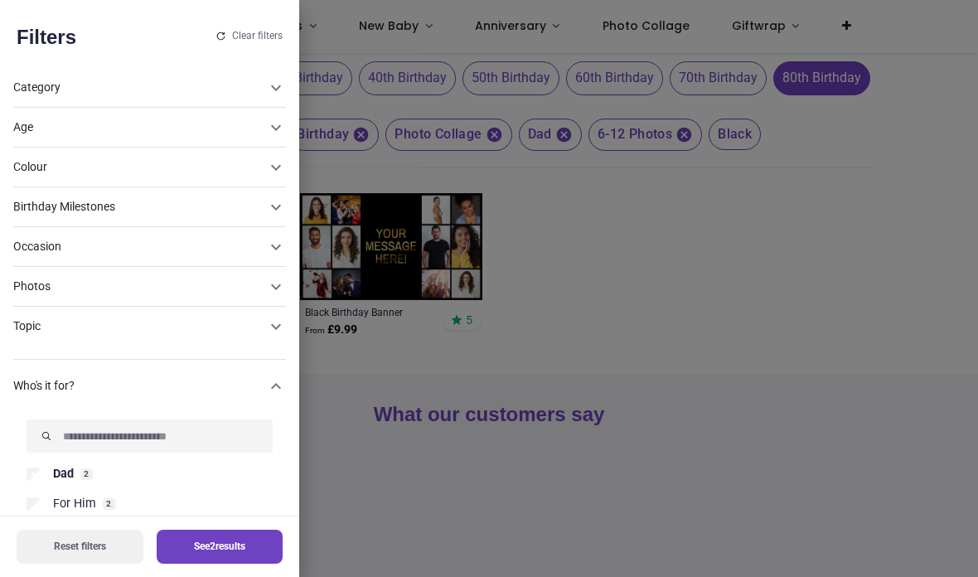
click at [266, 118] on icon at bounding box center [276, 128] width 20 height 20
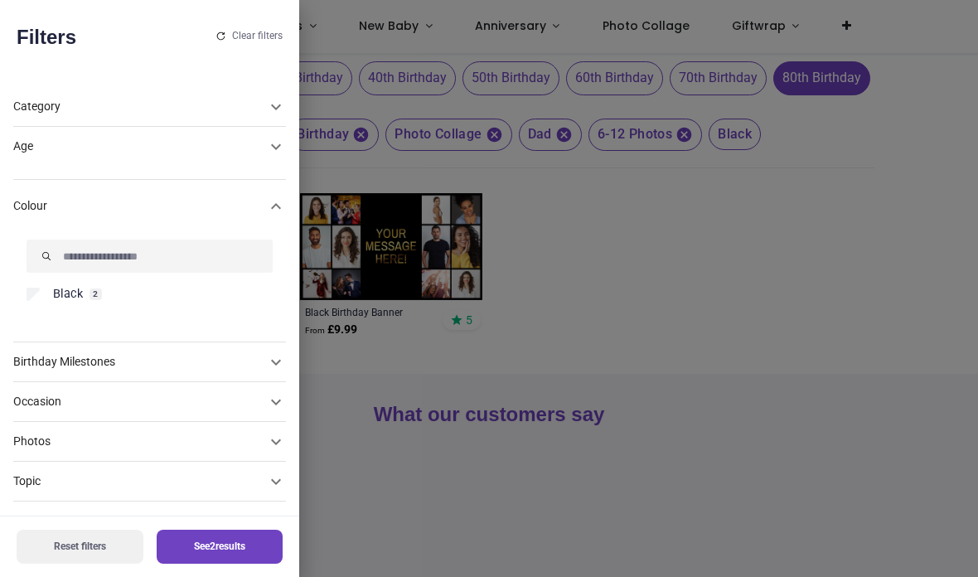
click at [218, 41] on div "Clear filters" at bounding box center [249, 36] width 66 height 12
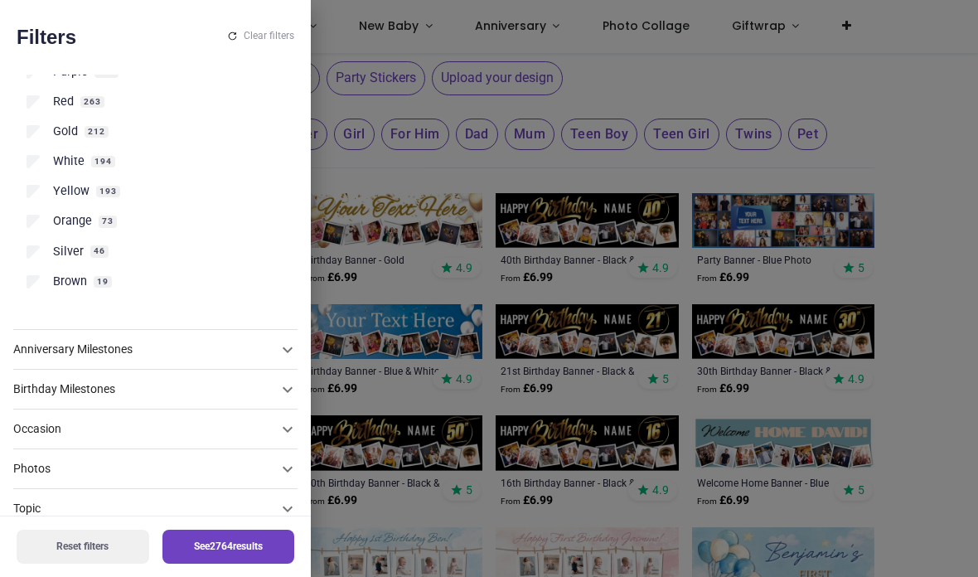
scroll to position [341, 0]
click at [99, 551] on button "Reset filters" at bounding box center [83, 547] width 133 height 34
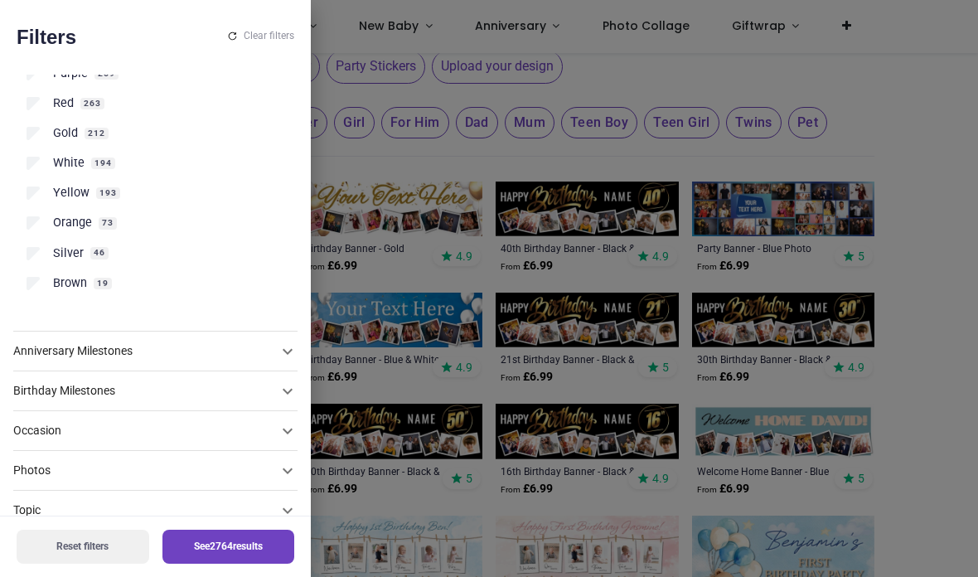
click at [938, 331] on div at bounding box center [489, 288] width 978 height 577
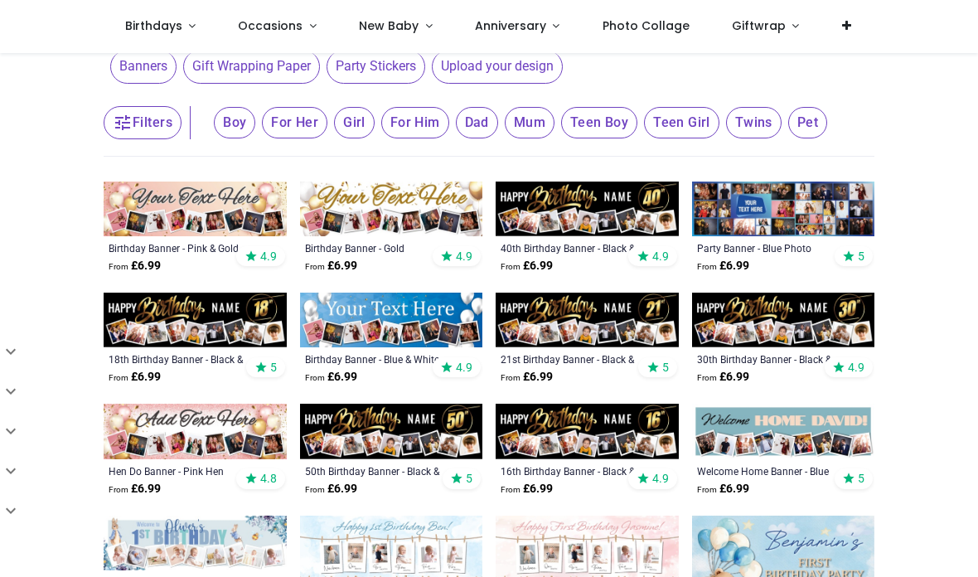
click at [623, 206] on img at bounding box center [587, 209] width 183 height 55
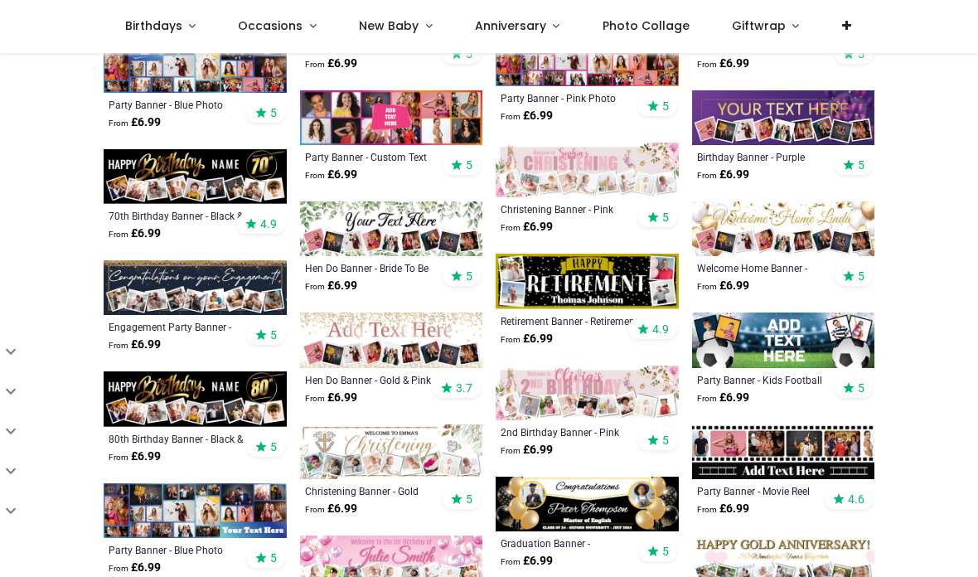
scroll to position [1245, 0]
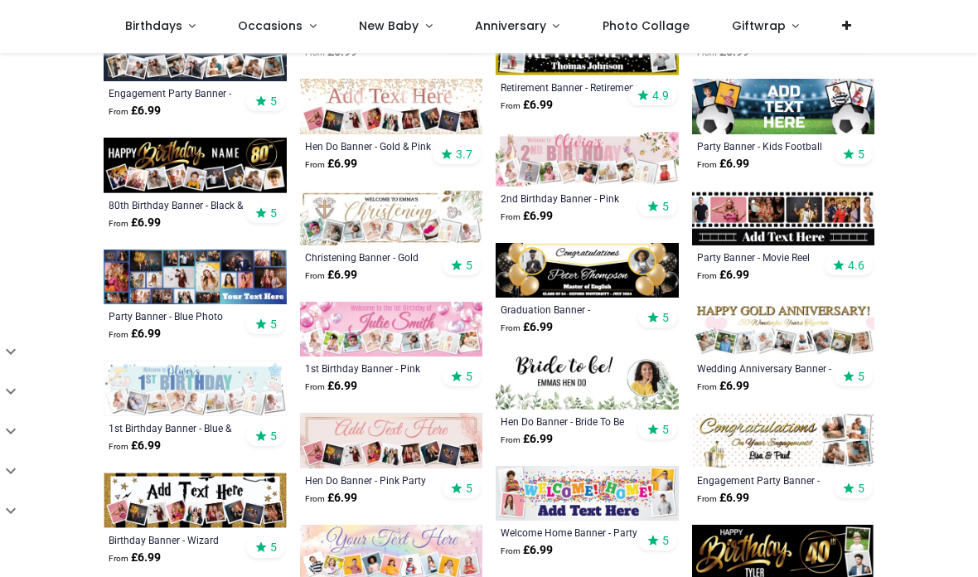
click at [211, 162] on img at bounding box center [195, 165] width 183 height 55
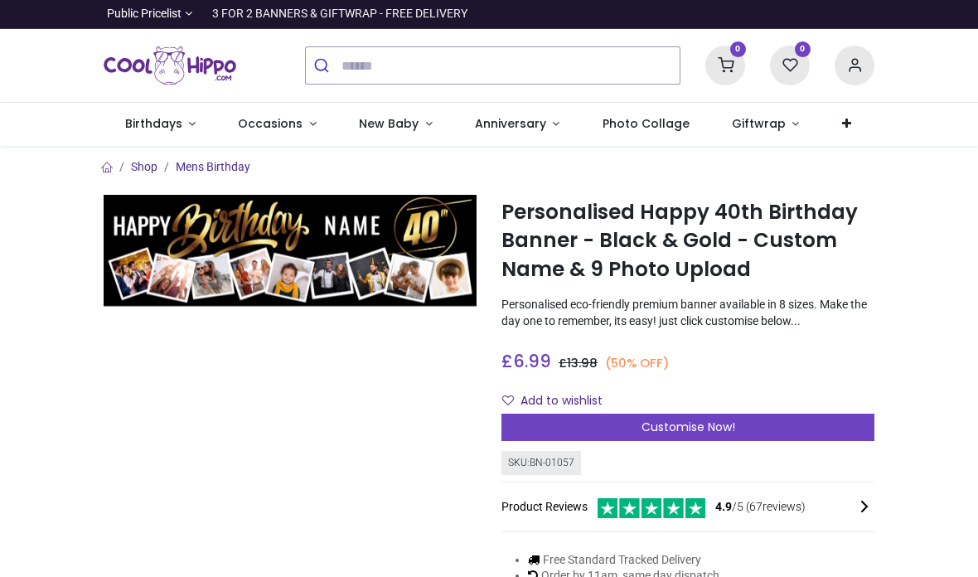
click at [12, 12] on div "**********" at bounding box center [489, 14] width 978 height 29
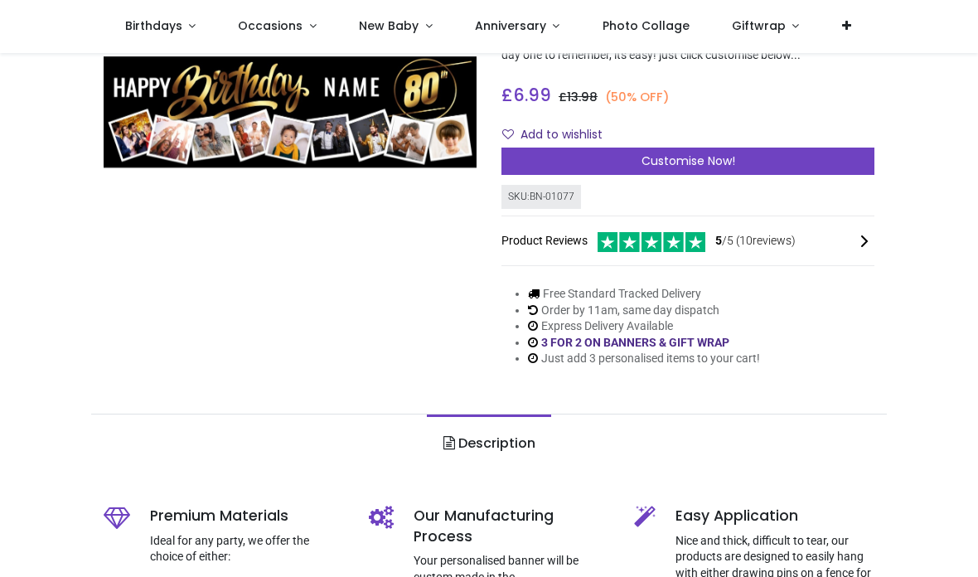
scroll to position [202, 0]
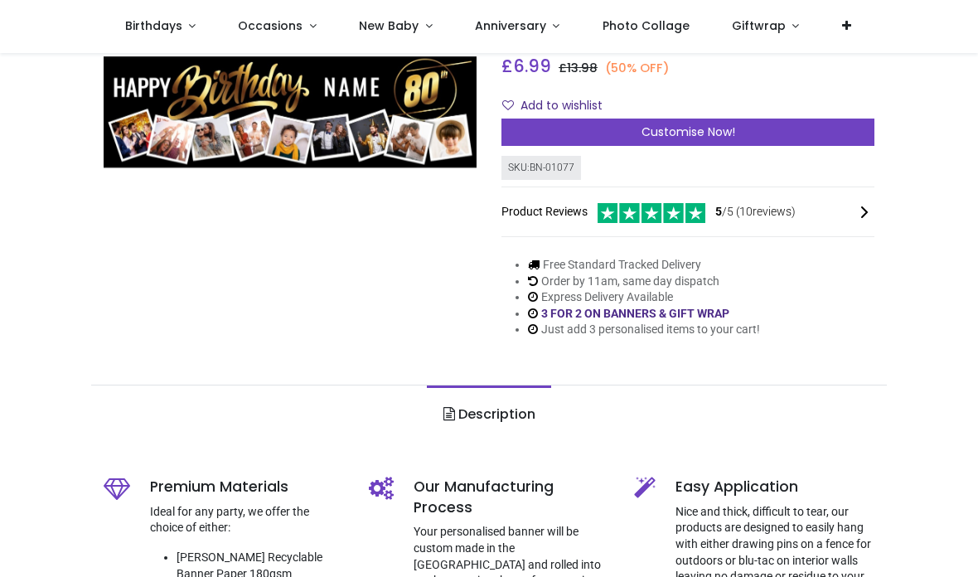
click at [827, 130] on div "Customise Now!" at bounding box center [688, 133] width 373 height 28
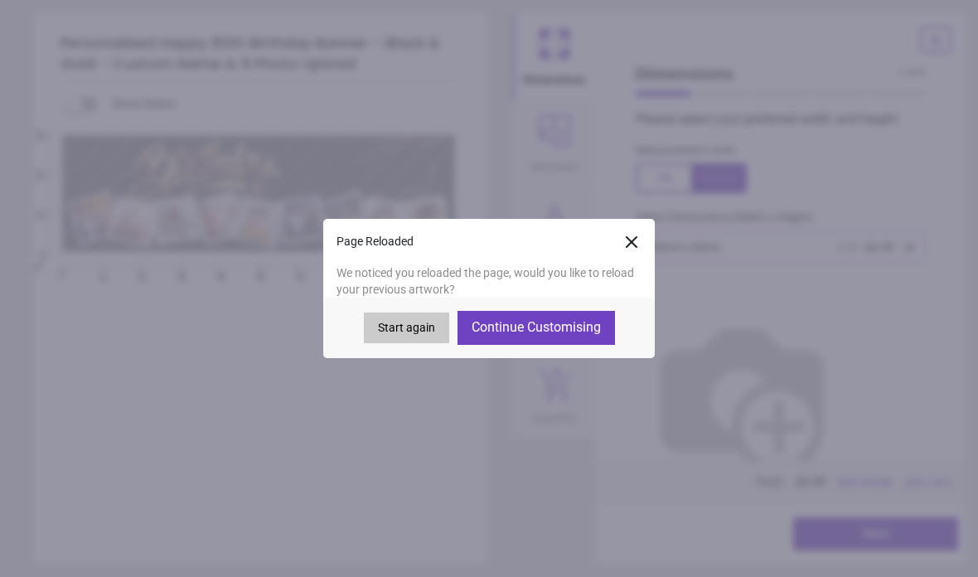
click at [568, 330] on button "Continue Customising" at bounding box center [537, 327] width 158 height 33
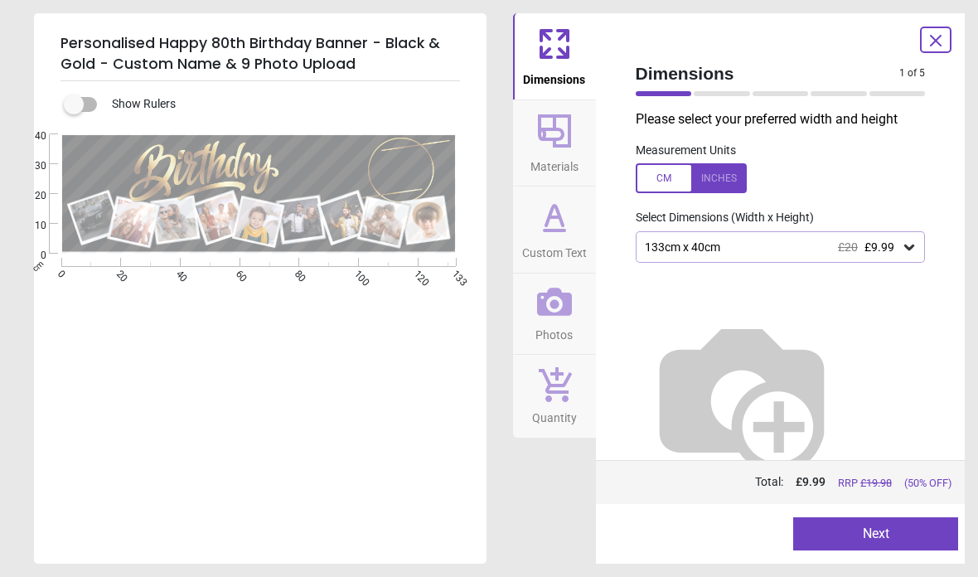
click at [543, 319] on span "Photos" at bounding box center [554, 331] width 37 height 25
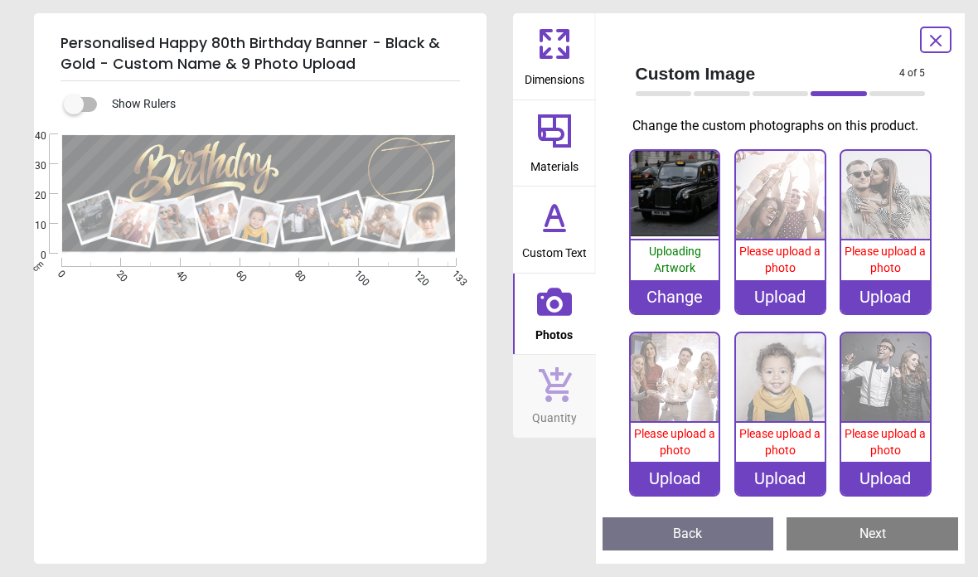
click at [887, 534] on button "Next" at bounding box center [873, 533] width 172 height 33
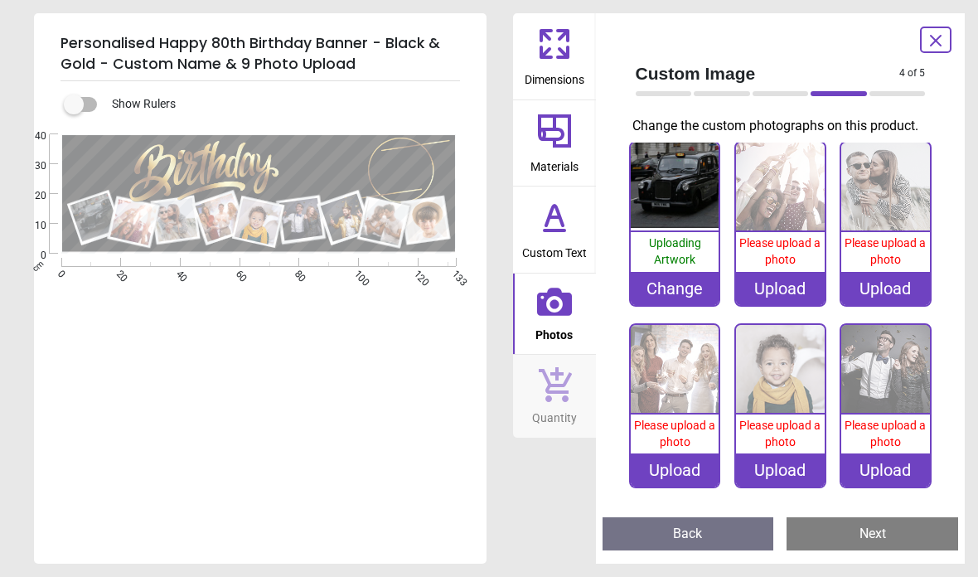
scroll to position [8, 0]
click at [866, 543] on button "Next" at bounding box center [873, 533] width 172 height 33
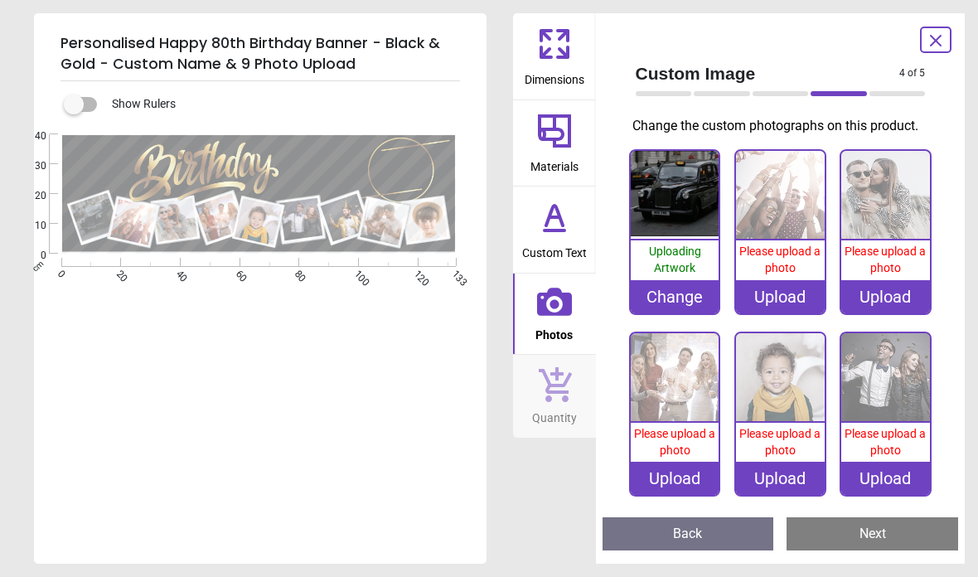
scroll to position [0, 0]
